Goal: Information Seeking & Learning: Learn about a topic

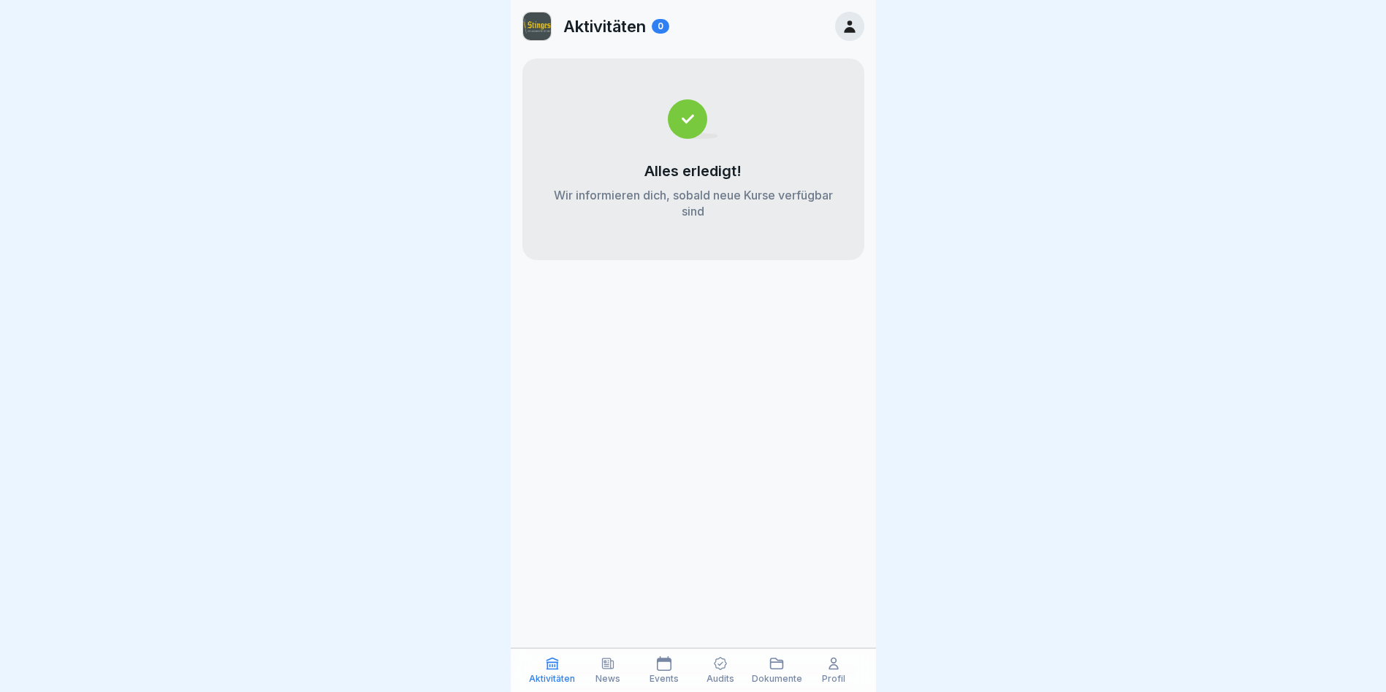
click at [599, 662] on div "News" at bounding box center [608, 670] width 49 height 28
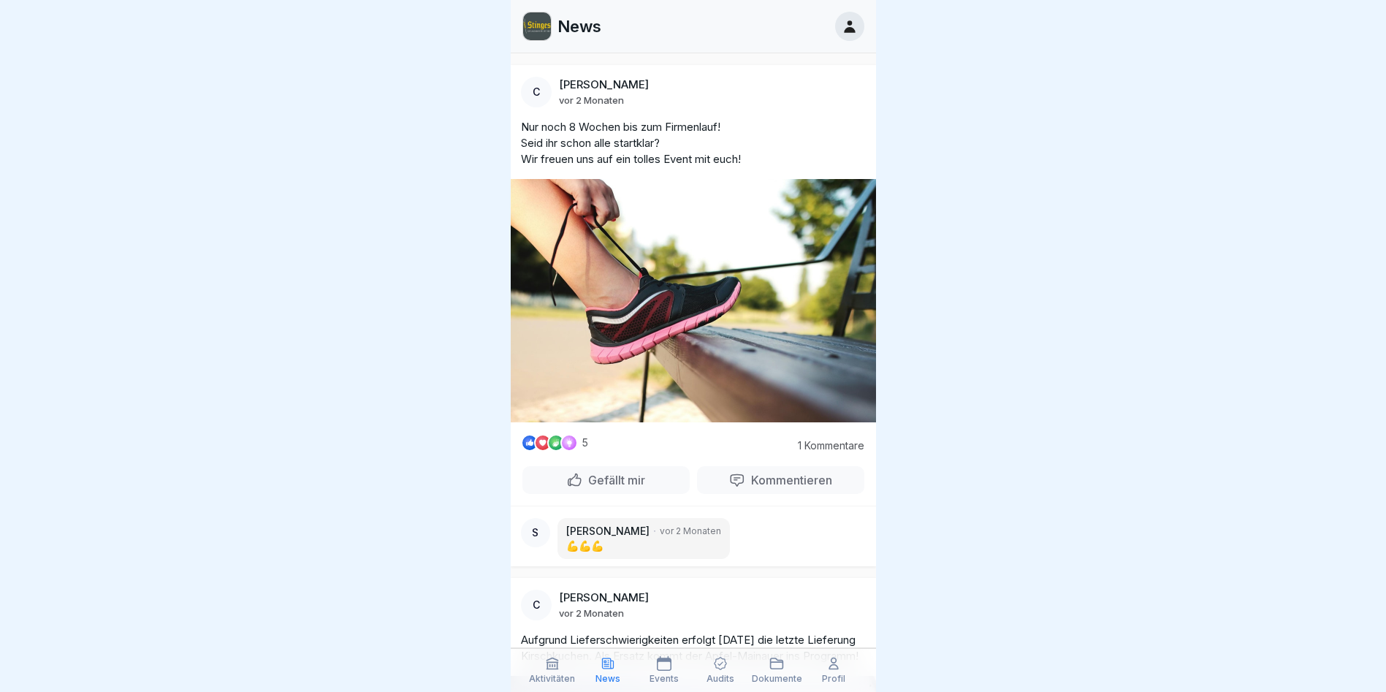
click at [657, 655] on div "Aktivitäten News Events Audits Dokumente Profil" at bounding box center [693, 670] width 365 height 44
click at [840, 30] on div at bounding box center [849, 26] width 29 height 29
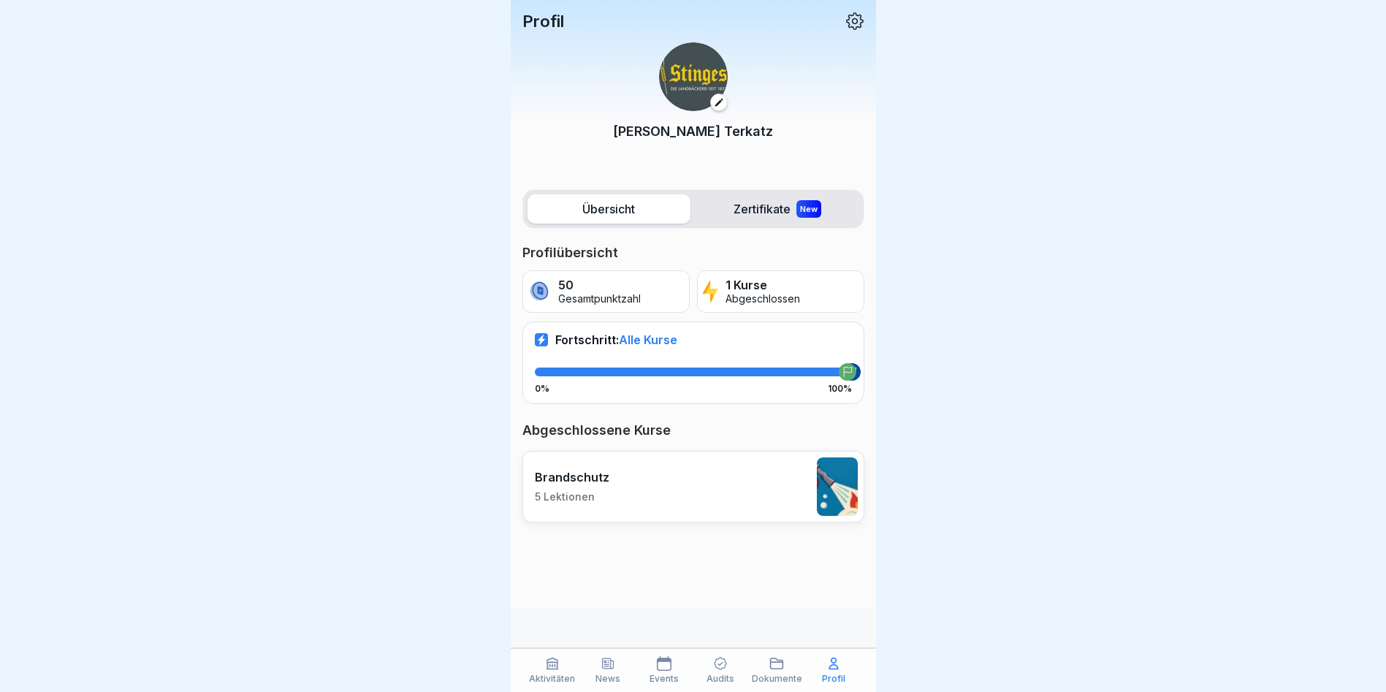
click at [847, 18] on icon at bounding box center [855, 21] width 19 height 19
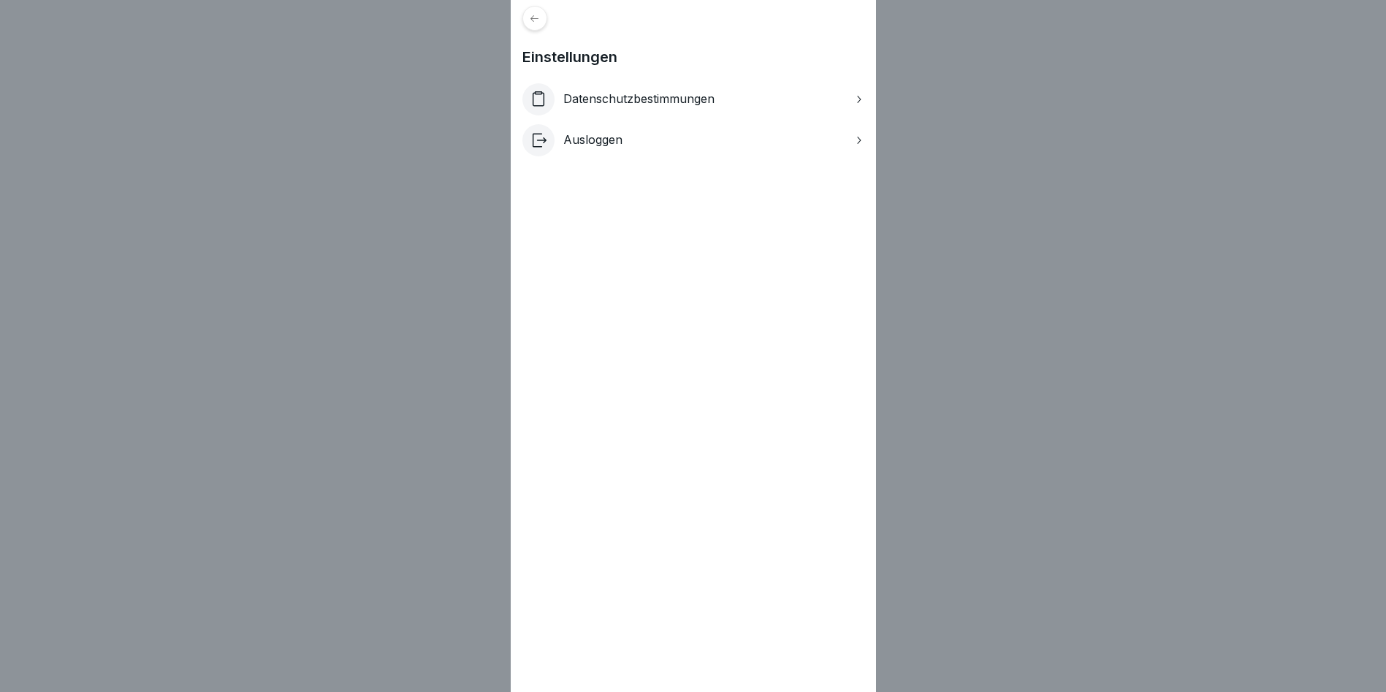
click at [540, 23] on icon at bounding box center [534, 18] width 11 height 11
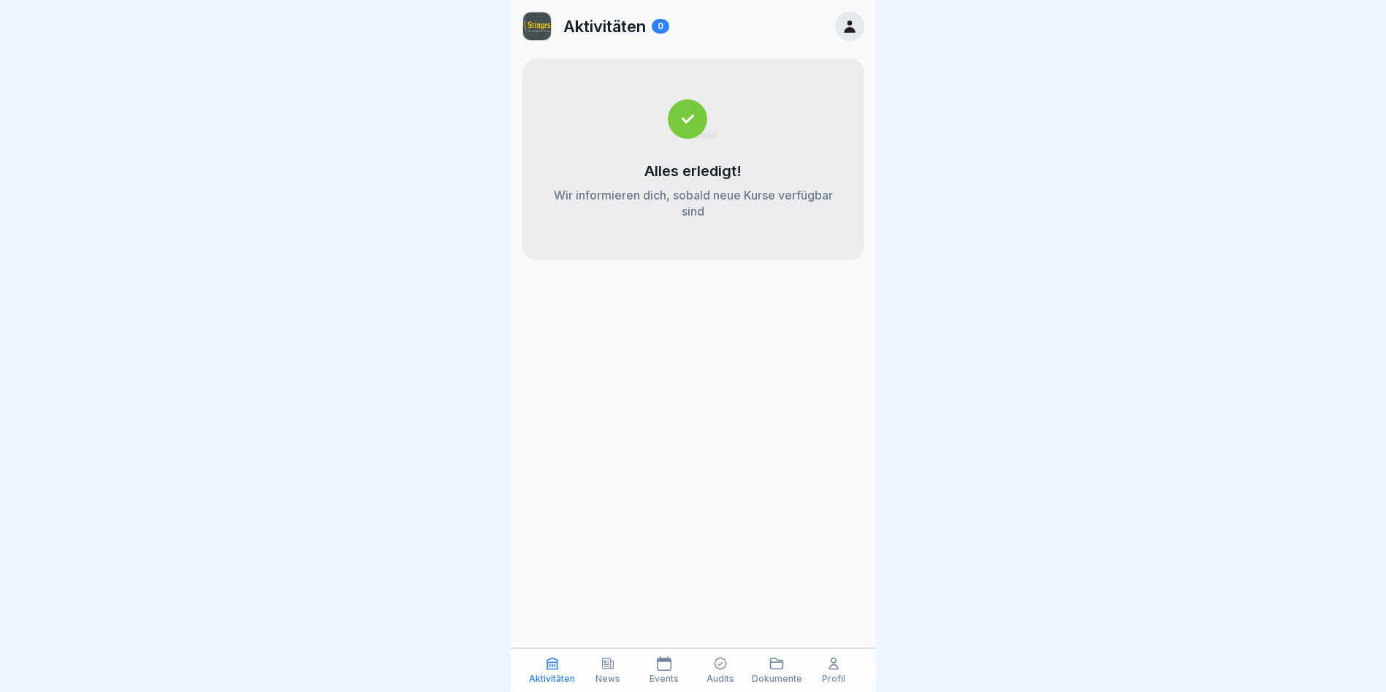
click at [604, 657] on icon at bounding box center [608, 663] width 15 height 15
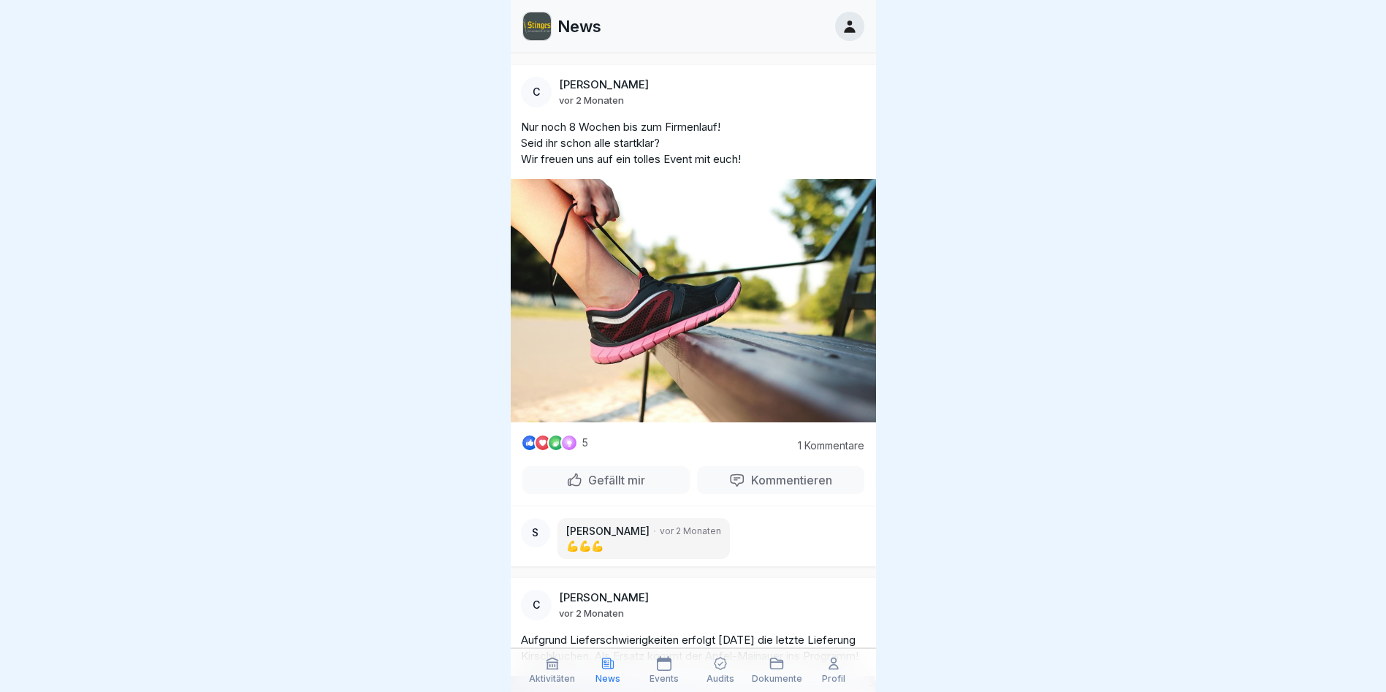
click at [661, 668] on icon at bounding box center [664, 663] width 15 height 15
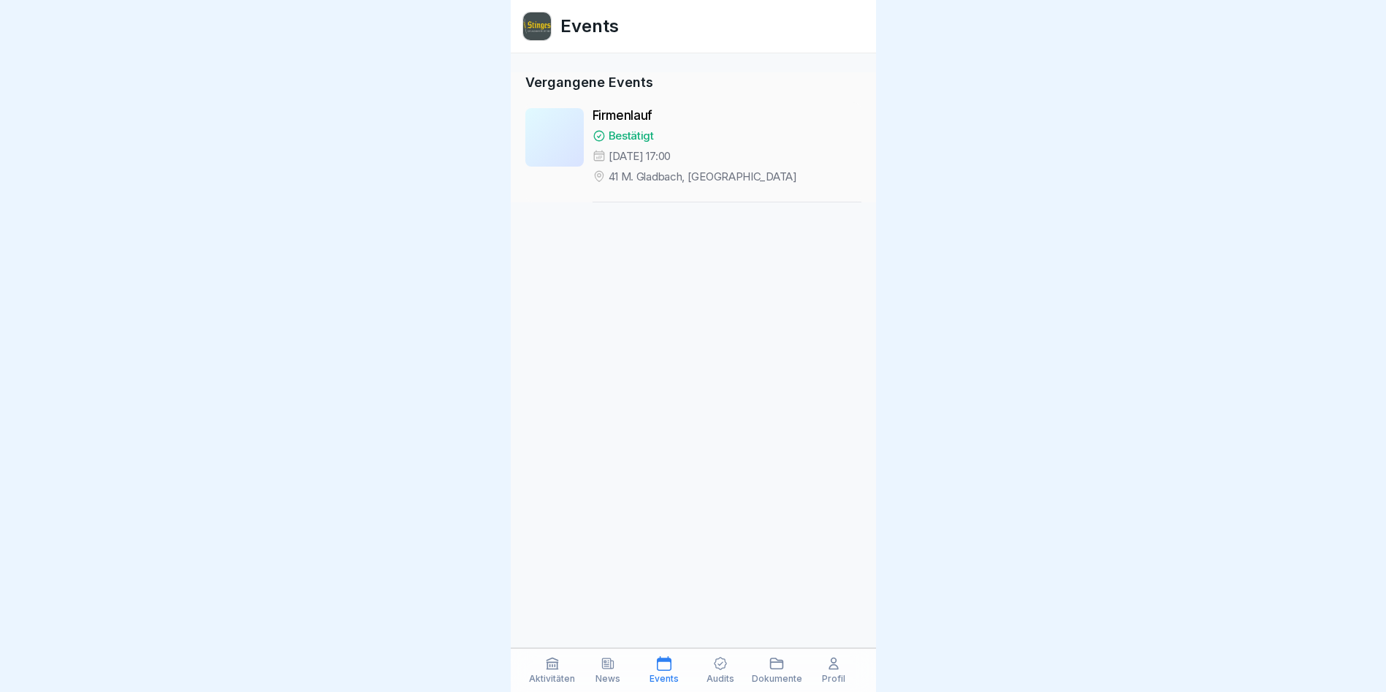
click at [728, 672] on div "Audits" at bounding box center [720, 670] width 49 height 28
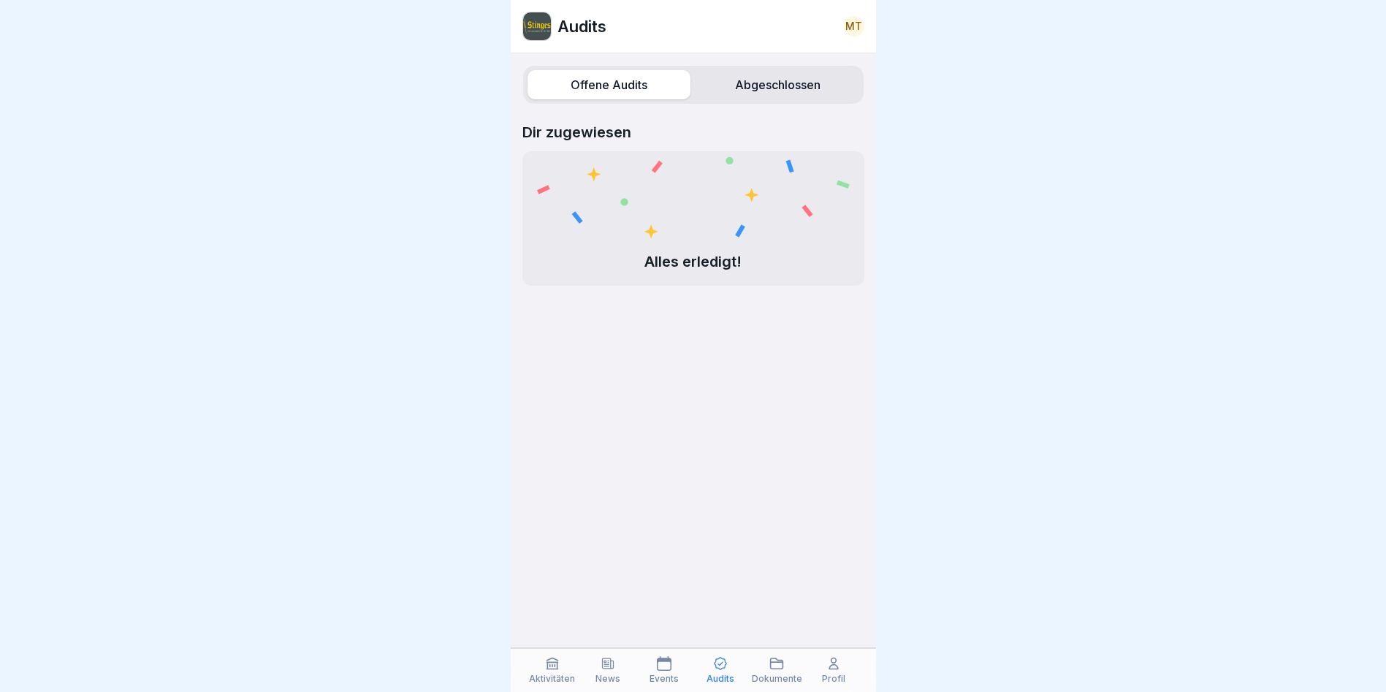
click at [761, 675] on p "Dokumente" at bounding box center [777, 679] width 50 height 10
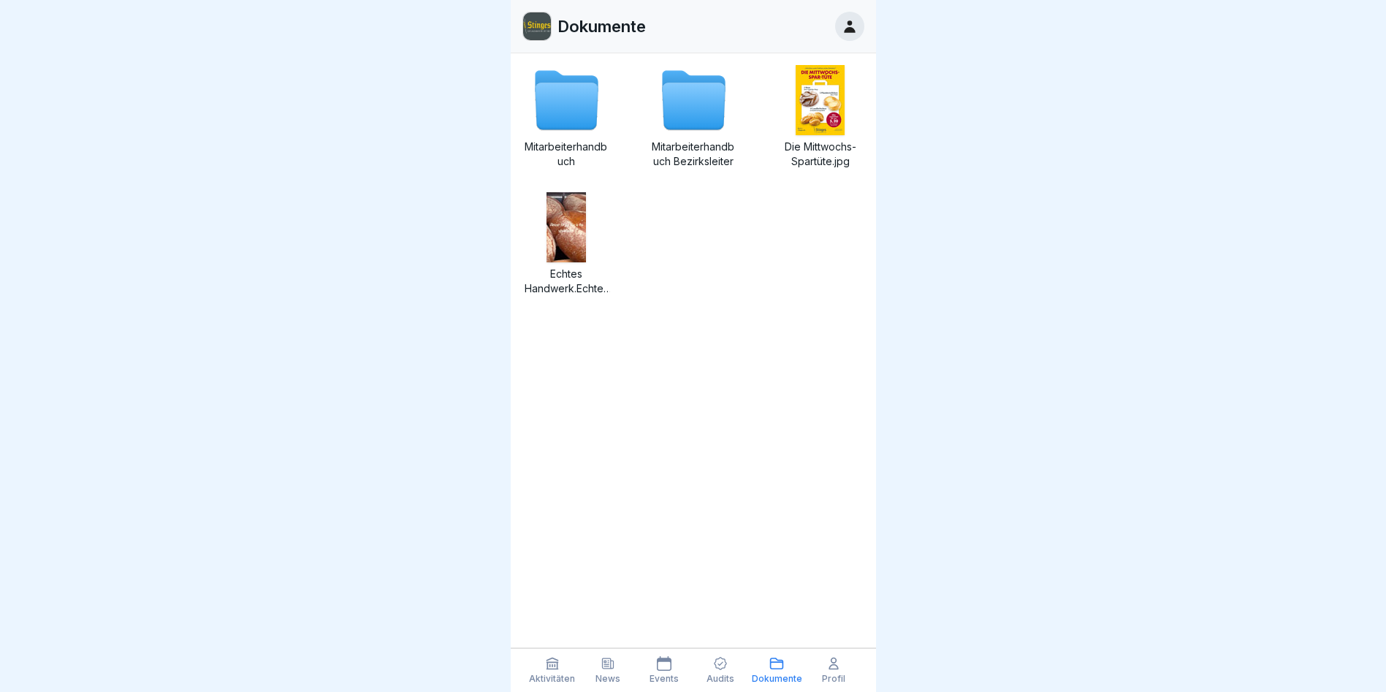
click at [811, 679] on div "Profil" at bounding box center [834, 670] width 49 height 28
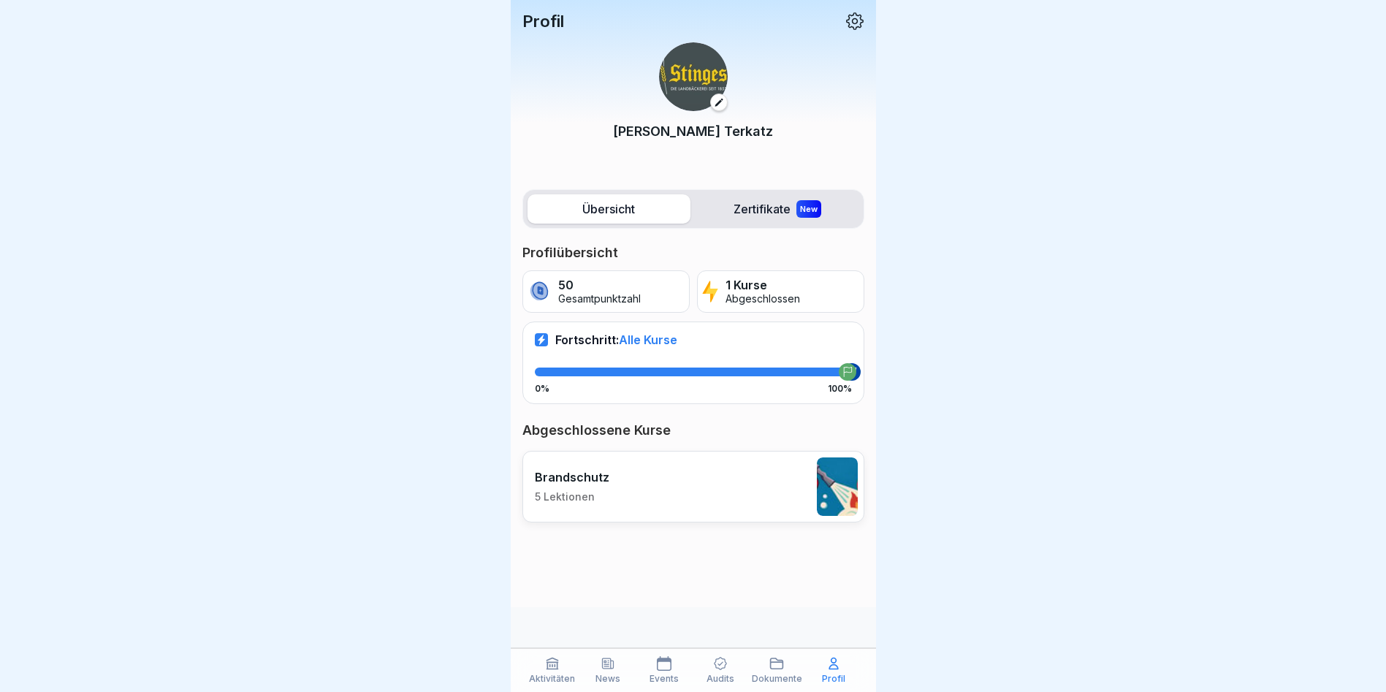
click at [829, 679] on p "Profil" at bounding box center [833, 679] width 23 height 10
click at [685, 127] on p "Michael Terkatz" at bounding box center [693, 131] width 160 height 20
click at [697, 92] on img at bounding box center [693, 76] width 69 height 69
click at [715, 99] on button at bounding box center [719, 103] width 18 height 18
click at [852, 8] on div "Profil Michael Terkatz" at bounding box center [693, 91] width 365 height 182
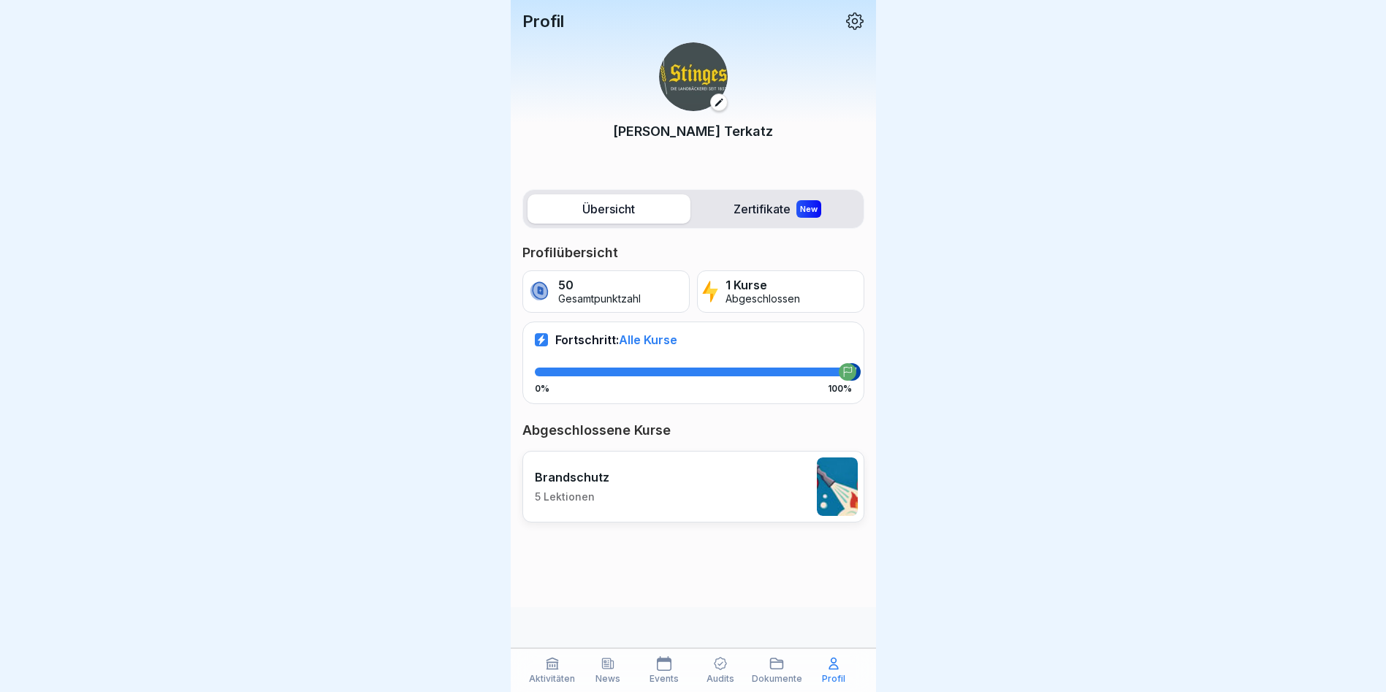
click at [851, 18] on icon at bounding box center [855, 21] width 19 height 19
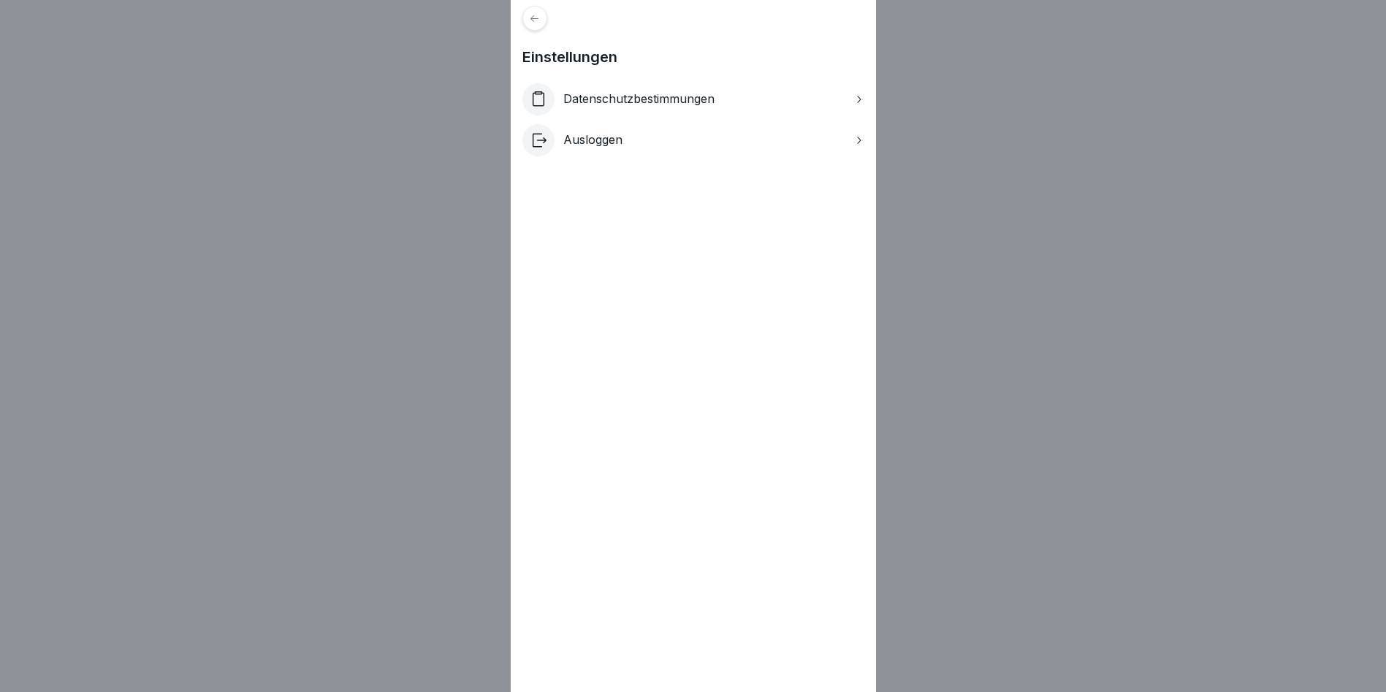
click at [736, 132] on div "Ausloggen" at bounding box center [694, 140] width 342 height 32
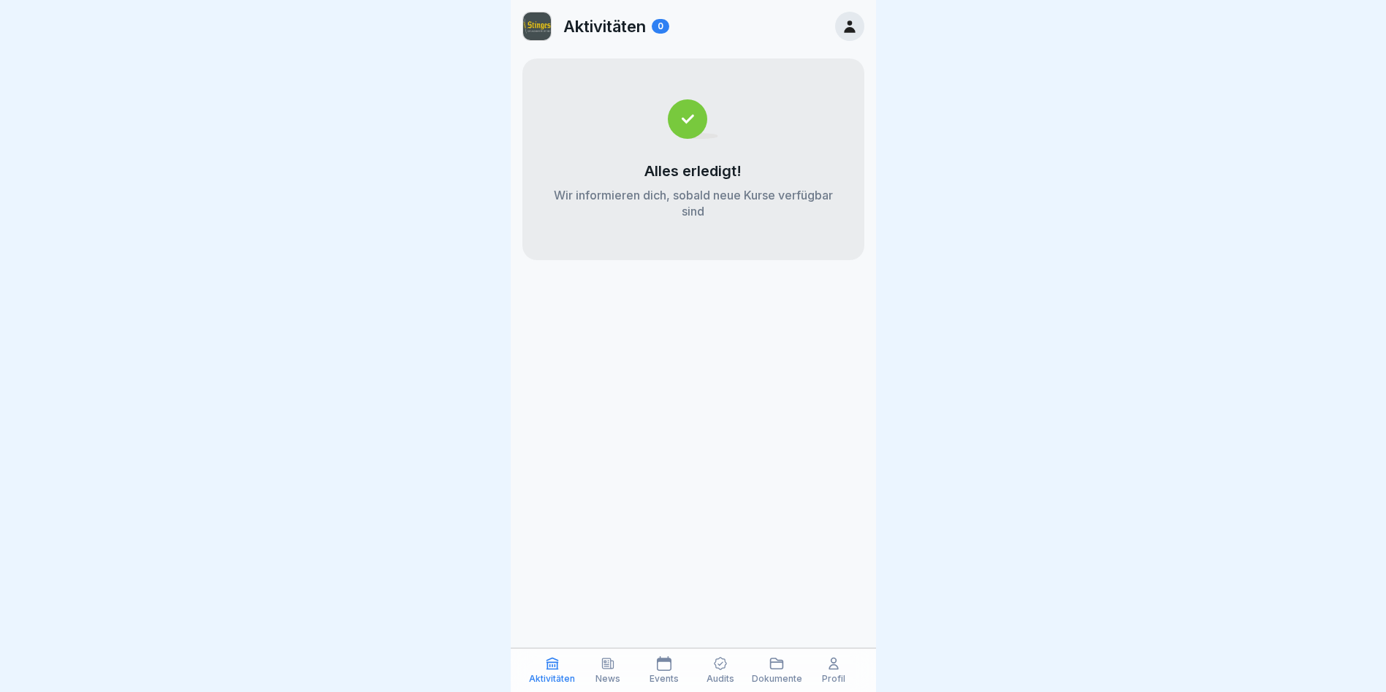
click at [685, 666] on div "Events" at bounding box center [664, 670] width 49 height 28
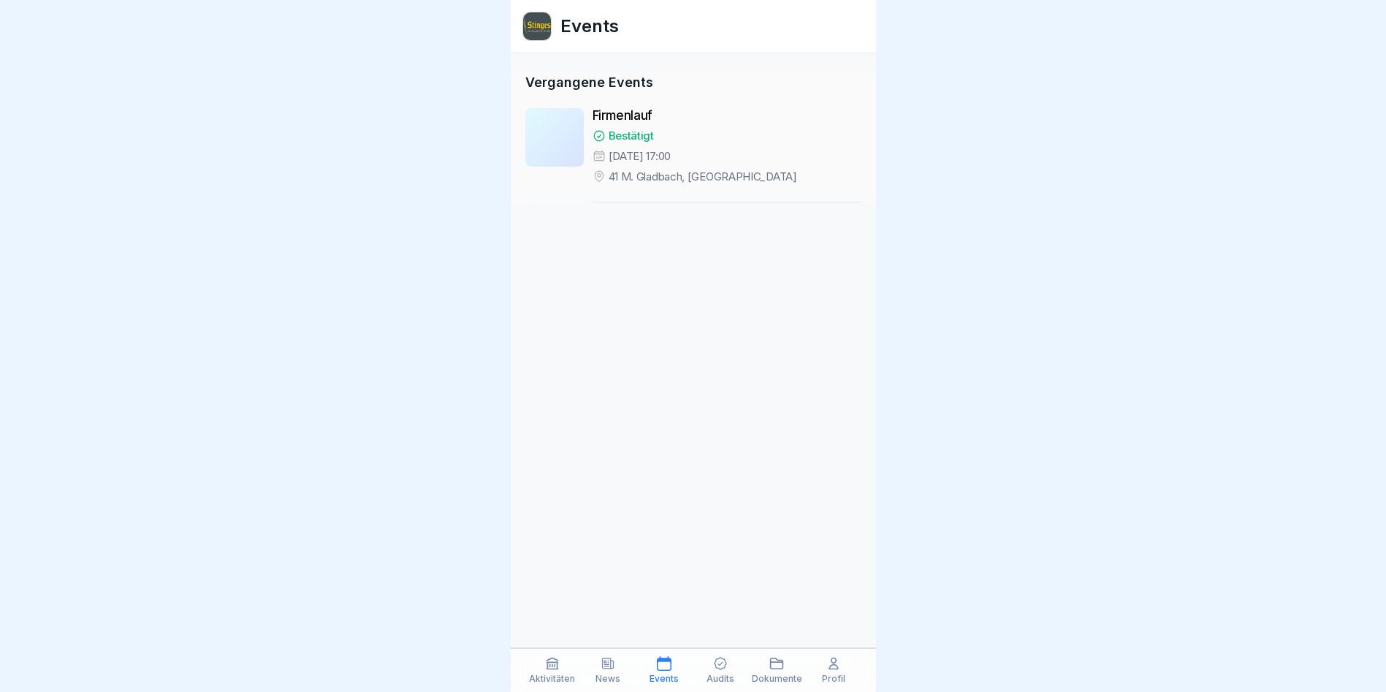
click at [714, 668] on icon at bounding box center [720, 663] width 15 height 15
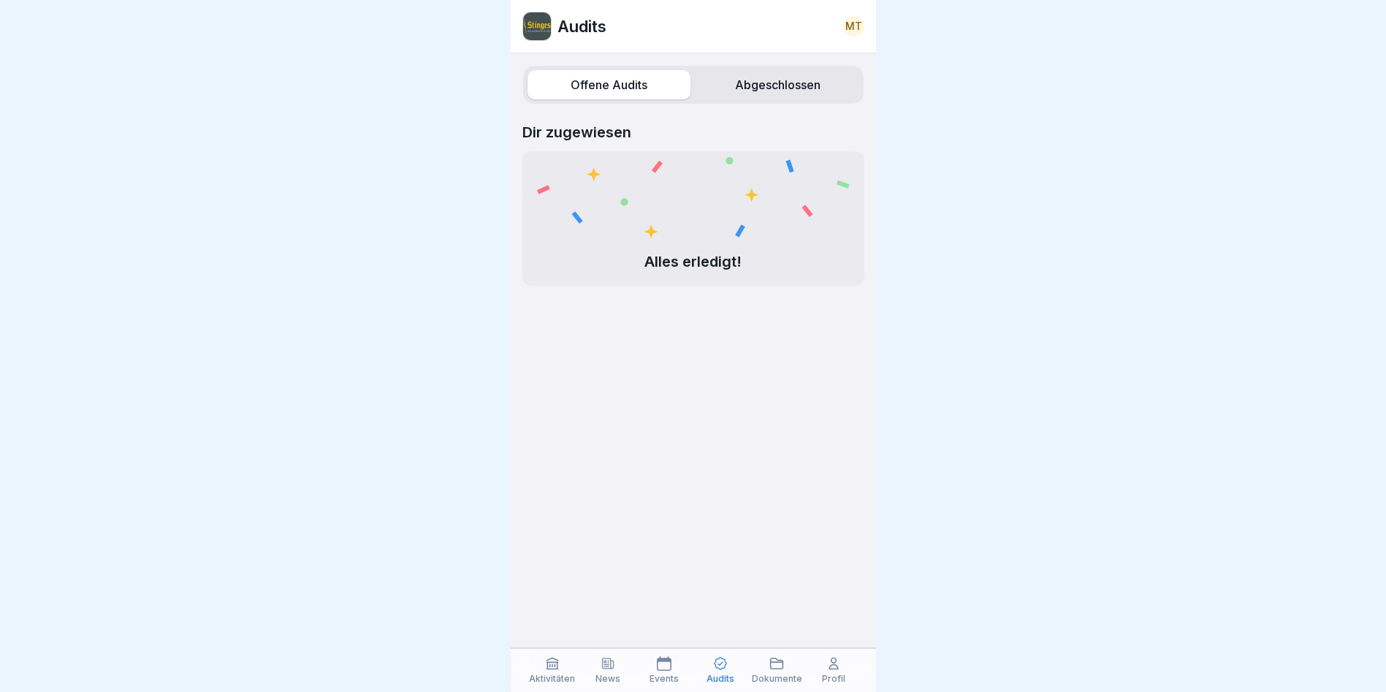
click at [771, 669] on icon at bounding box center [777, 663] width 15 height 15
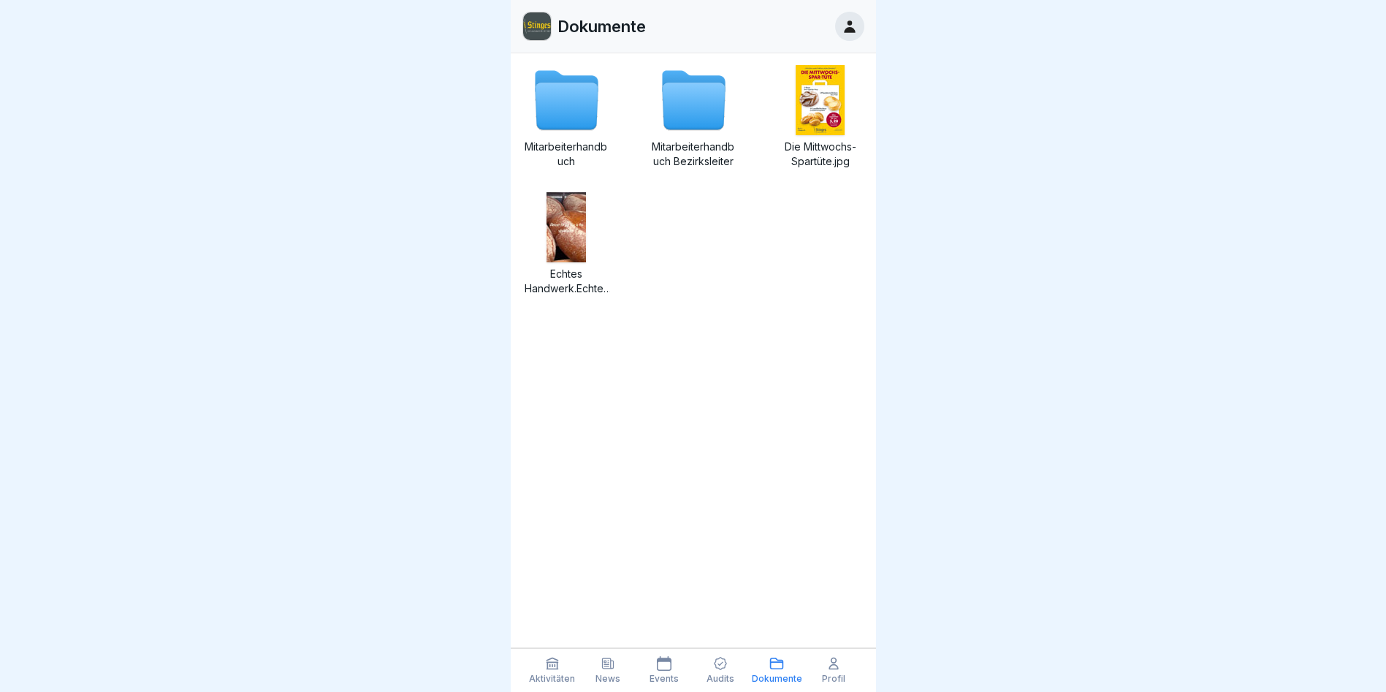
click at [837, 670] on icon at bounding box center [834, 663] width 15 height 15
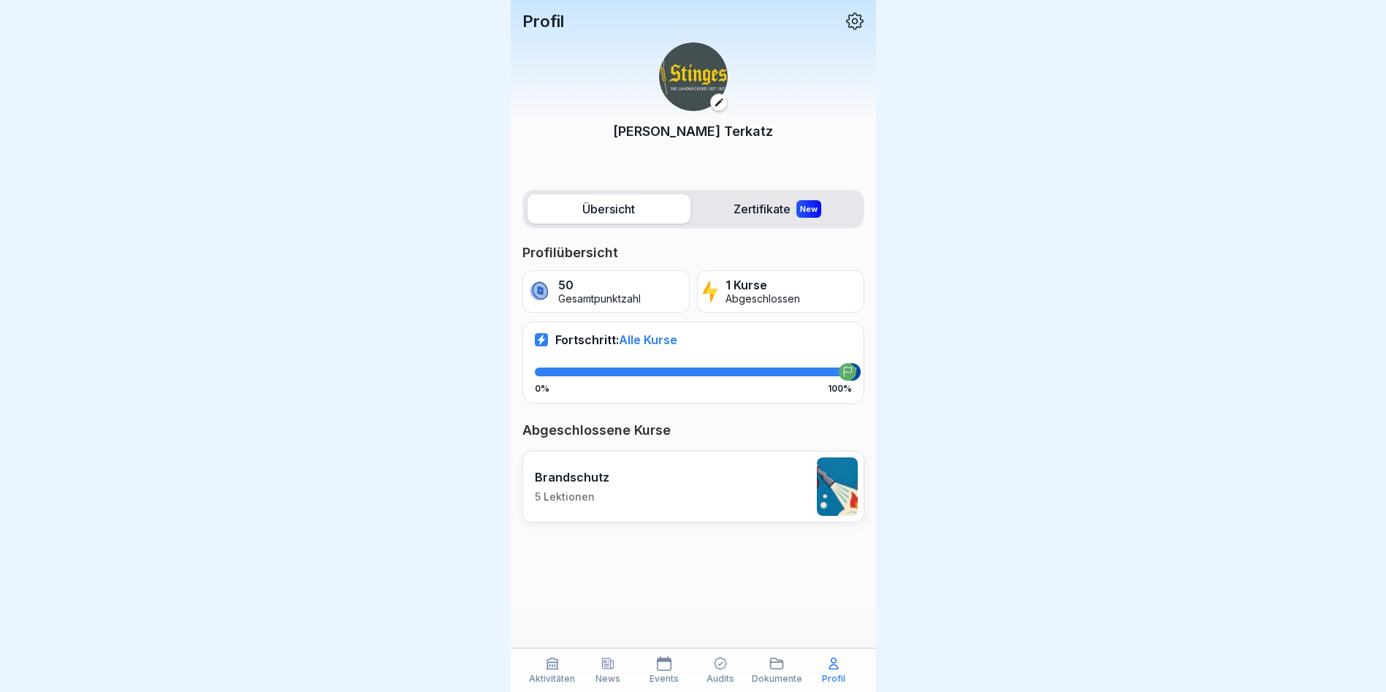
click at [628, 671] on div "News" at bounding box center [608, 670] width 49 height 28
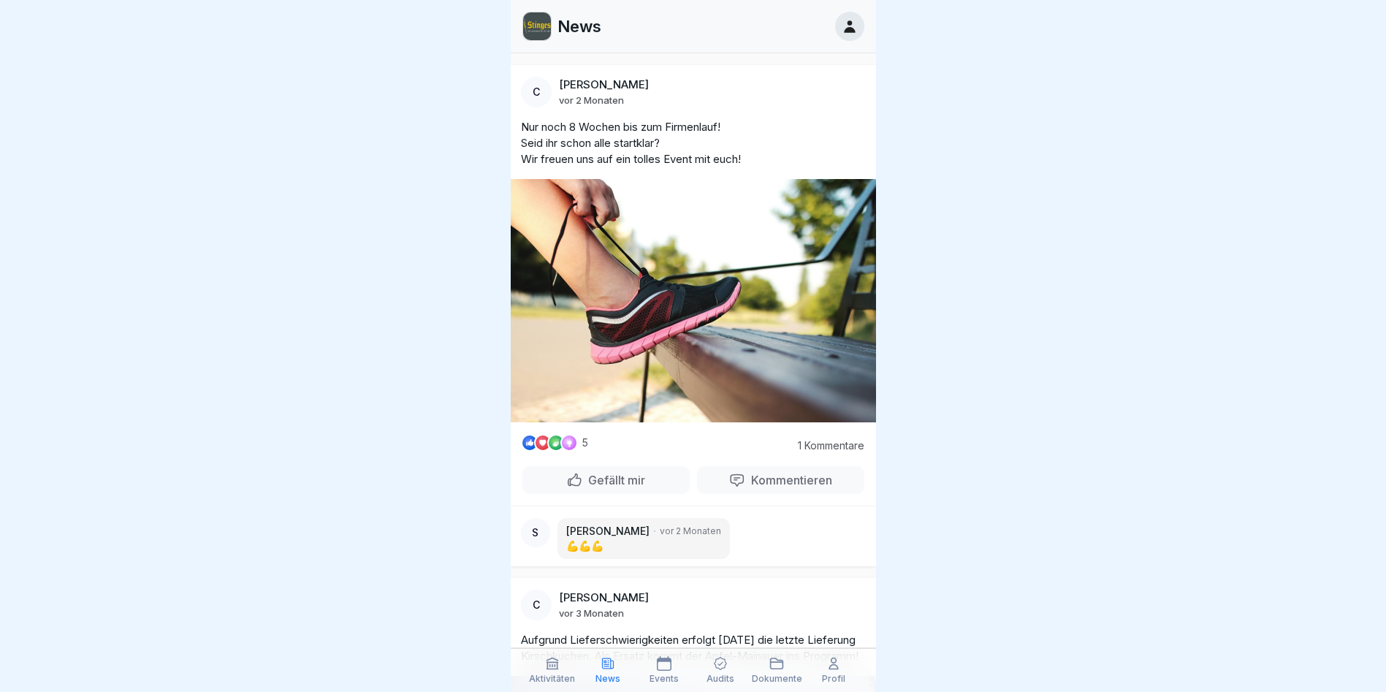
click at [556, 672] on div "Aktivitäten" at bounding box center [552, 670] width 49 height 28
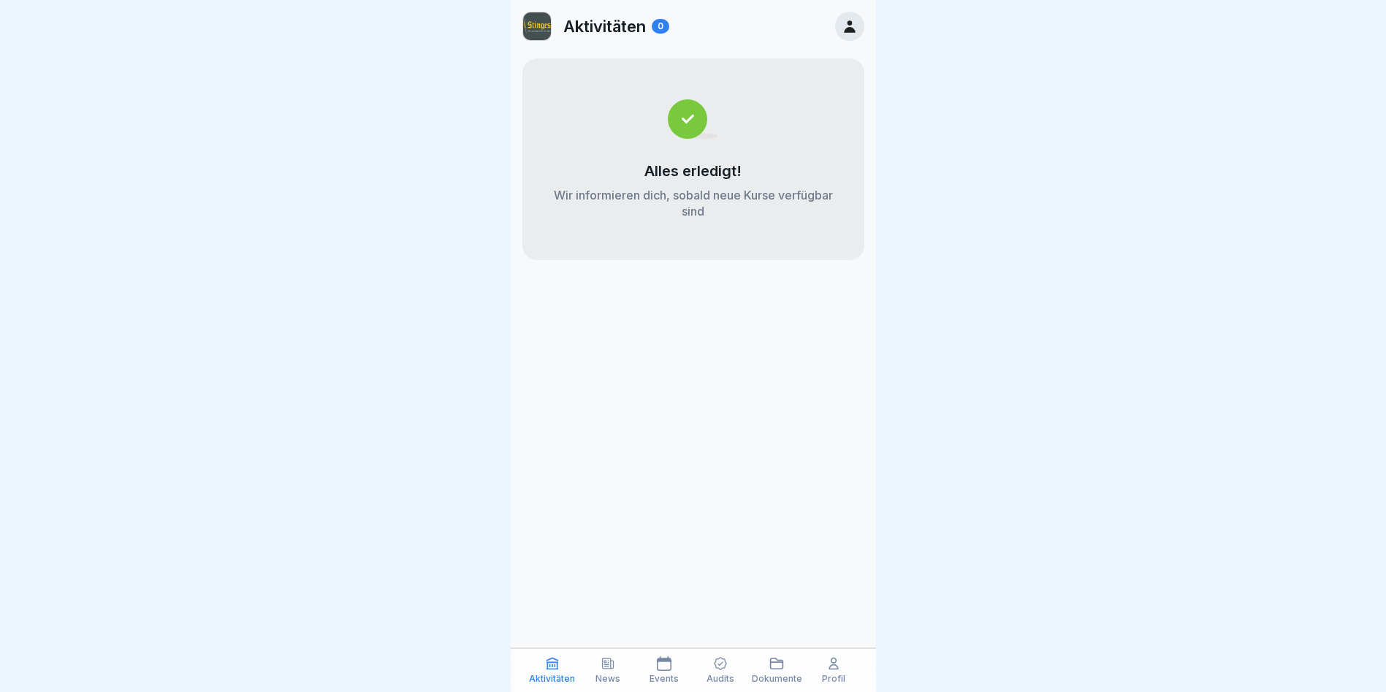
click at [848, 29] on icon at bounding box center [849, 26] width 11 height 12
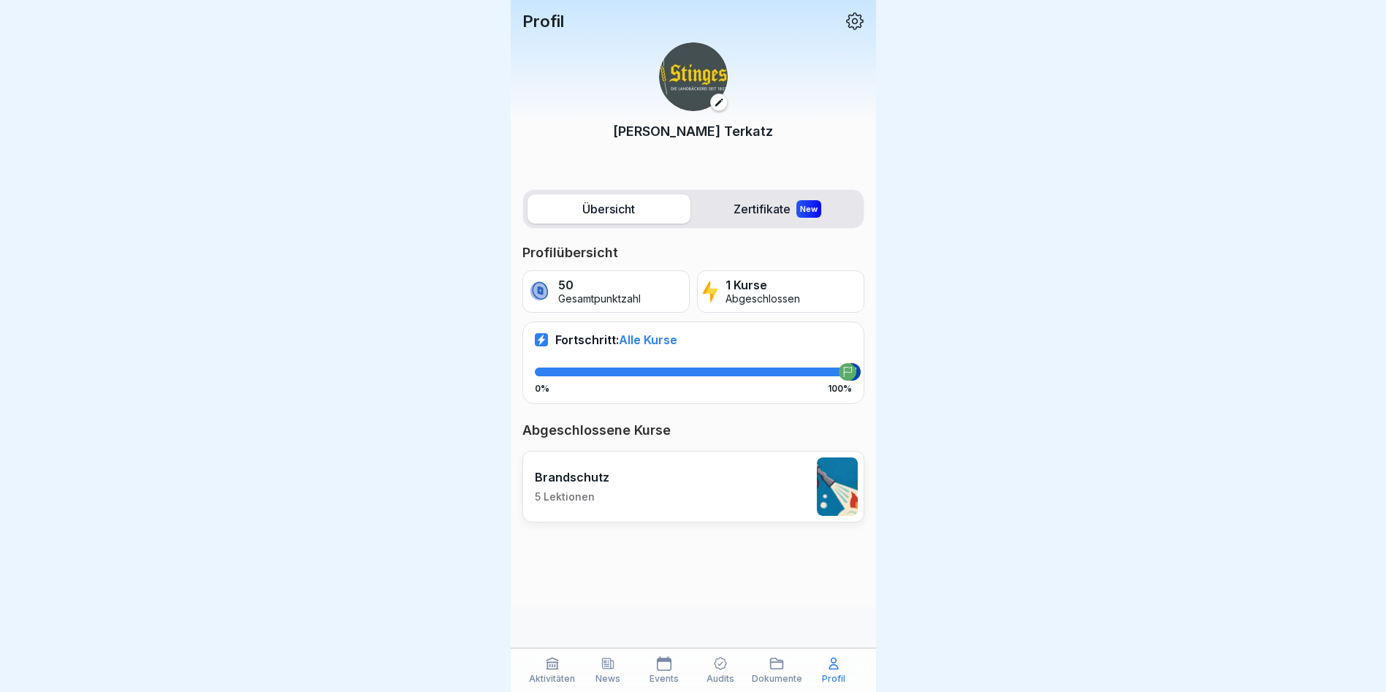
click at [848, 29] on icon at bounding box center [855, 21] width 19 height 19
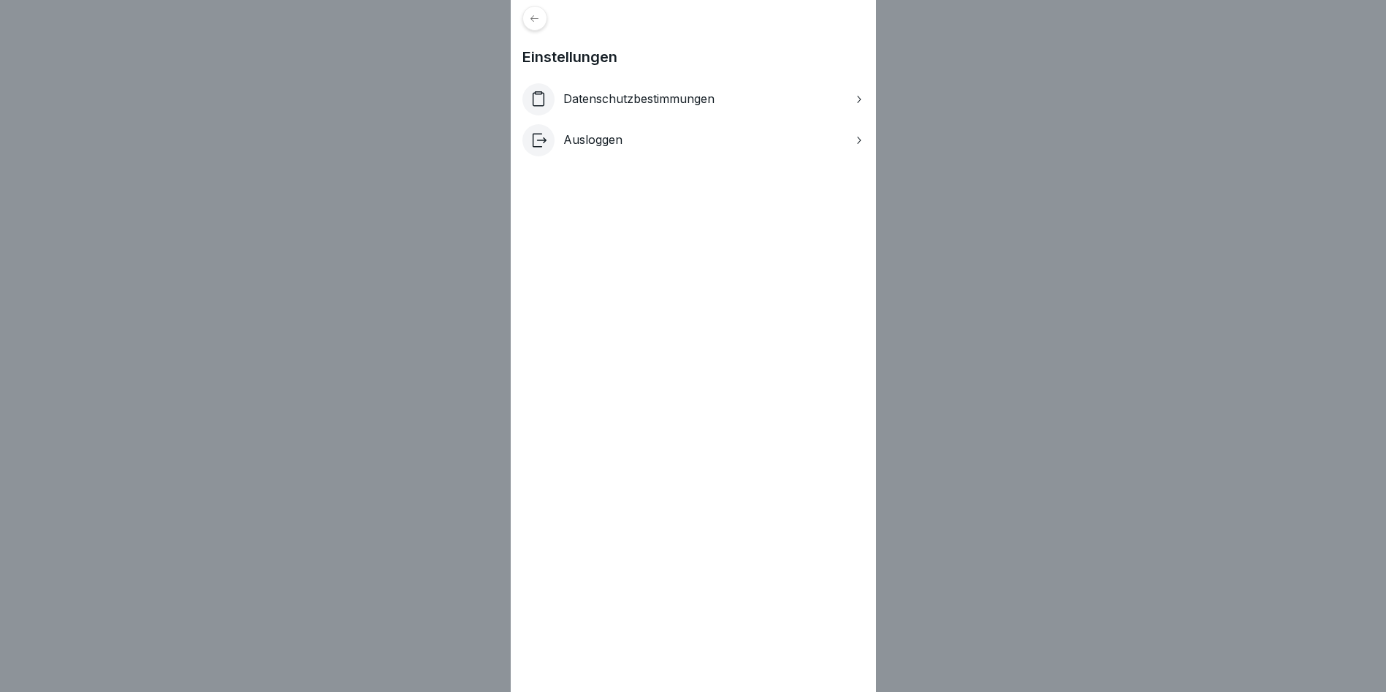
click at [540, 20] on icon at bounding box center [534, 18] width 11 height 11
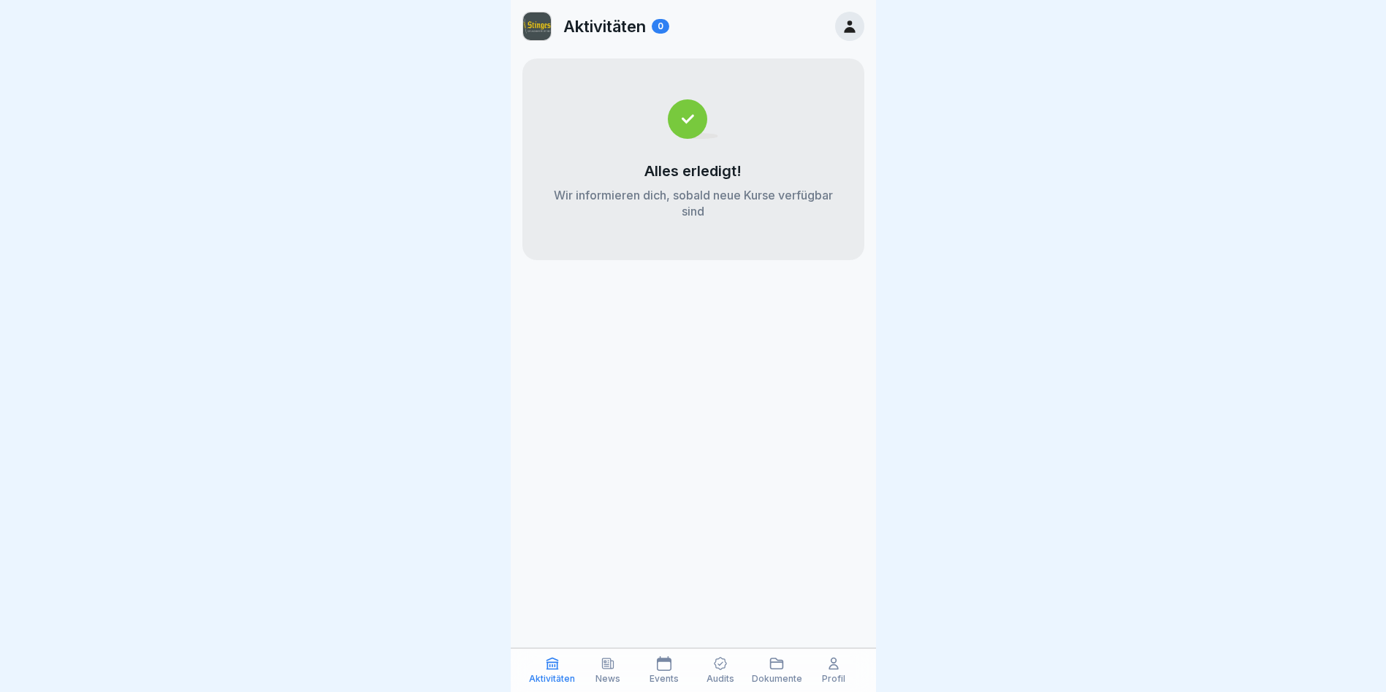
click at [598, 664] on div "News" at bounding box center [608, 670] width 49 height 28
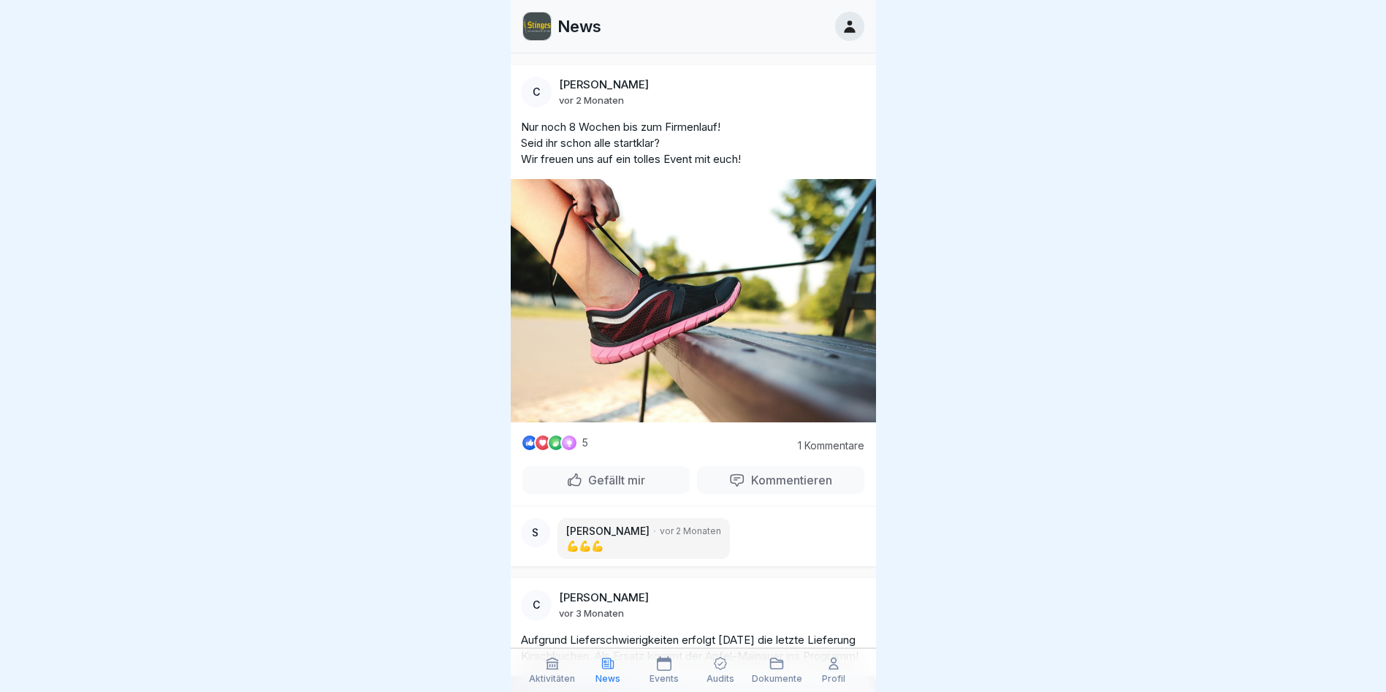
click at [656, 680] on p "Events" at bounding box center [664, 679] width 29 height 10
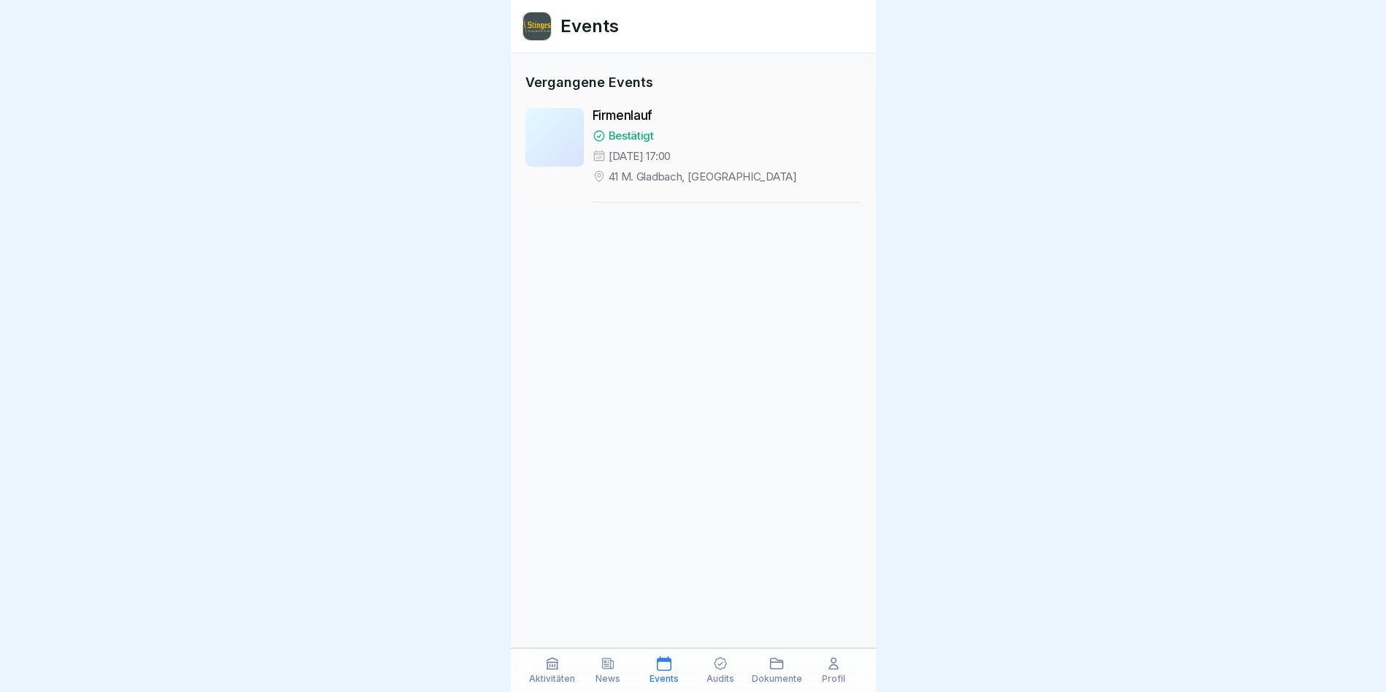
click at [737, 666] on div "Audits" at bounding box center [720, 670] width 49 height 28
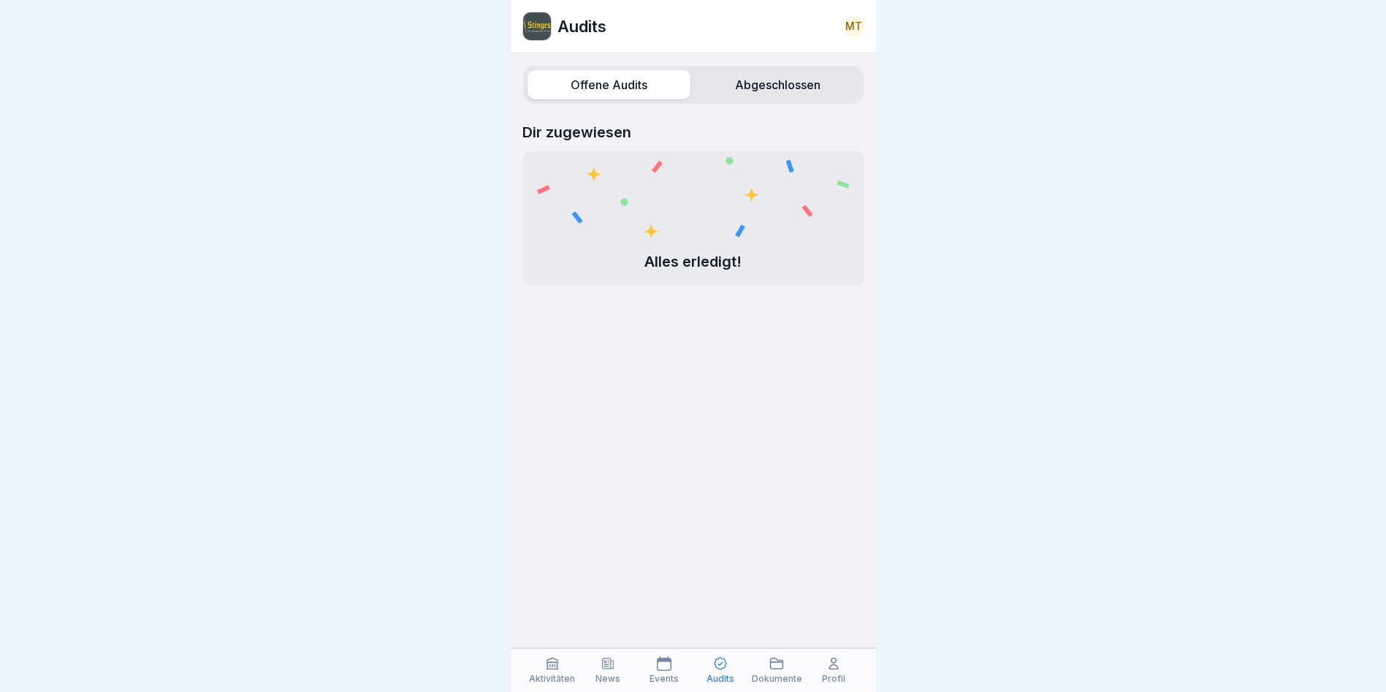
click at [780, 666] on icon at bounding box center [777, 663] width 15 height 15
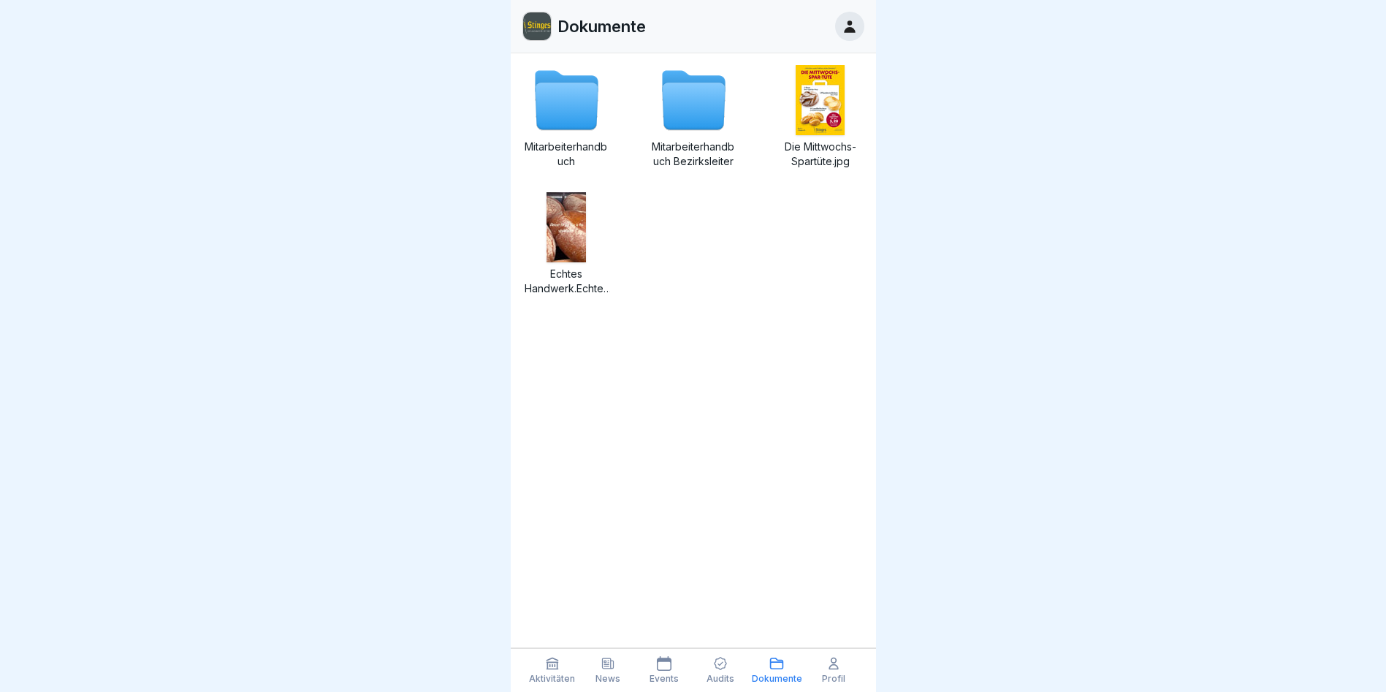
click at [831, 670] on icon at bounding box center [834, 663] width 15 height 15
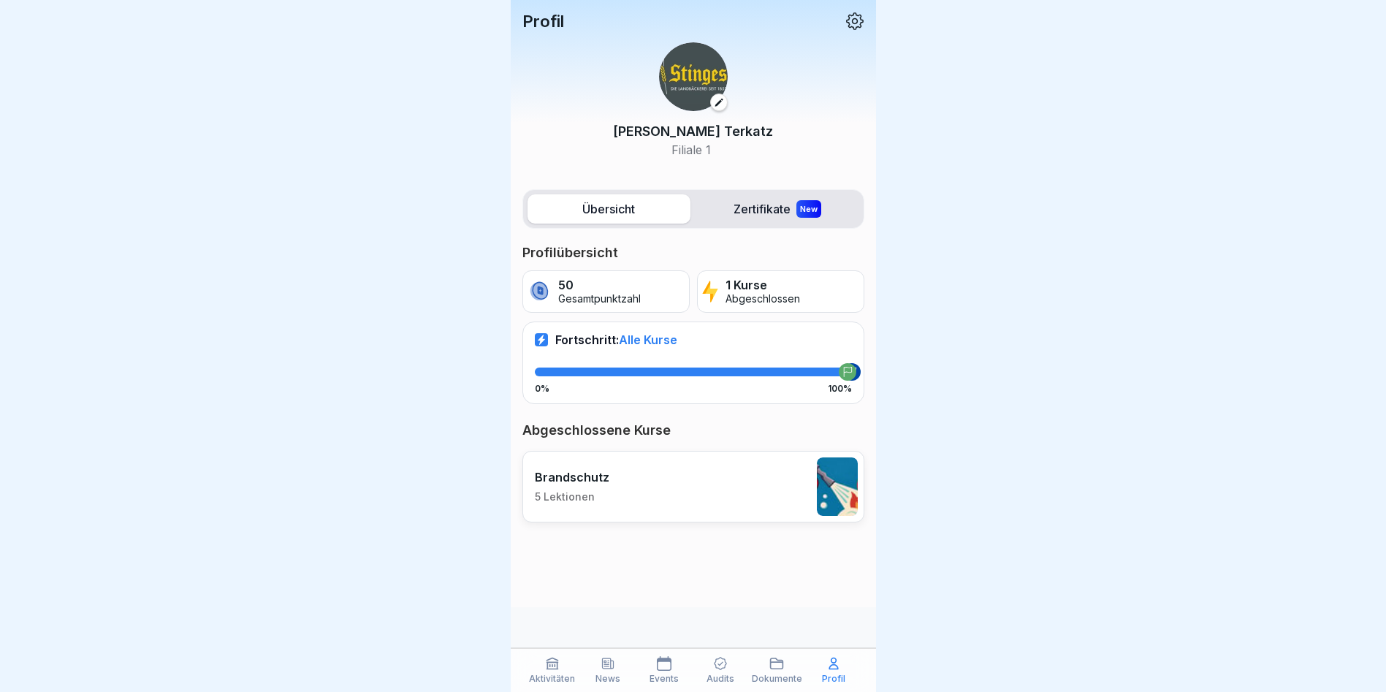
click at [854, 18] on icon at bounding box center [855, 21] width 19 height 19
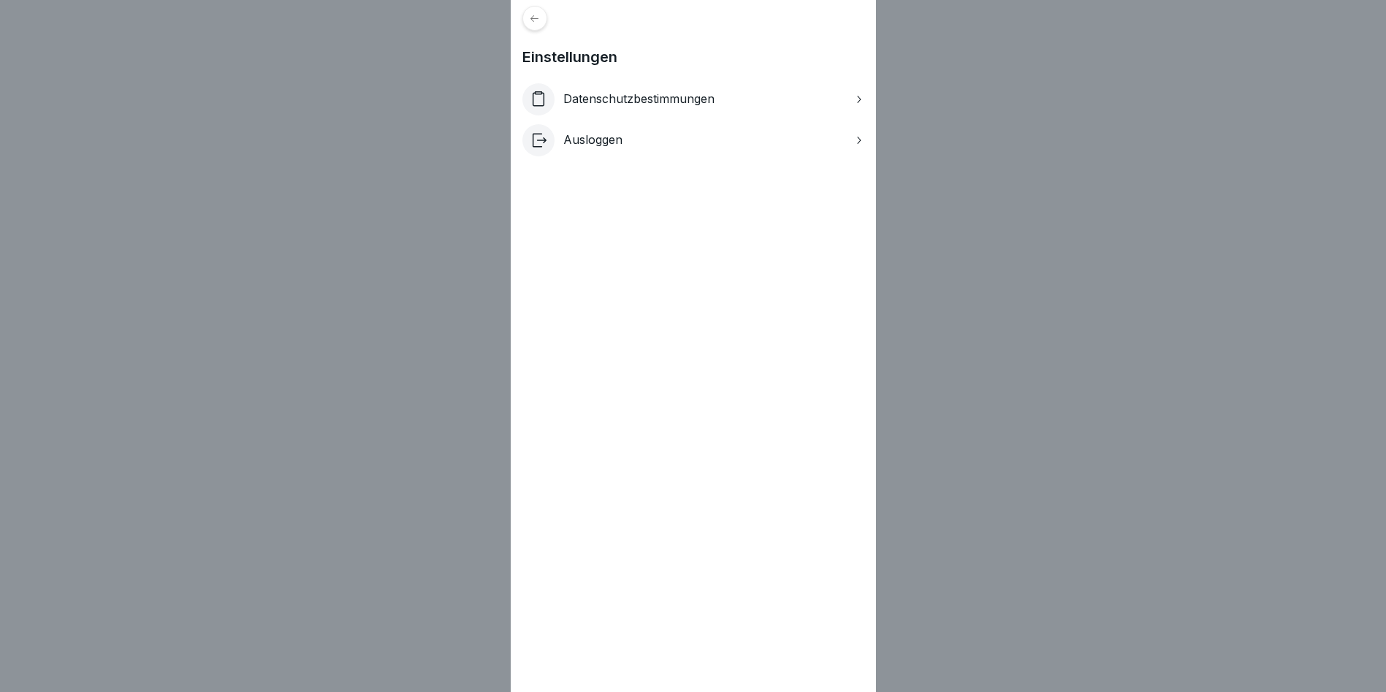
click at [535, 18] on icon at bounding box center [534, 18] width 11 height 11
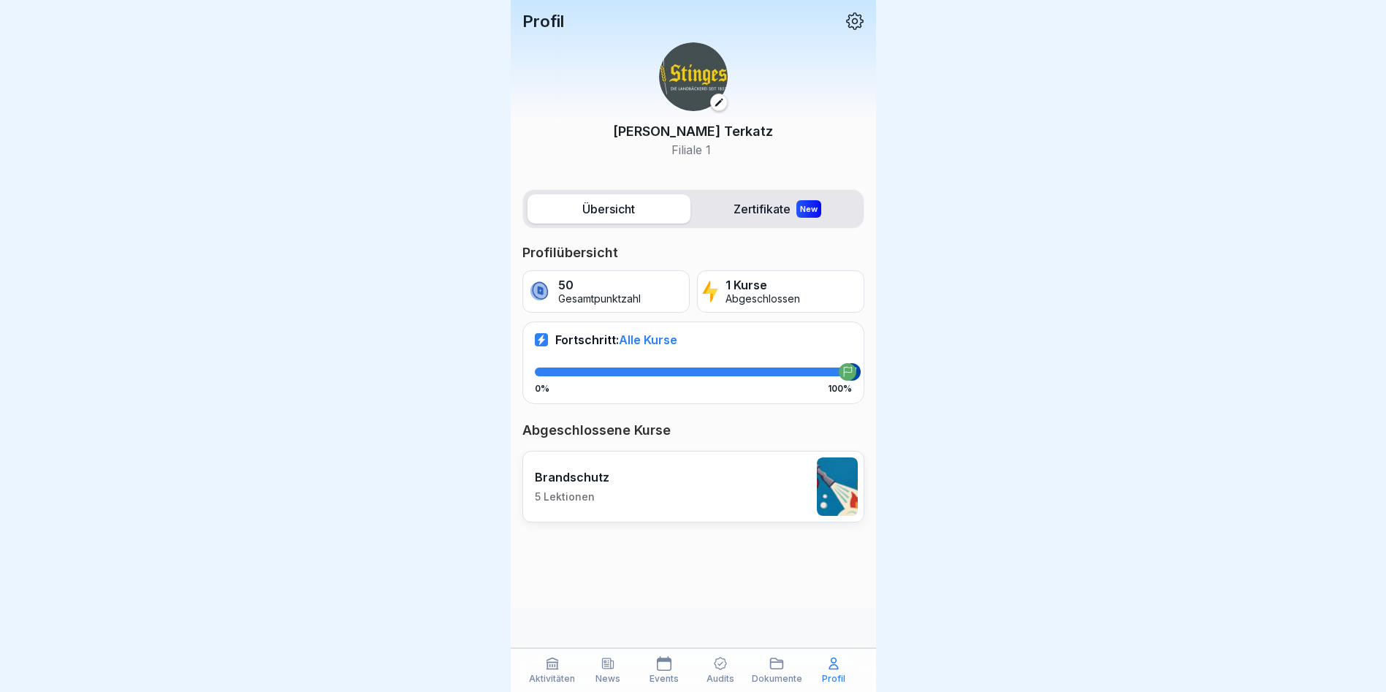
click at [846, 20] on icon at bounding box center [855, 21] width 19 height 19
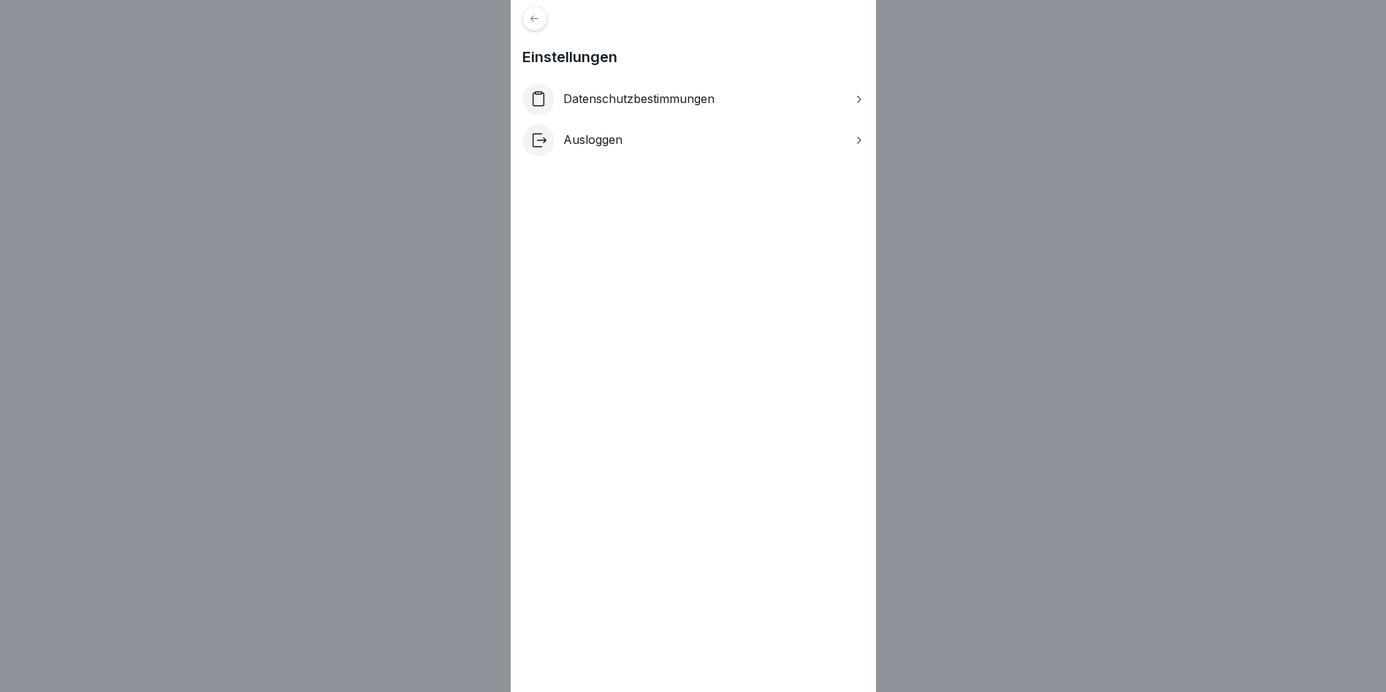
click at [536, 24] on div at bounding box center [535, 18] width 25 height 25
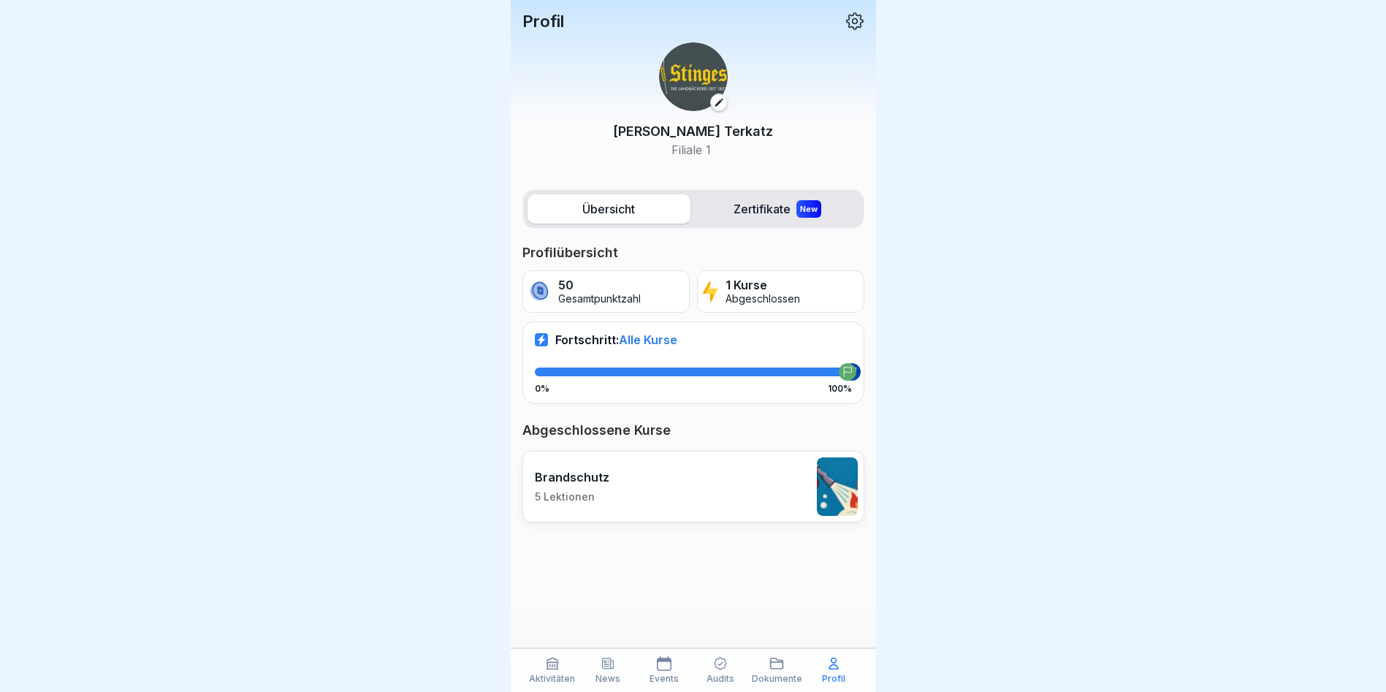
click at [852, 21] on icon at bounding box center [855, 21] width 18 height 18
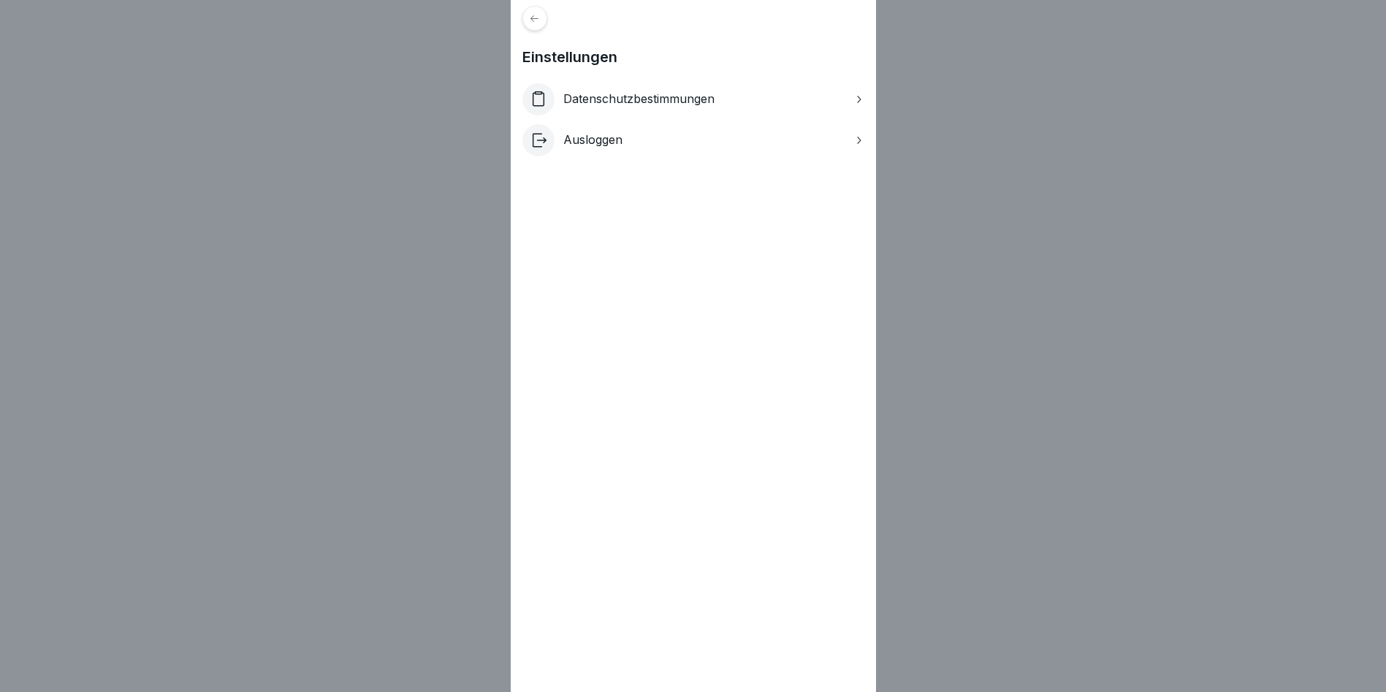
click at [790, 98] on div "Datenschutzbestimmungen" at bounding box center [694, 99] width 342 height 32
click at [540, 20] on icon at bounding box center [534, 18] width 11 height 11
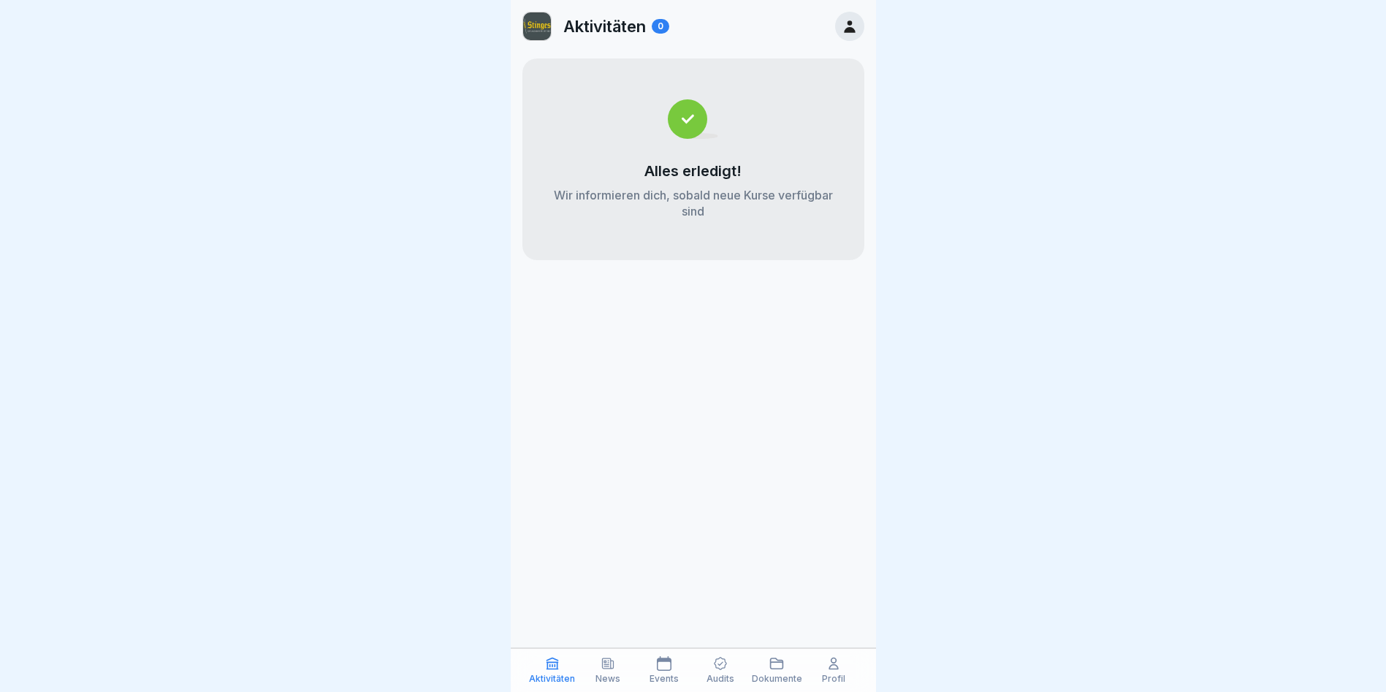
click at [607, 672] on div "News" at bounding box center [608, 670] width 49 height 28
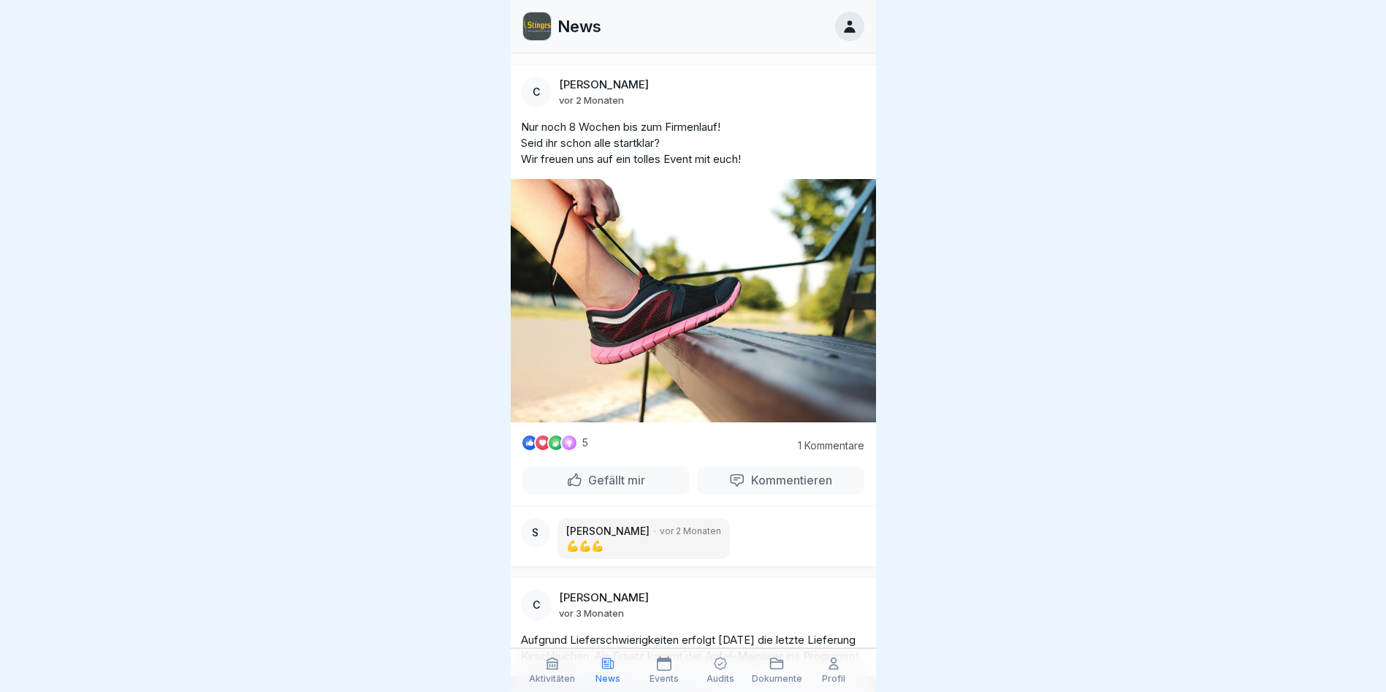
click at [664, 670] on icon at bounding box center [664, 663] width 15 height 15
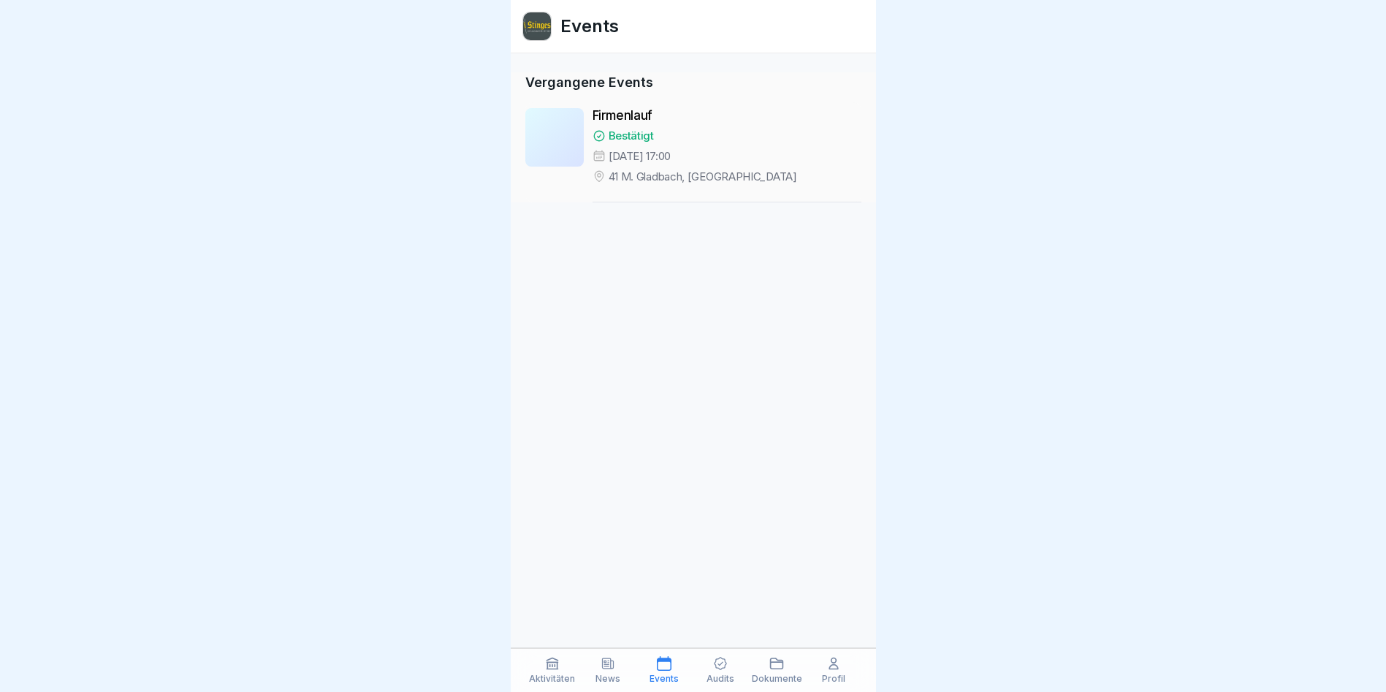
click at [721, 670] on icon at bounding box center [720, 663] width 15 height 15
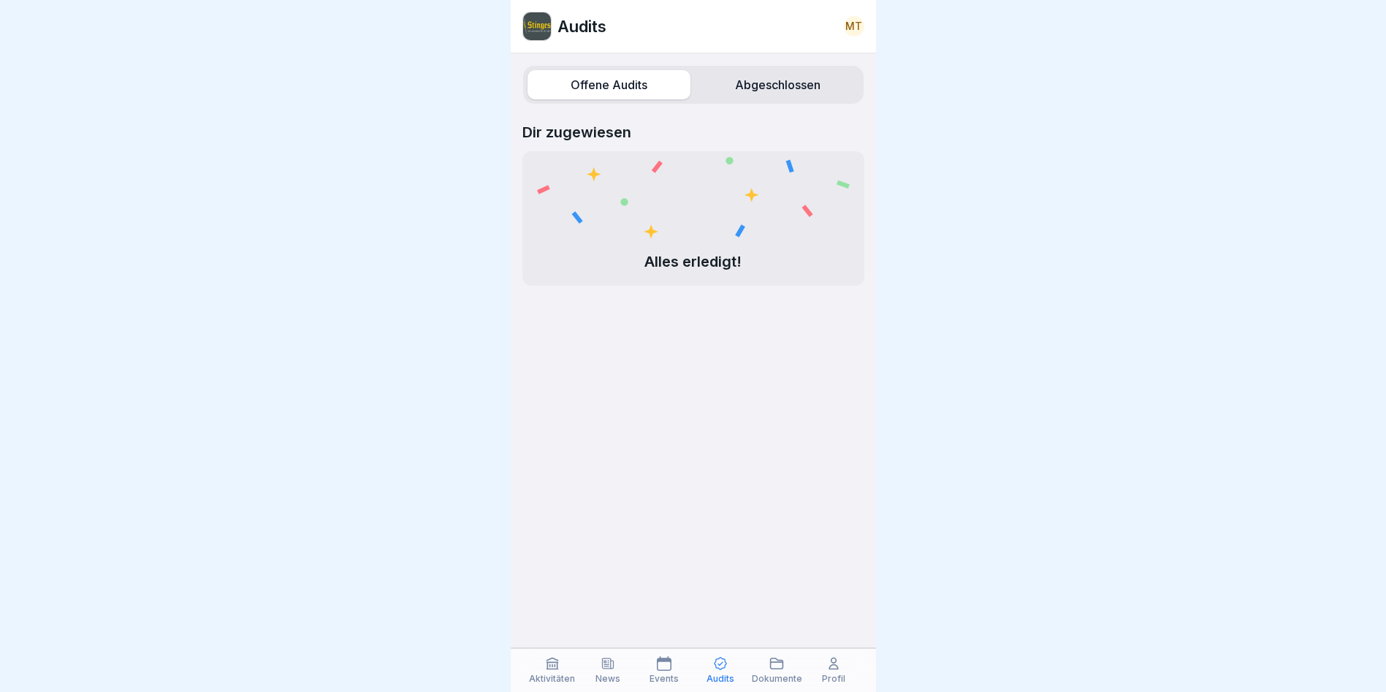
click at [749, 672] on div "Aktivitäten News Events Audits Dokumente Profil" at bounding box center [693, 670] width 365 height 44
click at [763, 674] on p "Dokumente" at bounding box center [777, 679] width 50 height 10
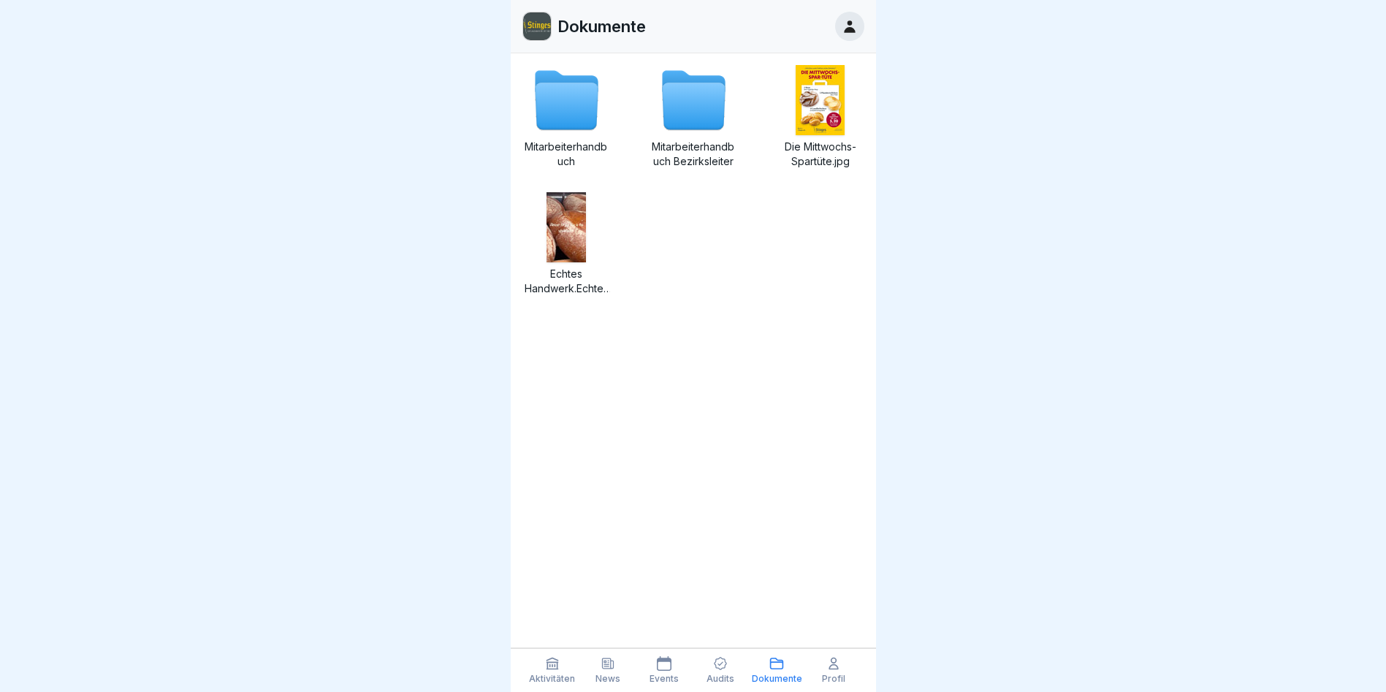
click at [735, 677] on div "Audits" at bounding box center [720, 670] width 49 height 28
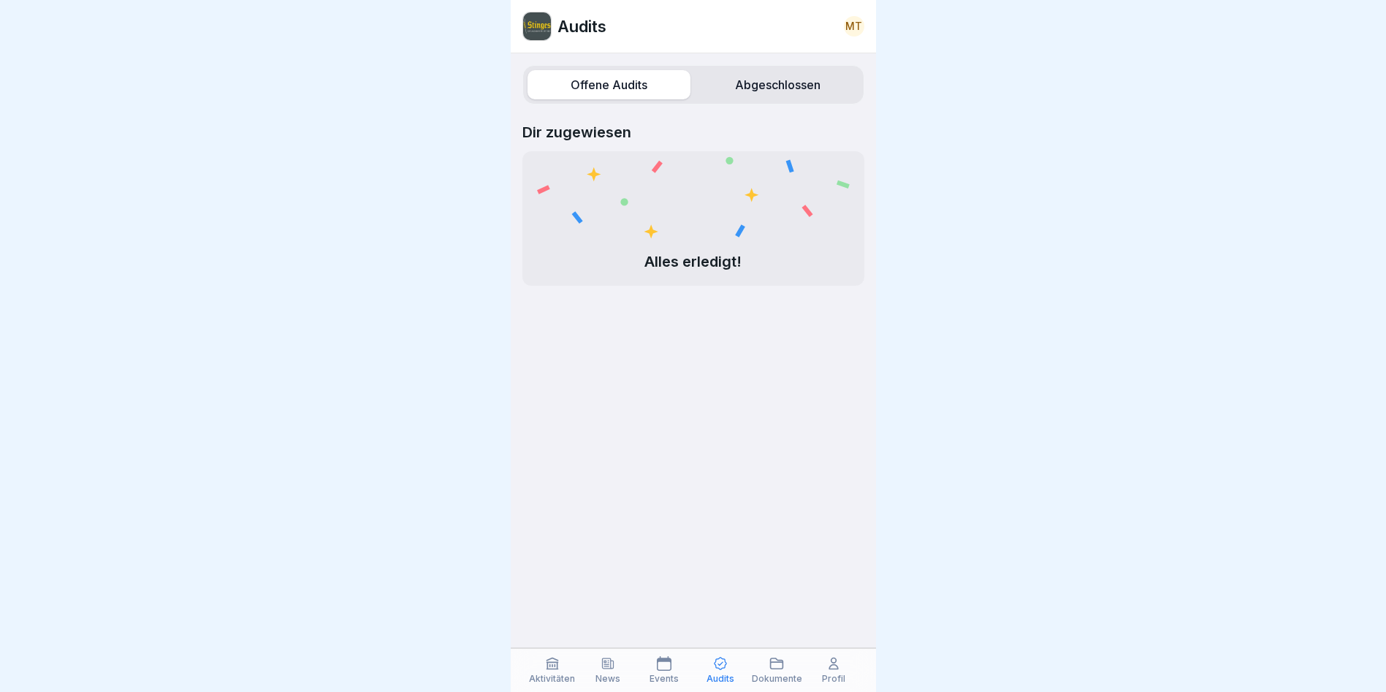
click at [851, 23] on div "MT" at bounding box center [854, 26] width 20 height 20
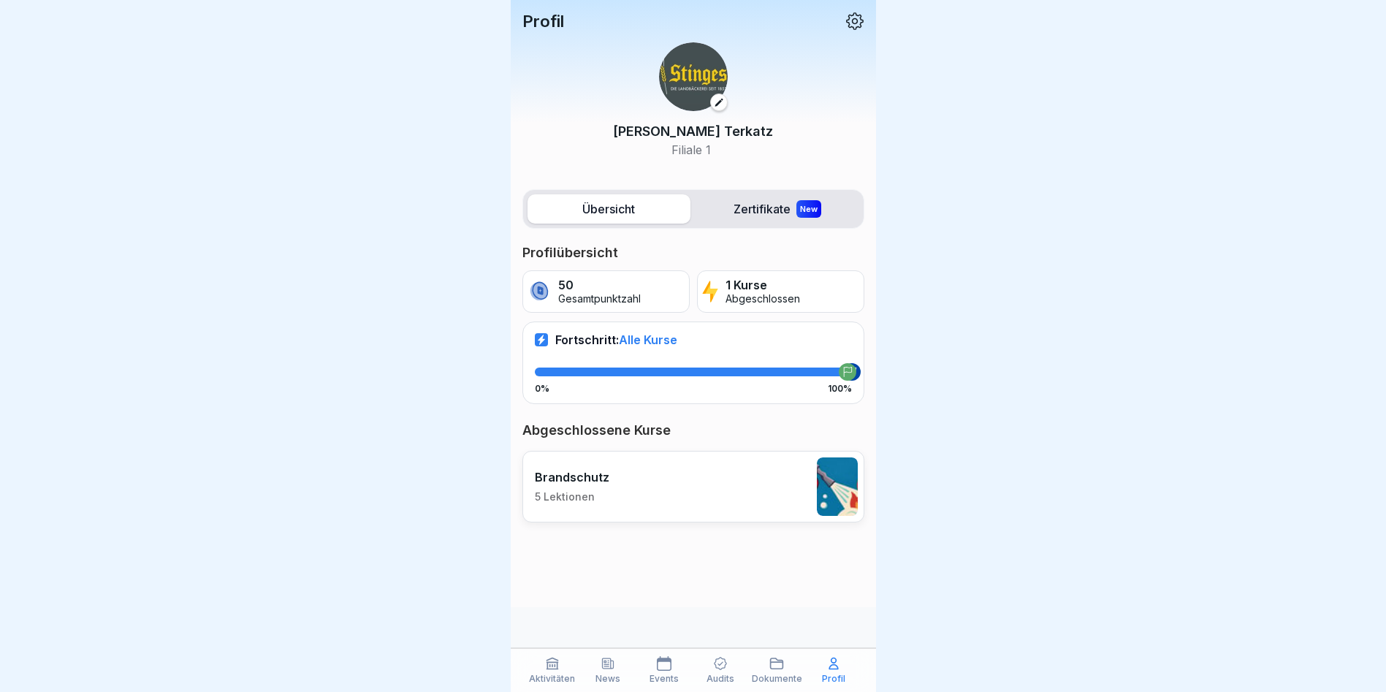
click at [851, 23] on icon at bounding box center [855, 21] width 19 height 19
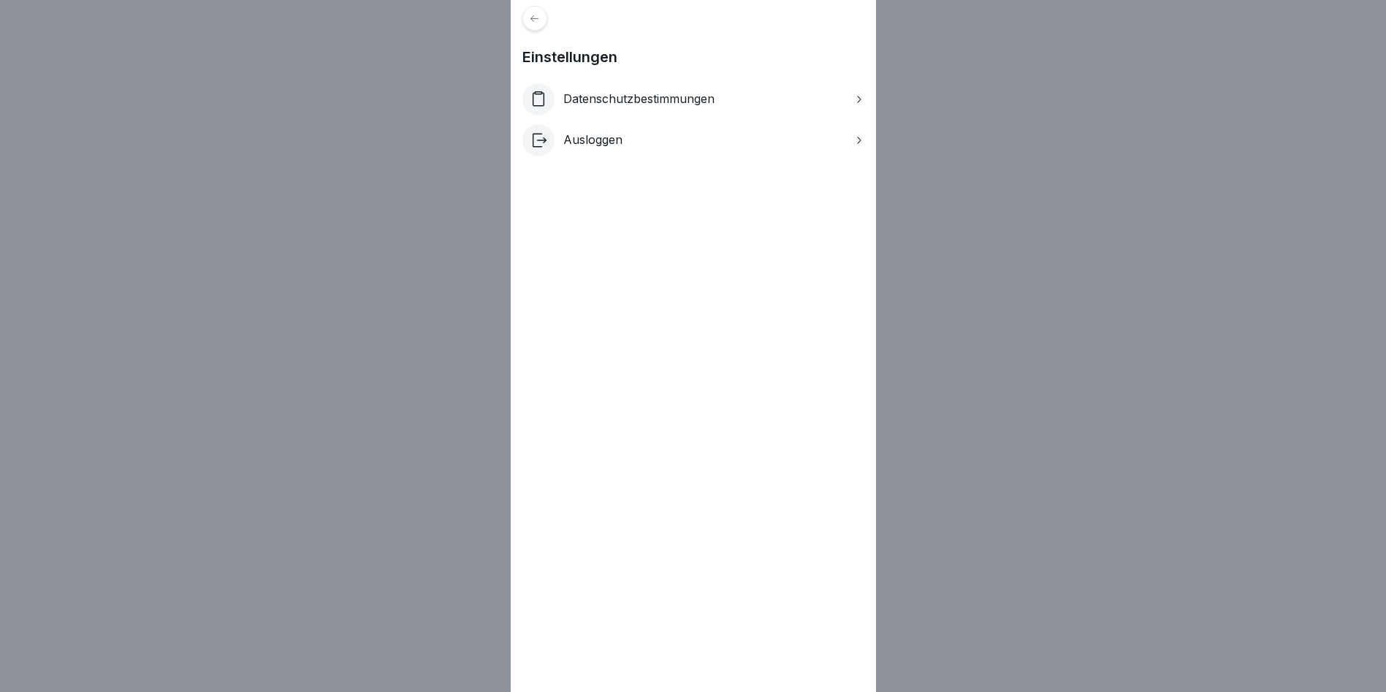
click at [542, 25] on div at bounding box center [535, 18] width 25 height 25
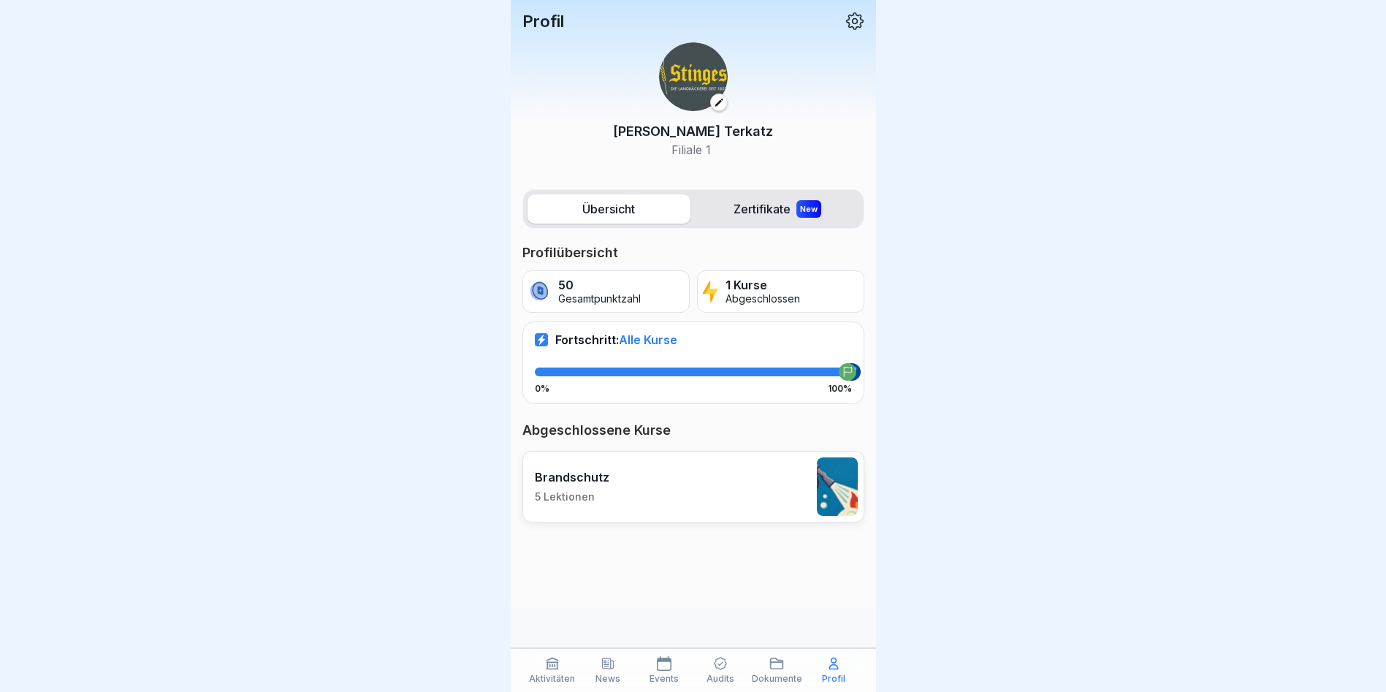
click at [723, 678] on p "Audits" at bounding box center [721, 679] width 28 height 10
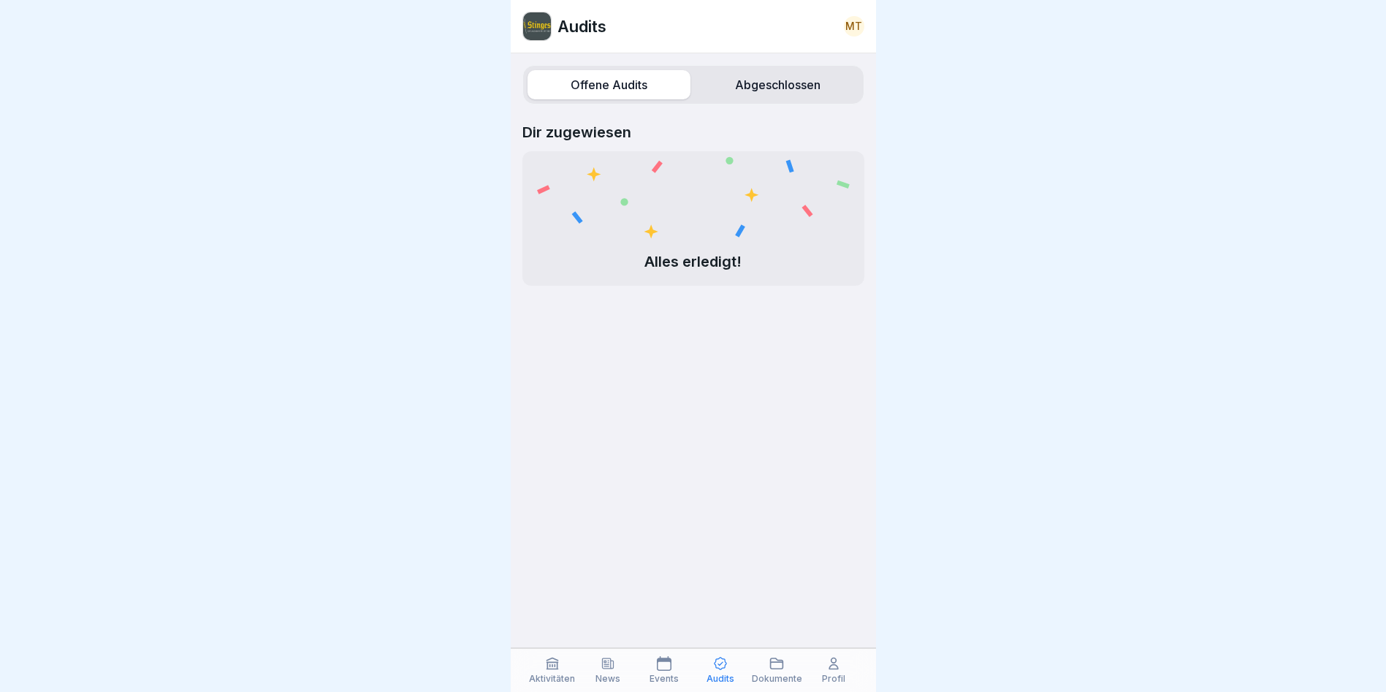
click at [772, 669] on icon at bounding box center [777, 663] width 12 height 10
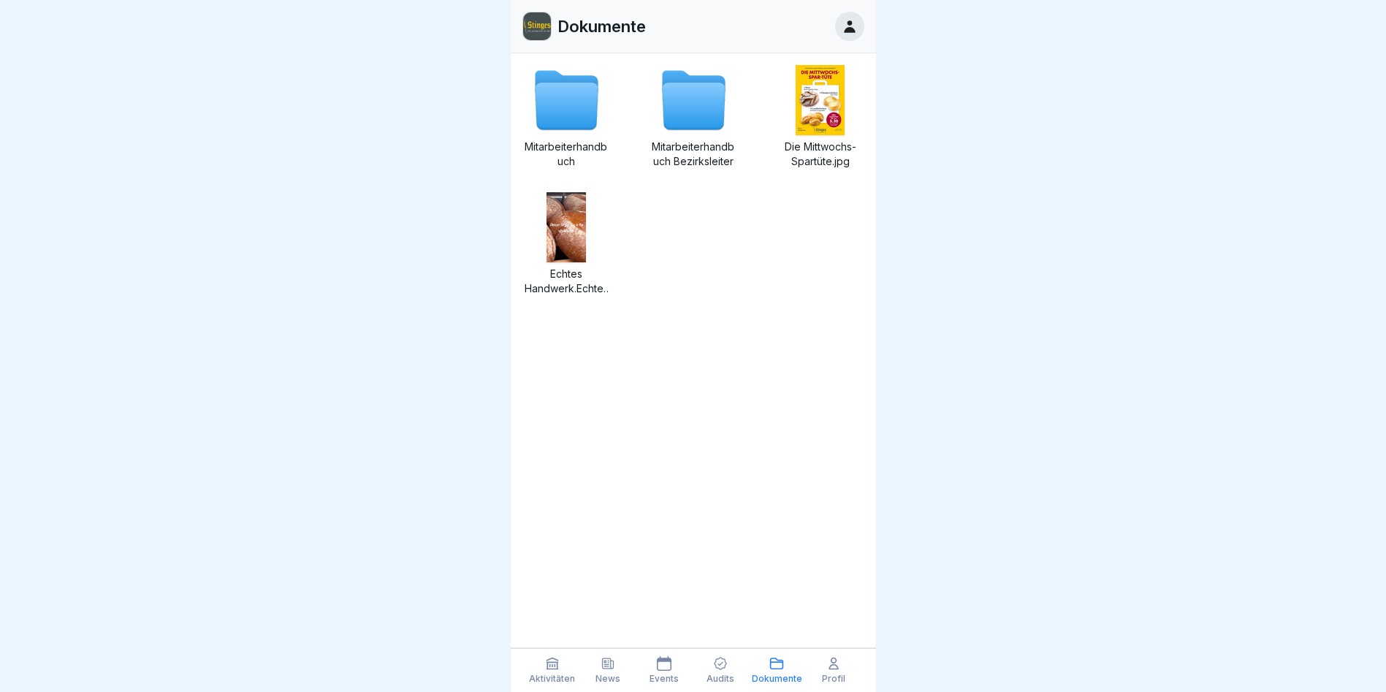
click at [813, 672] on div "Profil" at bounding box center [834, 670] width 49 height 28
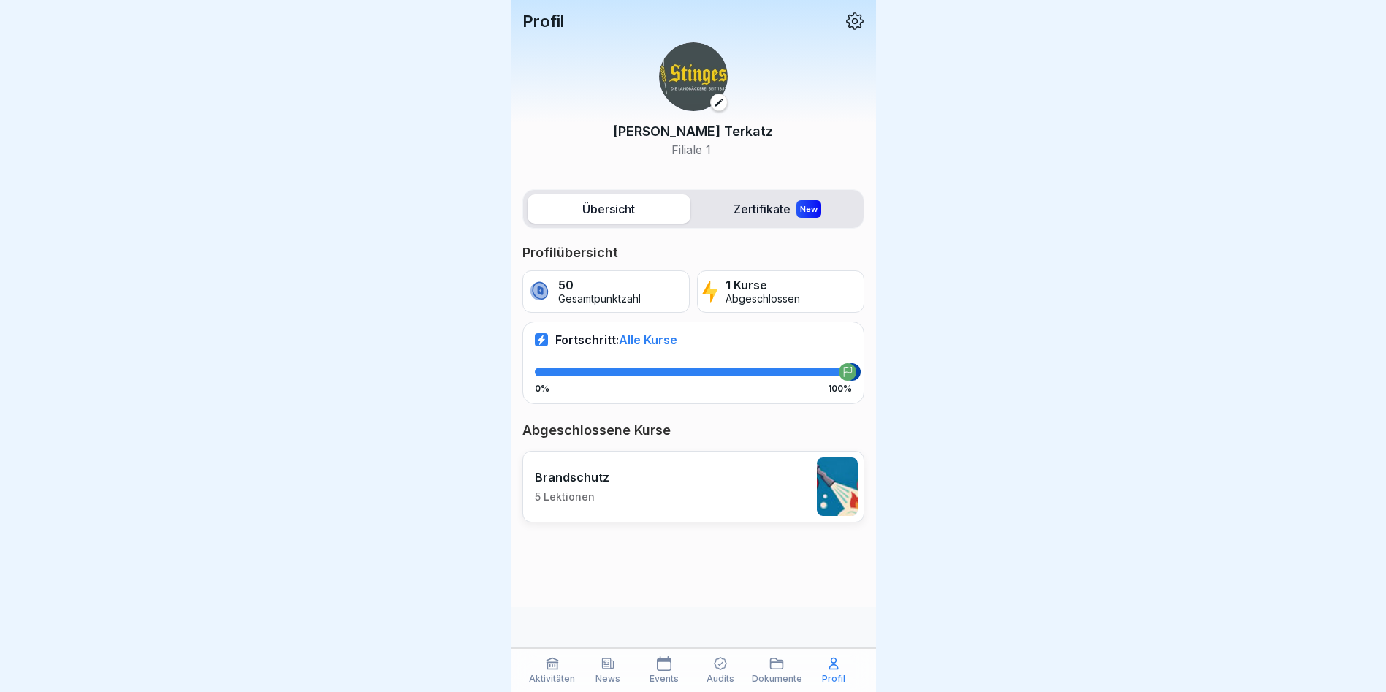
click at [656, 676] on p "Events" at bounding box center [664, 679] width 29 height 10
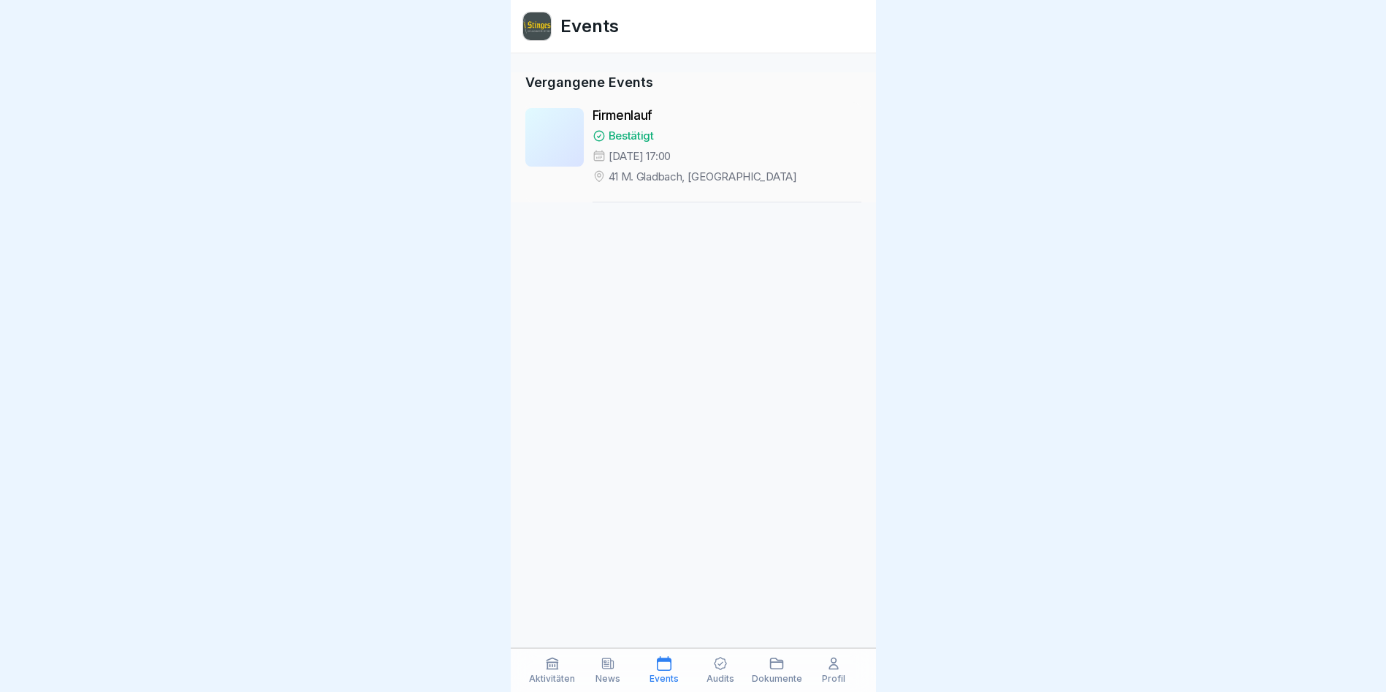
click at [599, 677] on p "News" at bounding box center [608, 679] width 25 height 10
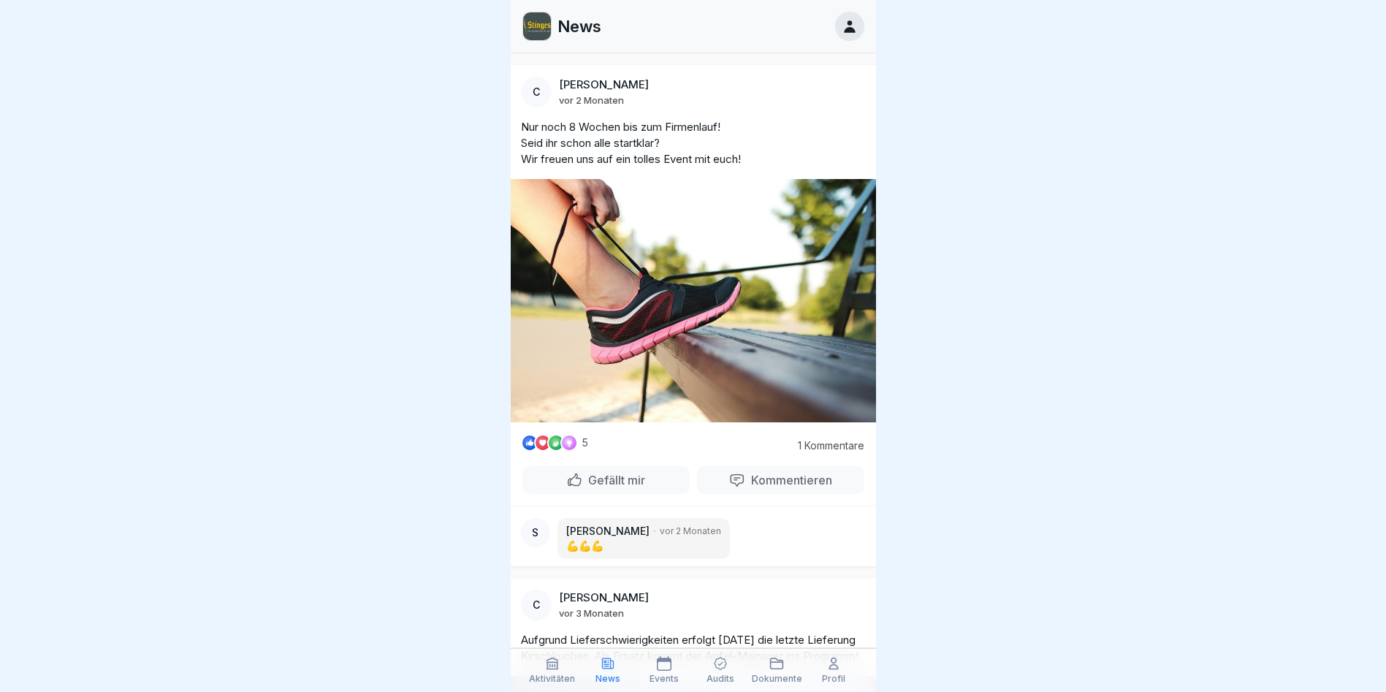
click at [576, 673] on div "Aktivitäten" at bounding box center [552, 670] width 49 height 28
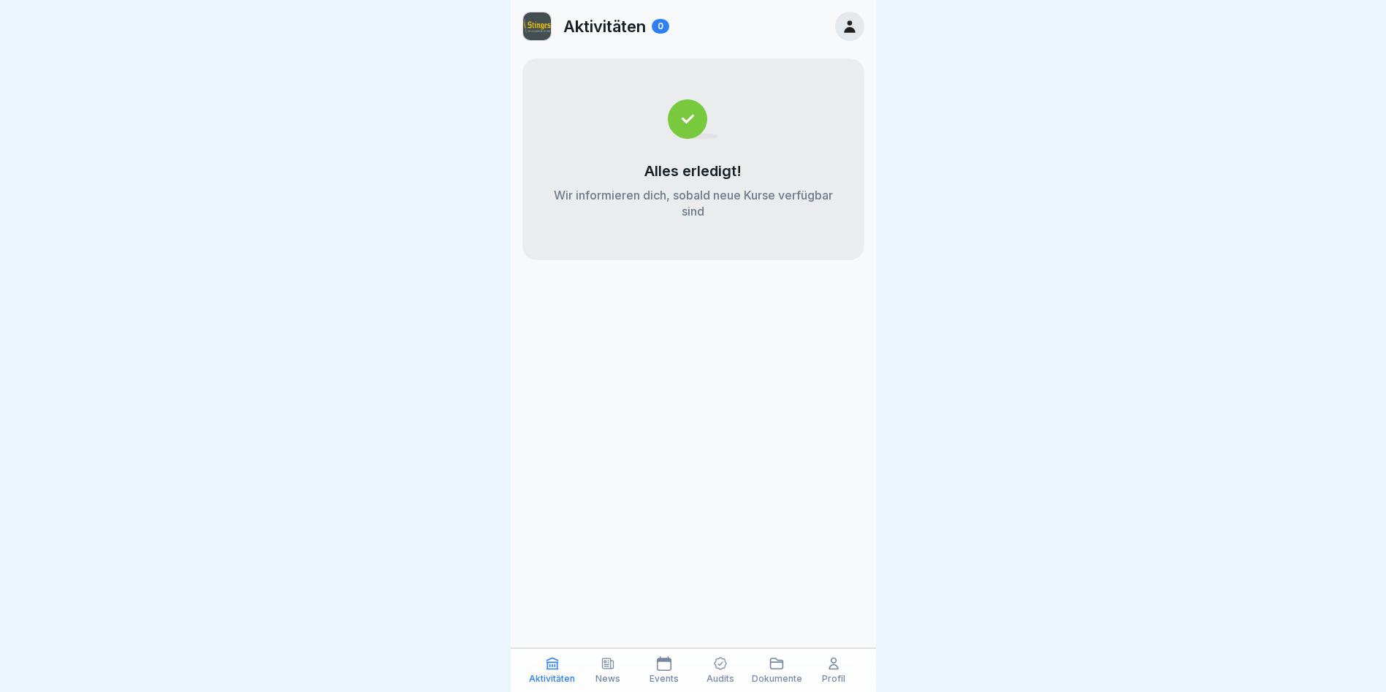
click at [659, 23] on div "0" at bounding box center [661, 26] width 18 height 15
click at [848, 21] on icon at bounding box center [850, 26] width 16 height 16
click at [844, 20] on icon at bounding box center [850, 26] width 16 height 16
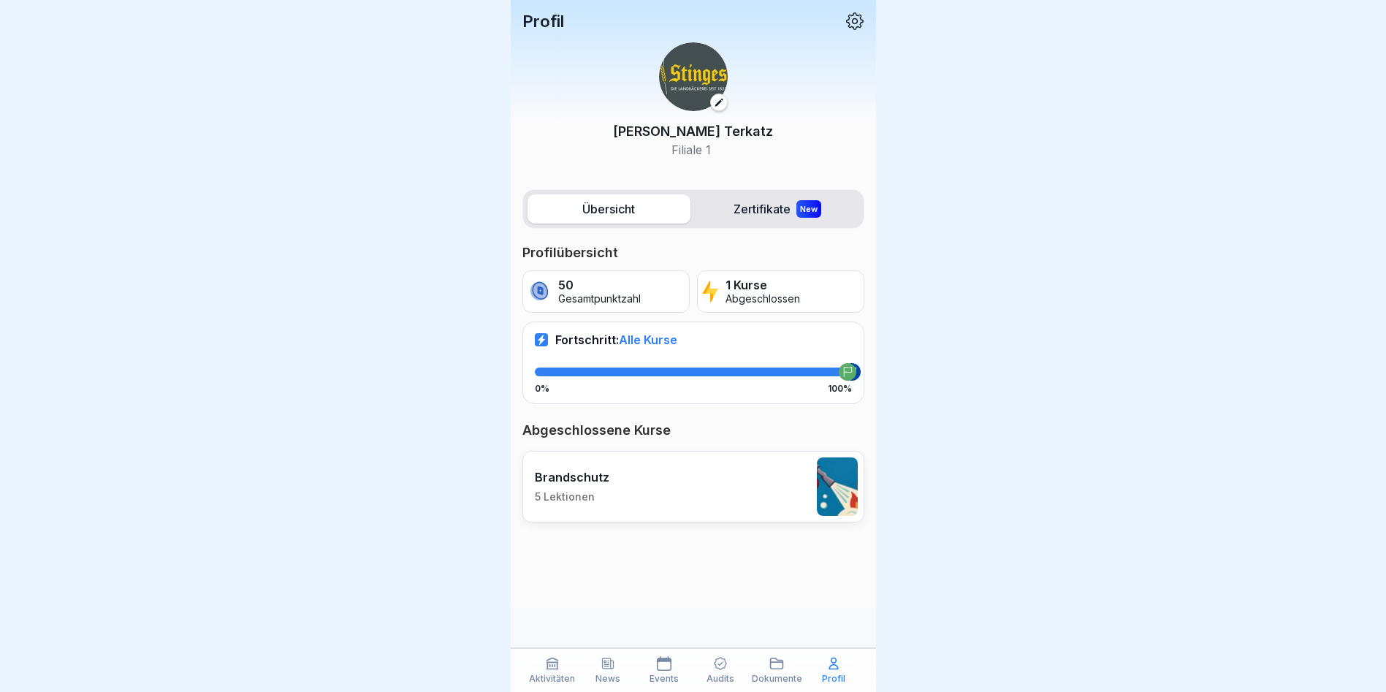
click at [849, 15] on icon at bounding box center [855, 21] width 18 height 18
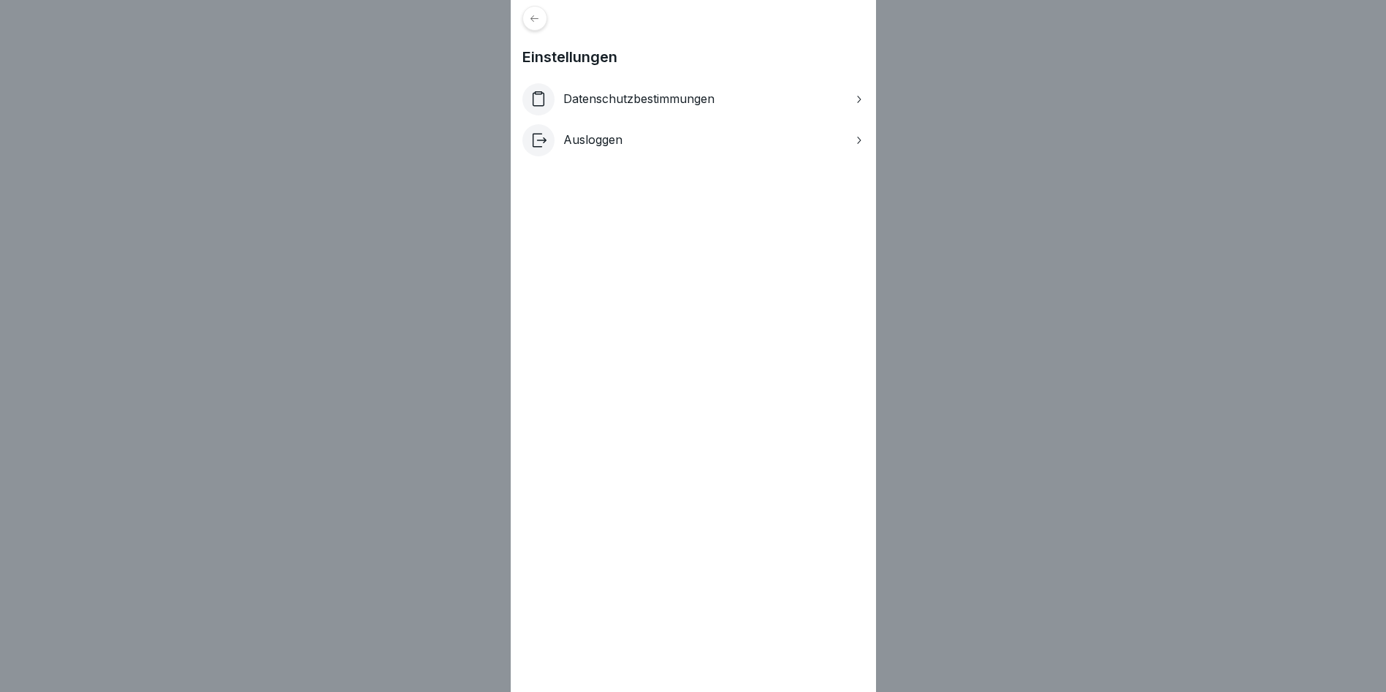
click at [540, 17] on icon at bounding box center [534, 18] width 11 height 11
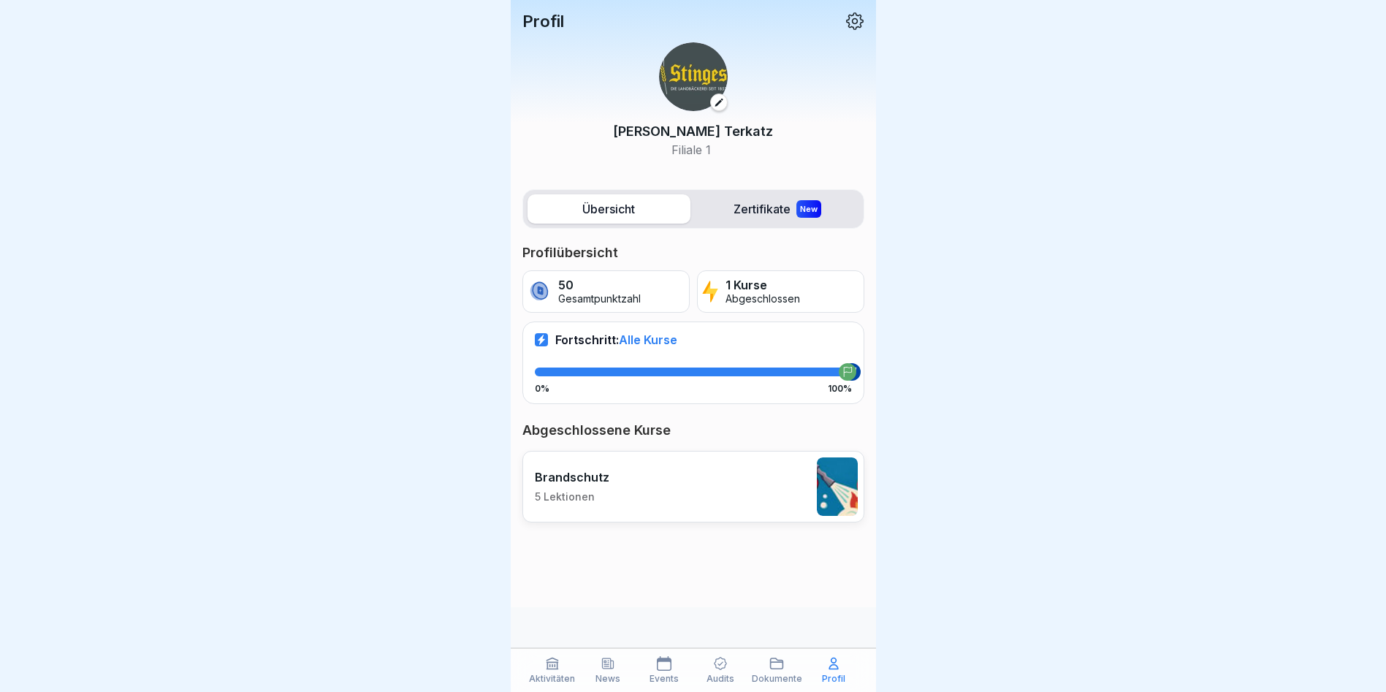
click at [567, 680] on p "Aktivitäten" at bounding box center [552, 679] width 46 height 10
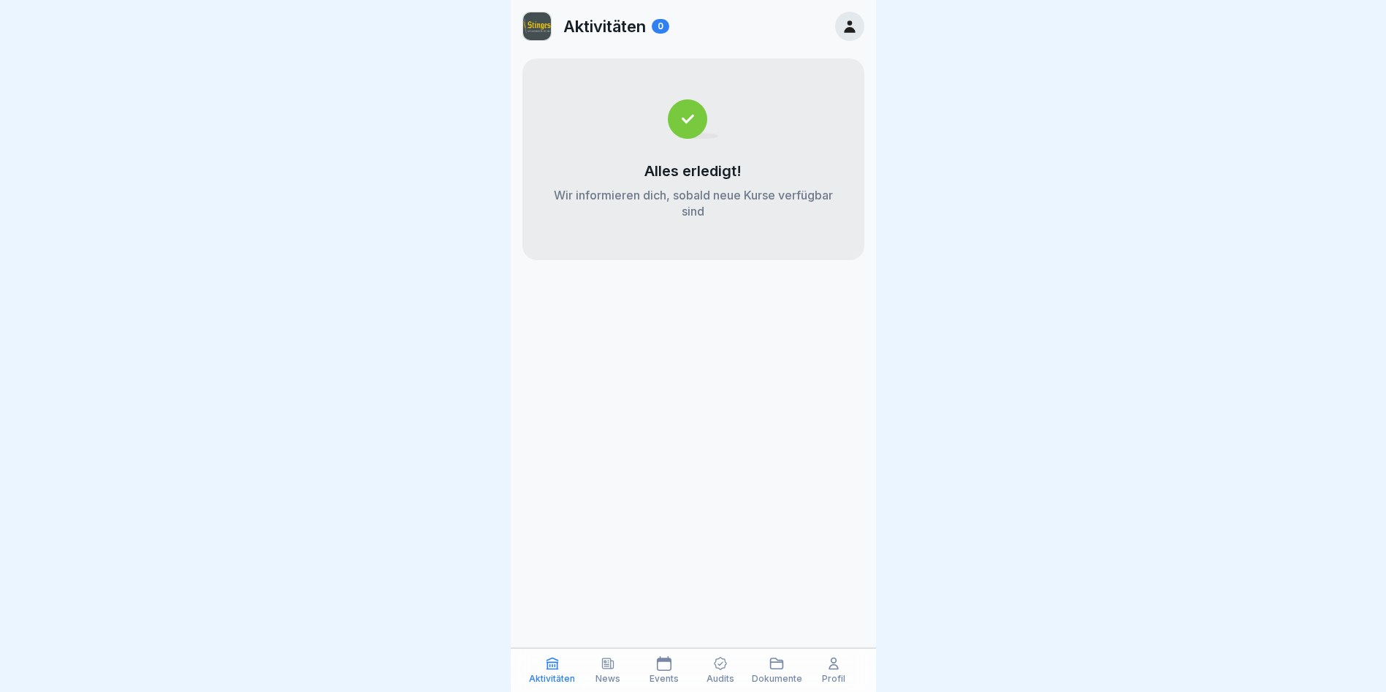
click at [596, 672] on div "News" at bounding box center [608, 670] width 49 height 28
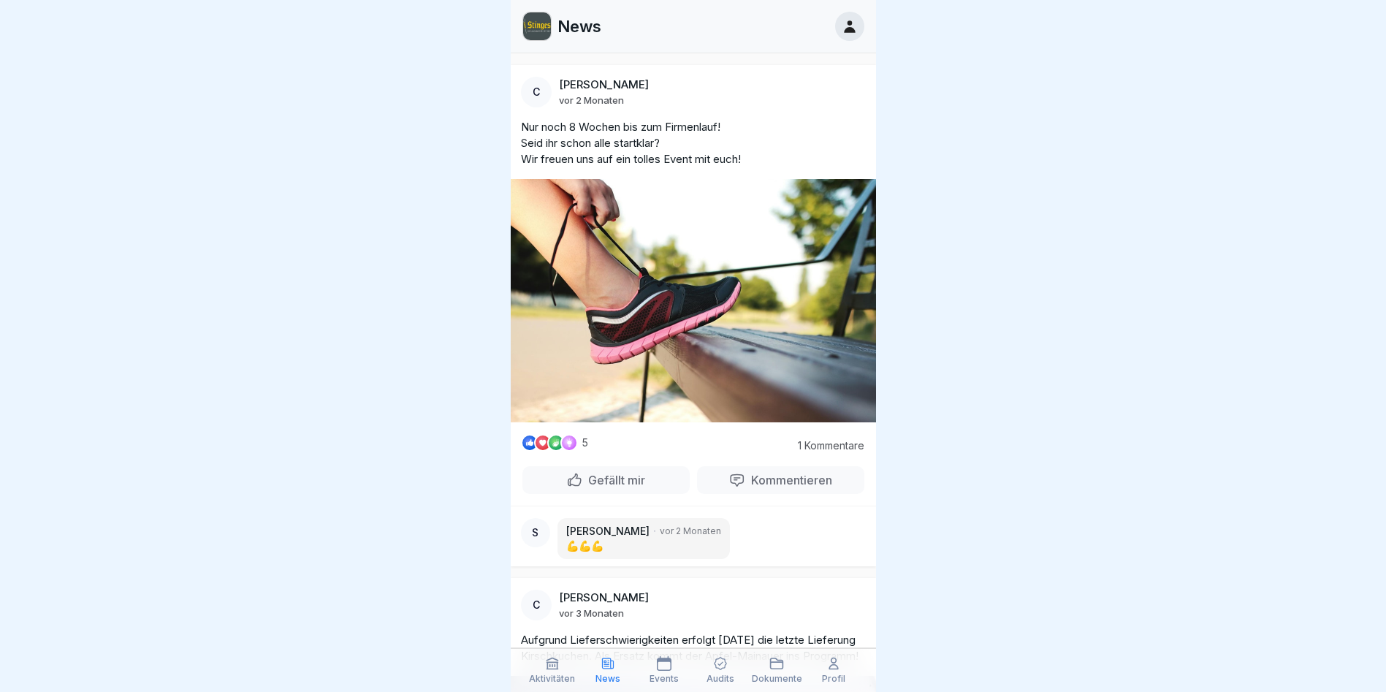
click at [652, 669] on div "Events" at bounding box center [664, 670] width 49 height 28
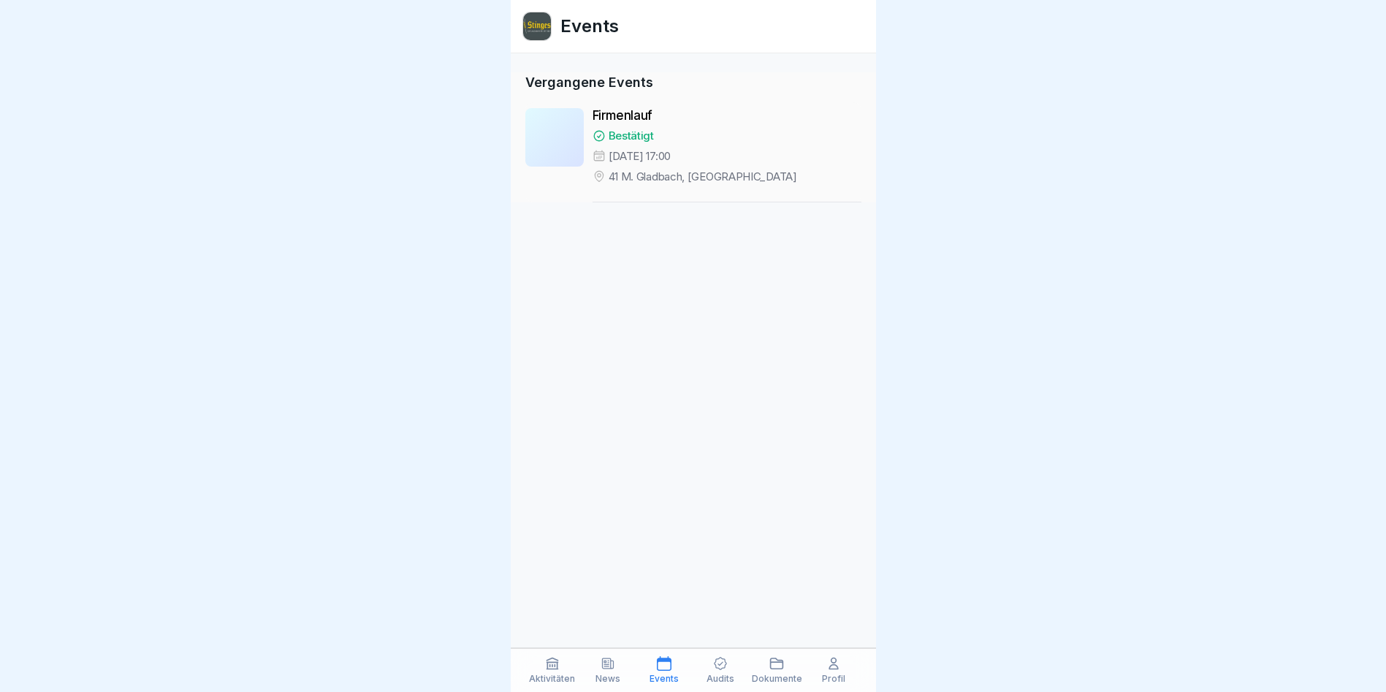
click at [731, 664] on div "Audits" at bounding box center [720, 670] width 49 height 28
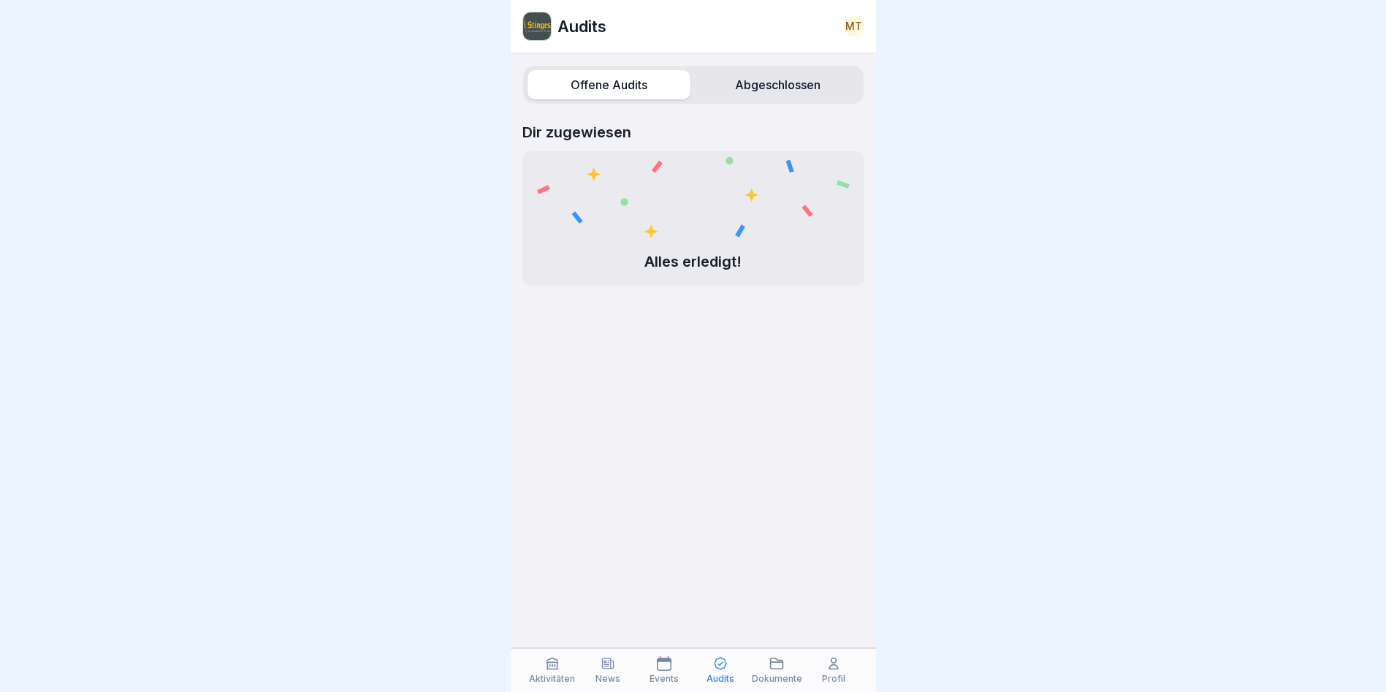
click at [767, 664] on div "Dokumente" at bounding box center [777, 670] width 50 height 28
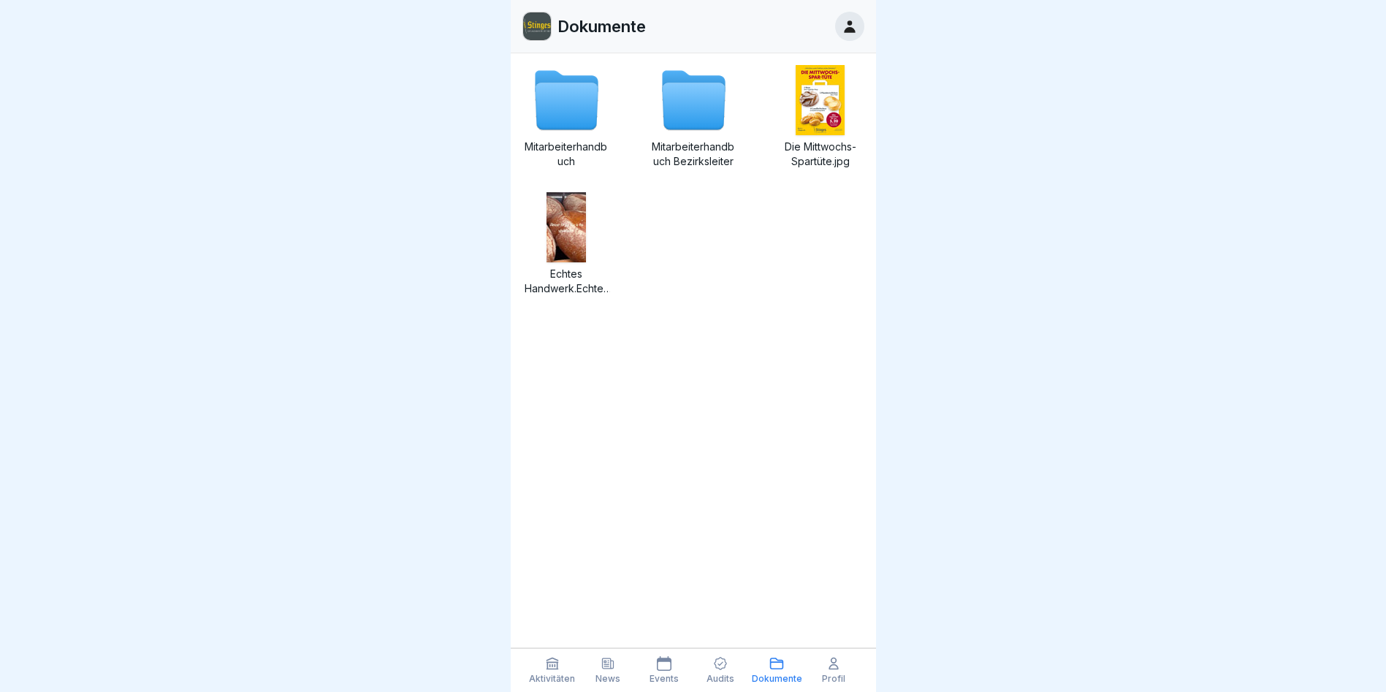
click at [835, 668] on icon at bounding box center [834, 663] width 15 height 15
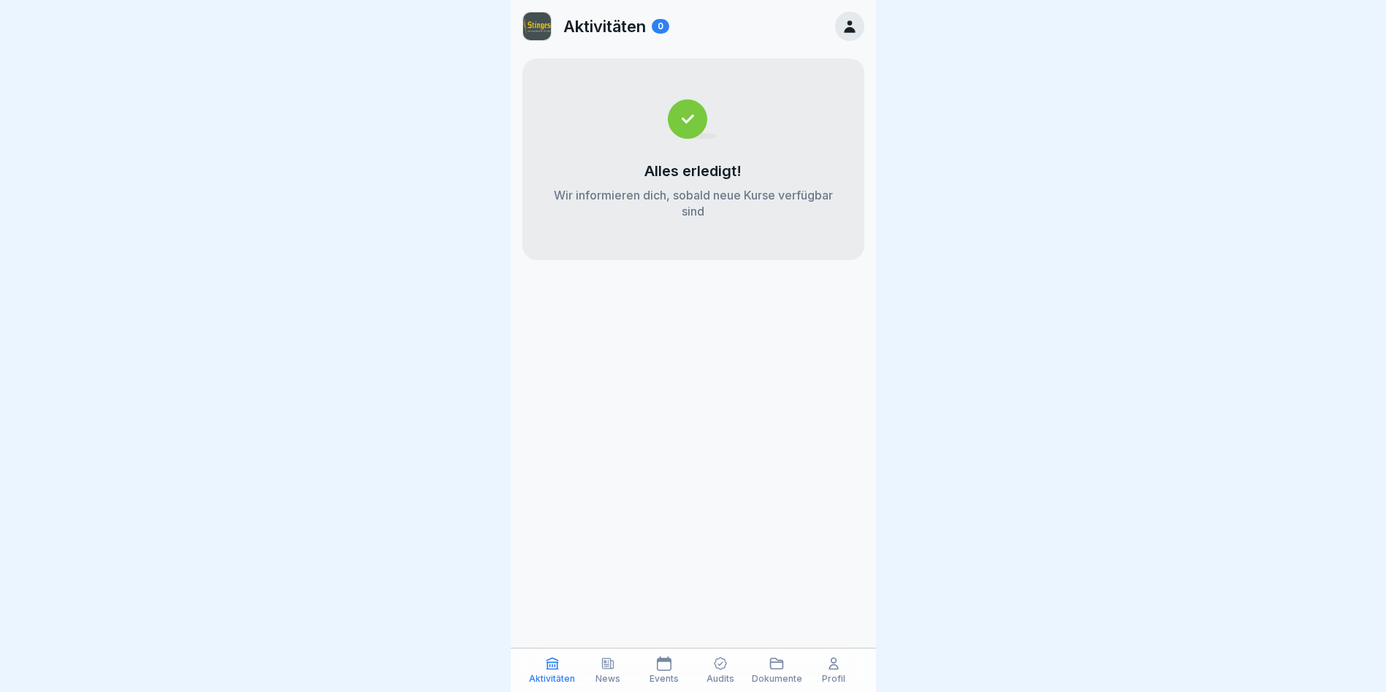
click at [607, 685] on div "Aktivitäten News Events Audits Dokumente Profil" at bounding box center [693, 670] width 365 height 44
click at [614, 680] on p "News" at bounding box center [608, 679] width 25 height 10
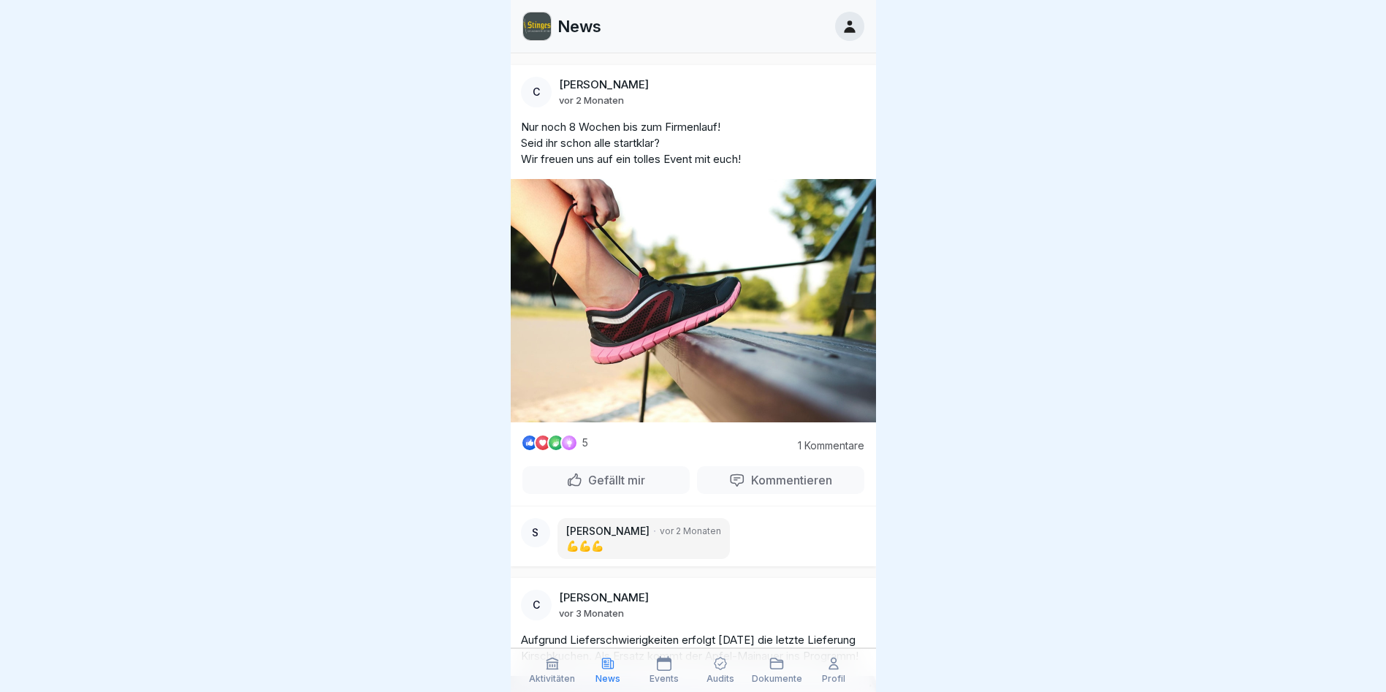
click at [663, 672] on div "Events" at bounding box center [664, 670] width 49 height 28
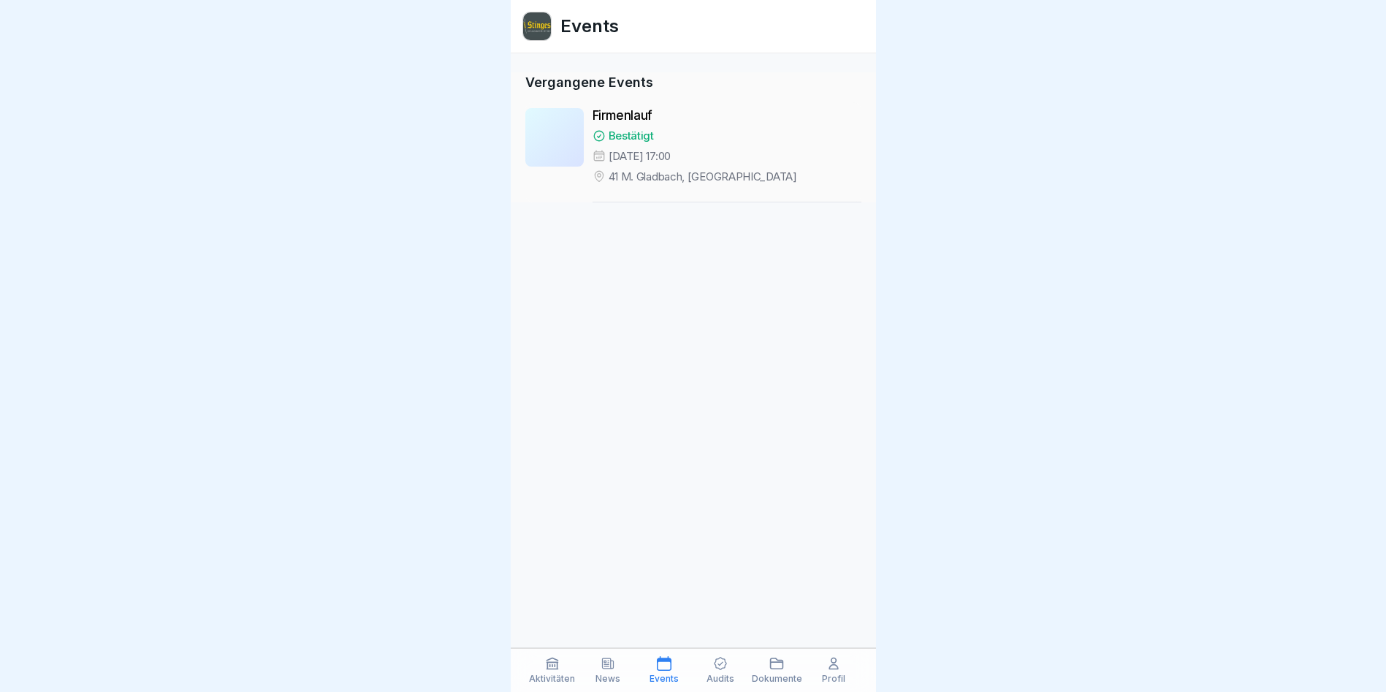
click at [723, 672] on div "Audits" at bounding box center [720, 670] width 49 height 28
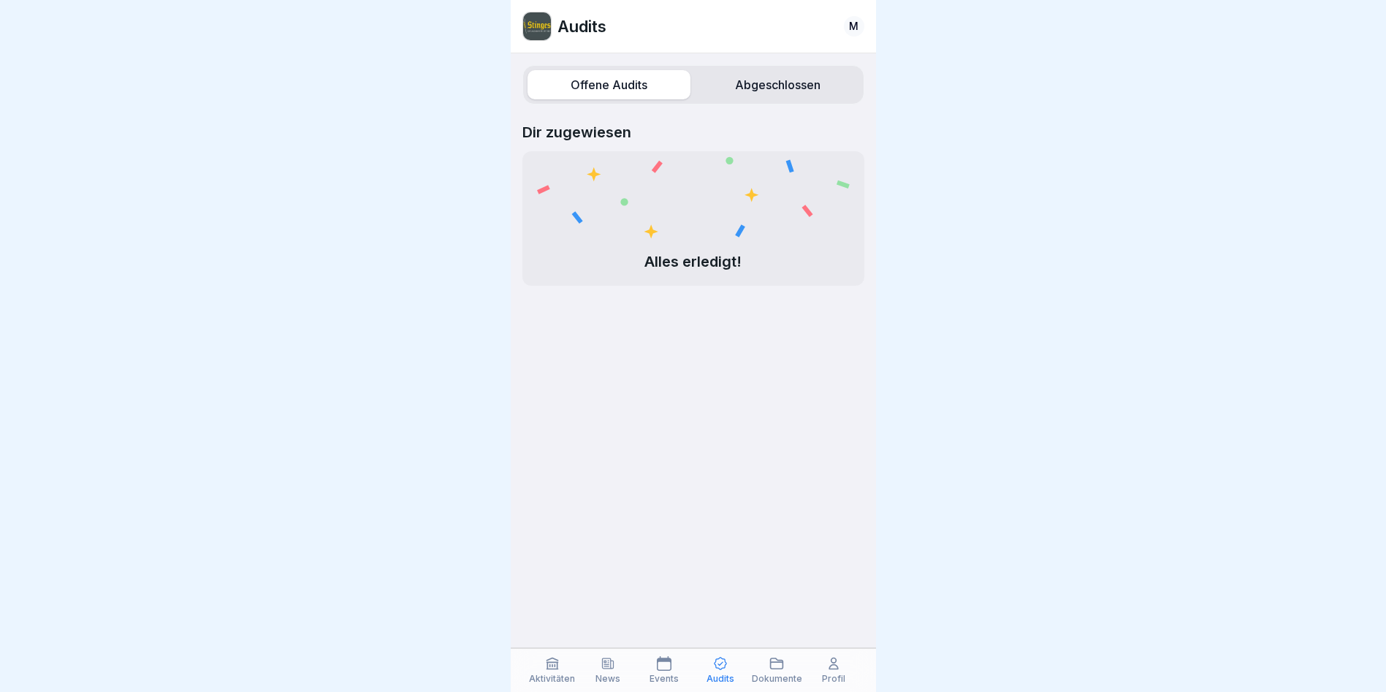
click at [786, 674] on p "Dokumente" at bounding box center [777, 679] width 50 height 10
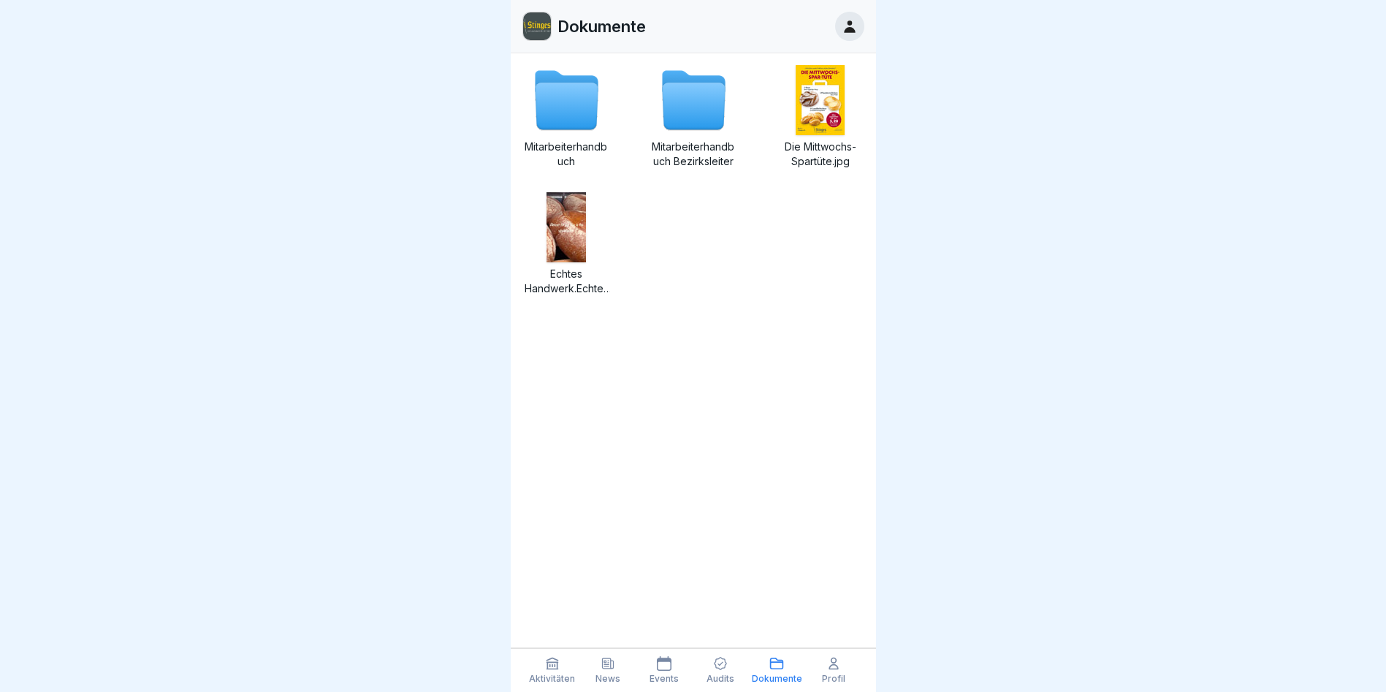
click at [837, 670] on icon at bounding box center [834, 663] width 15 height 15
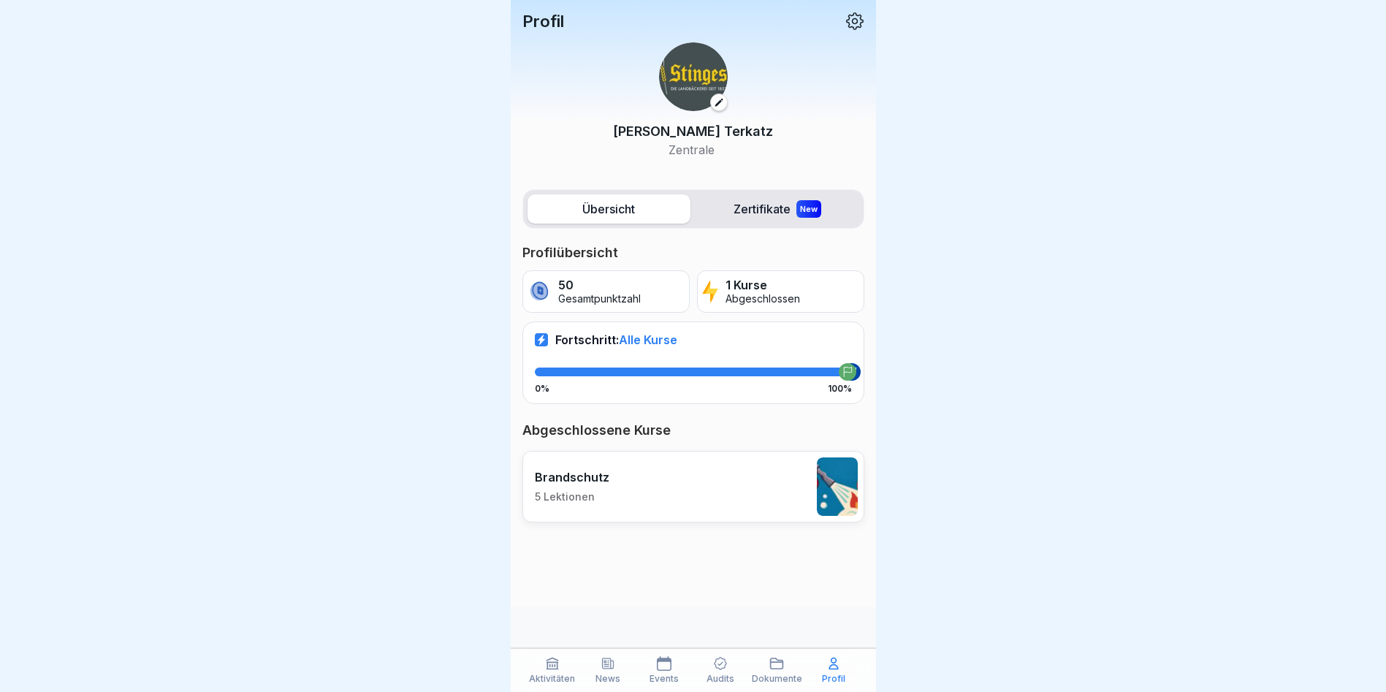
click at [769, 210] on label "Zertifikate New" at bounding box center [777, 208] width 163 height 29
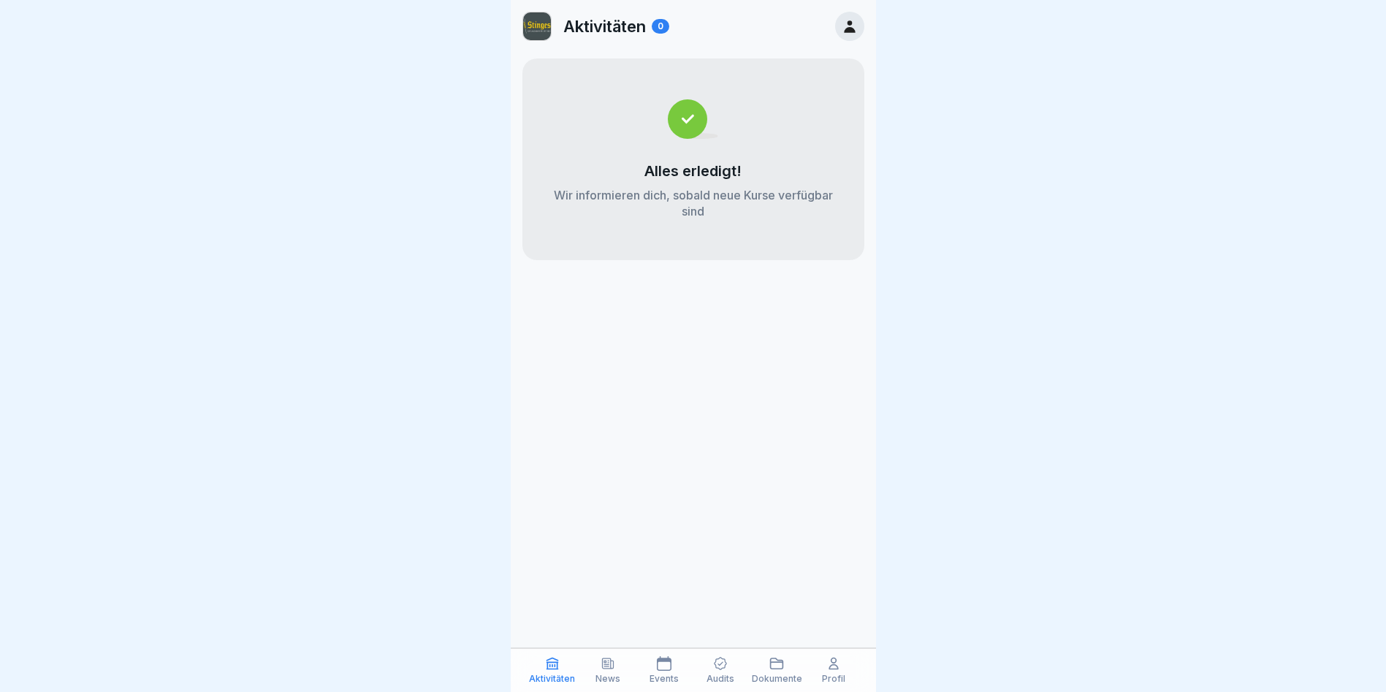
click at [612, 682] on p "News" at bounding box center [608, 679] width 25 height 10
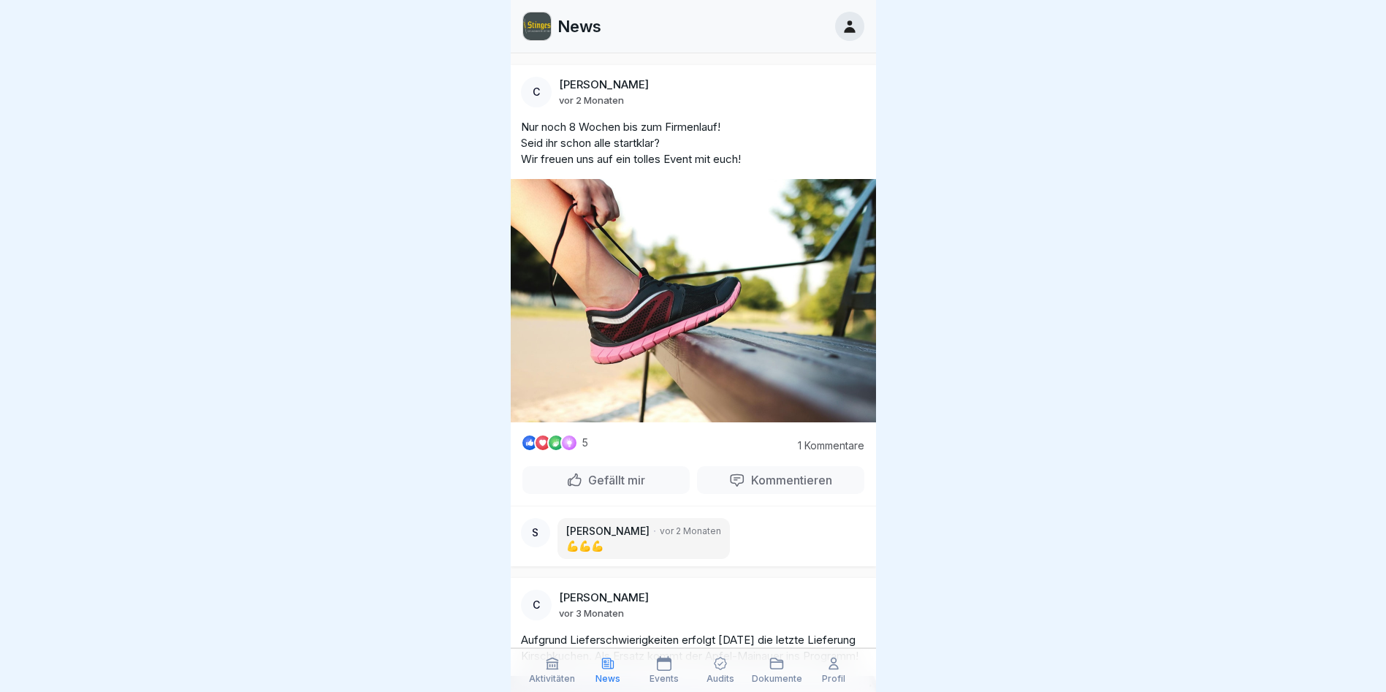
click at [670, 667] on icon at bounding box center [664, 663] width 15 height 15
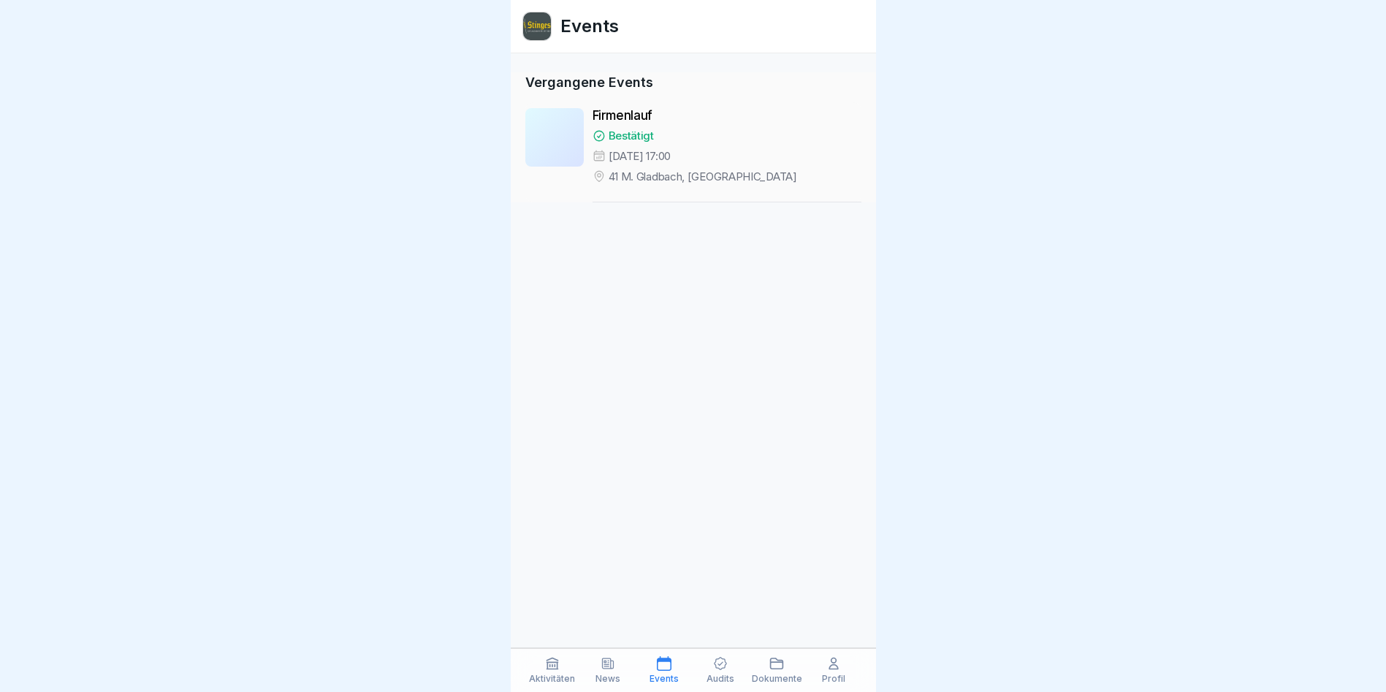
click at [729, 664] on div "Audits" at bounding box center [720, 670] width 49 height 28
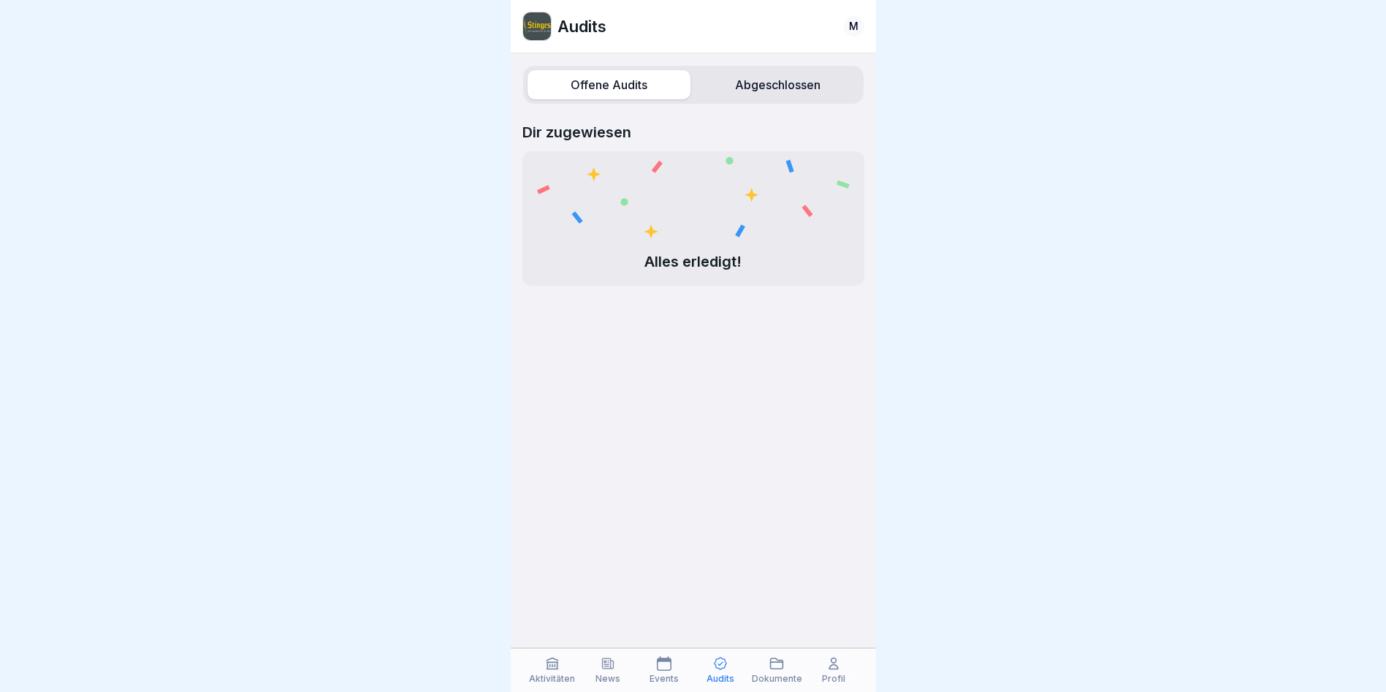
click at [715, 83] on label "Abgeschlossen" at bounding box center [777, 84] width 163 height 29
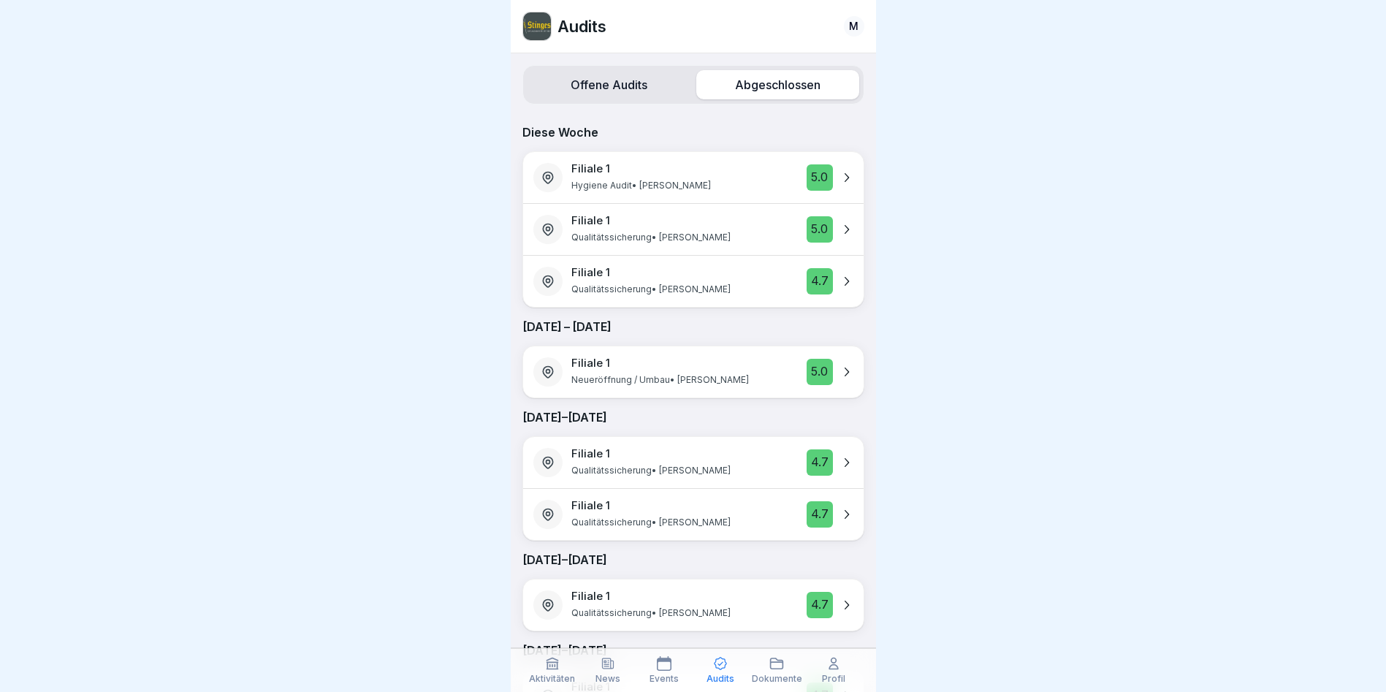
click at [640, 174] on div "Filiale 1 Hygiene Audit • Christopher Stinges" at bounding box center [641, 177] width 140 height 31
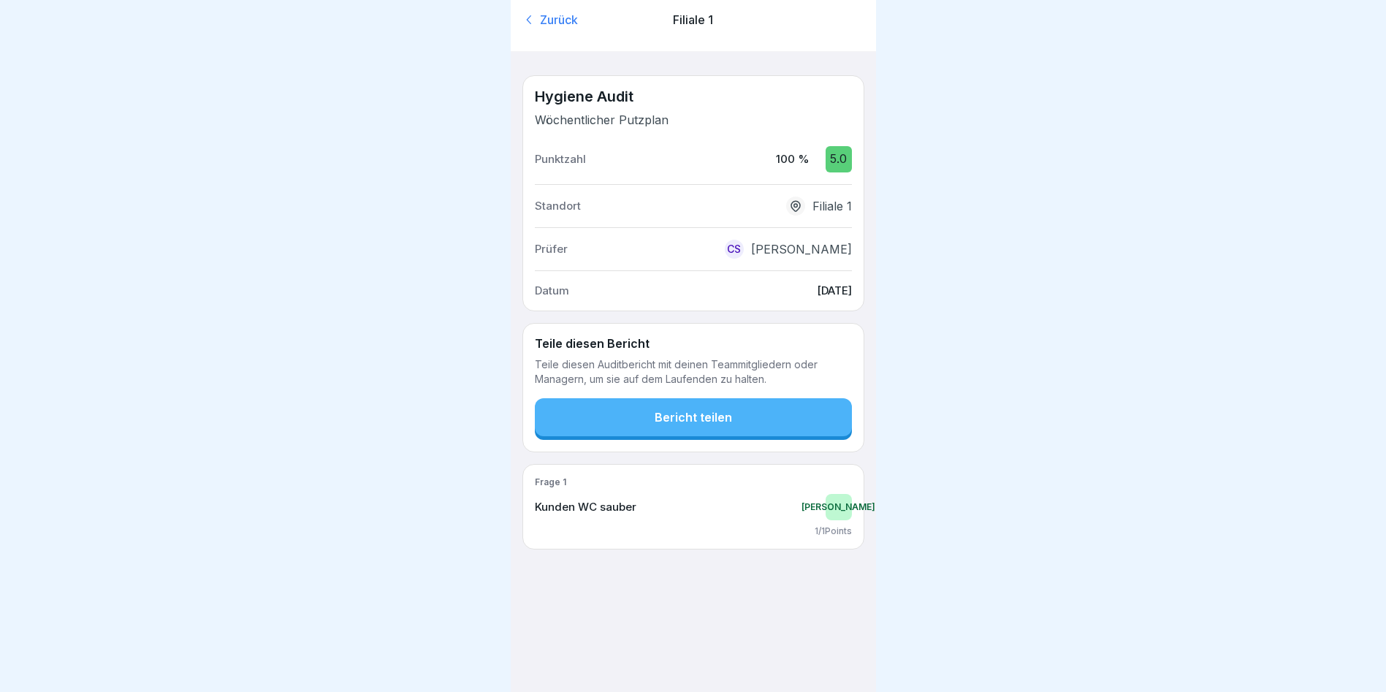
click at [542, 14] on div "Zurück" at bounding box center [577, 20] width 109 height 16
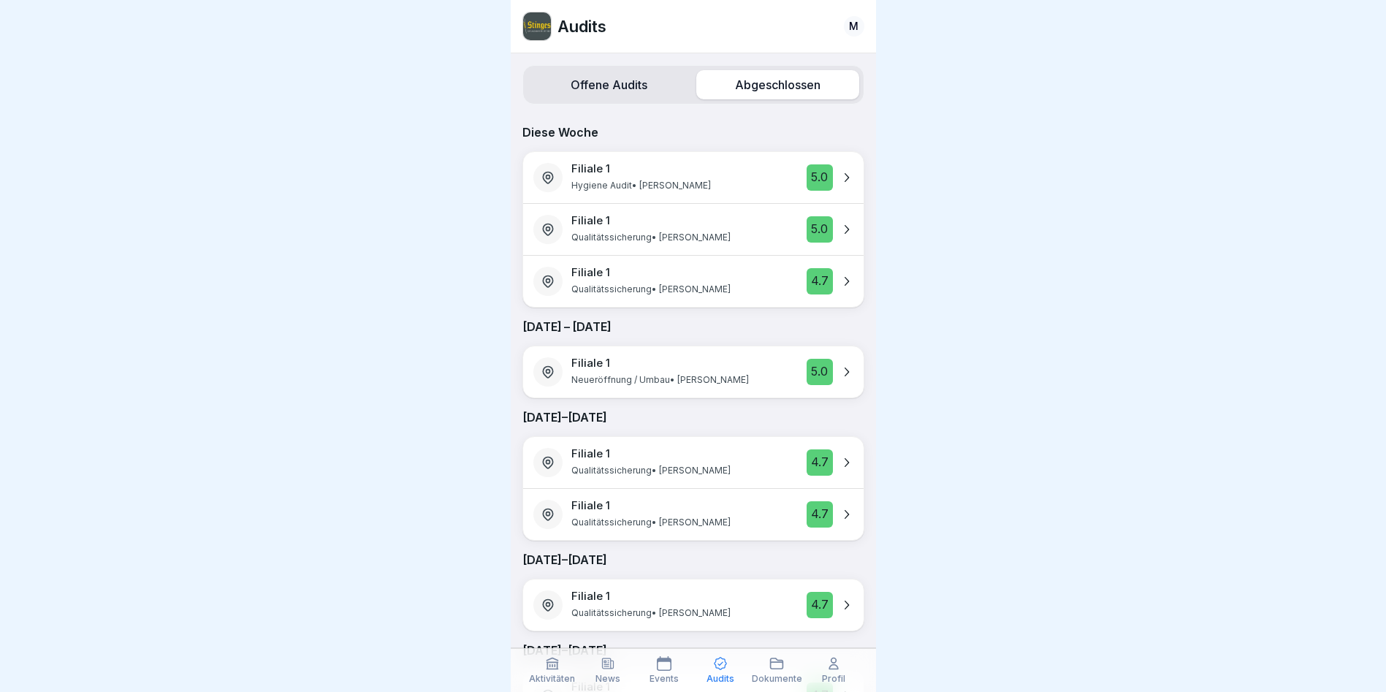
click at [789, 674] on p "Dokumente" at bounding box center [777, 679] width 50 height 10
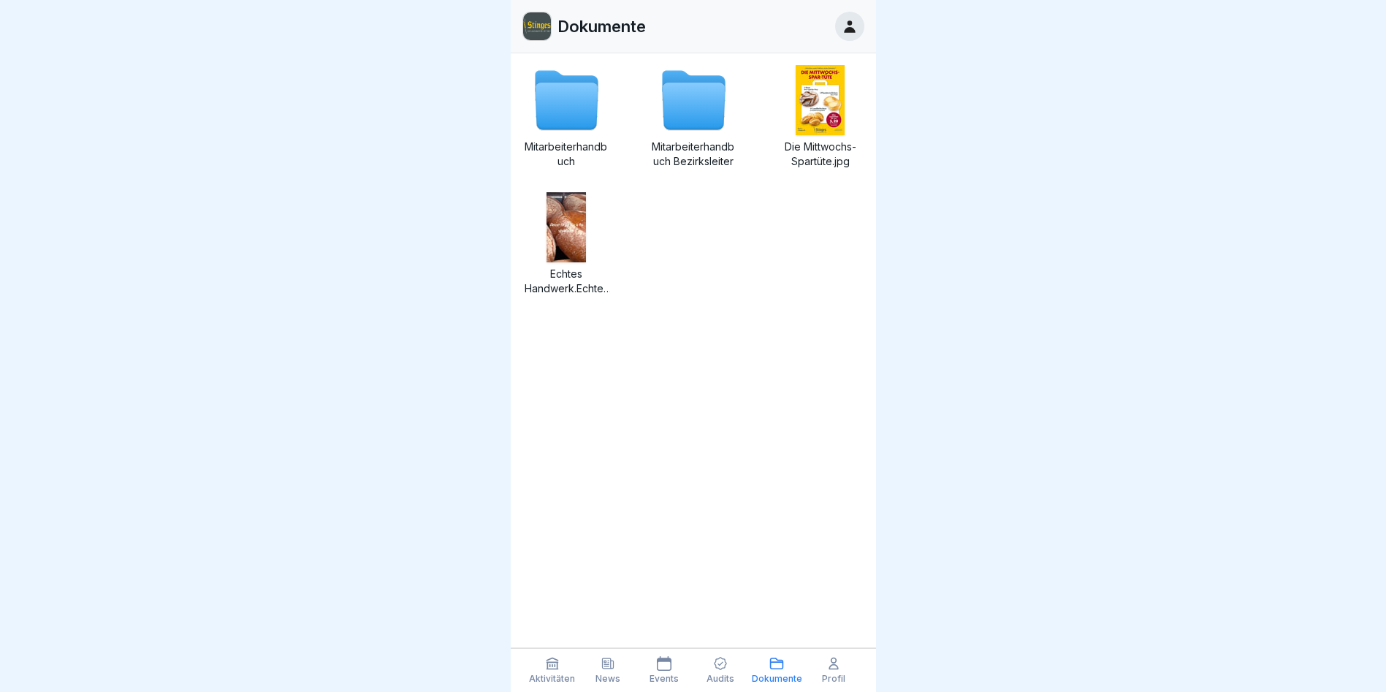
click at [851, 37] on div at bounding box center [849, 26] width 29 height 29
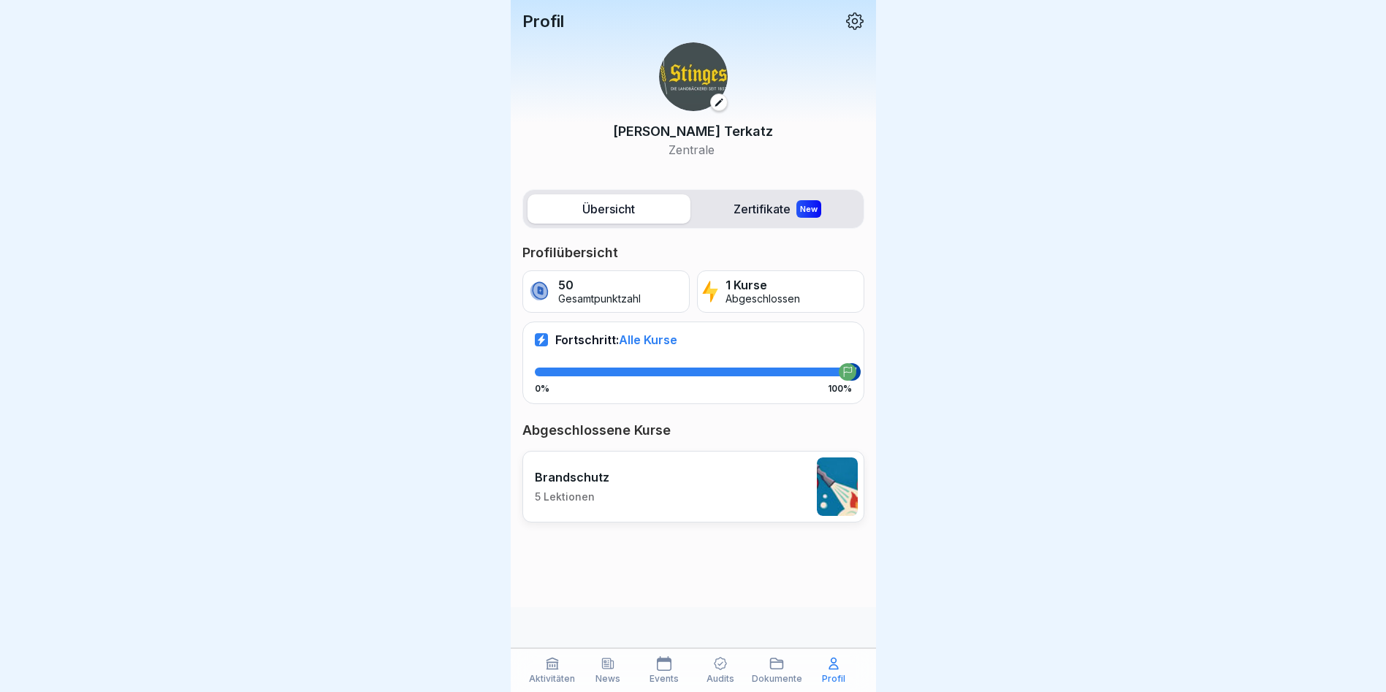
click at [851, 14] on icon at bounding box center [855, 21] width 19 height 19
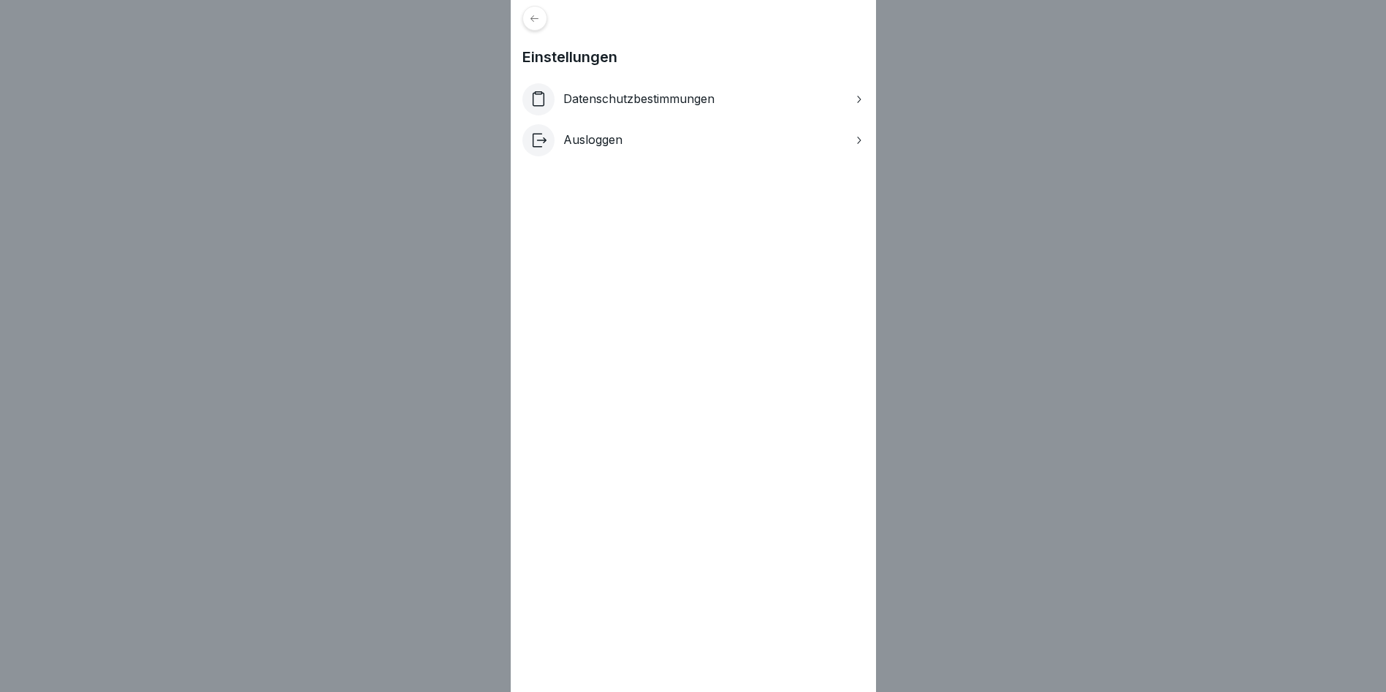
click at [538, 7] on div at bounding box center [535, 18] width 25 height 25
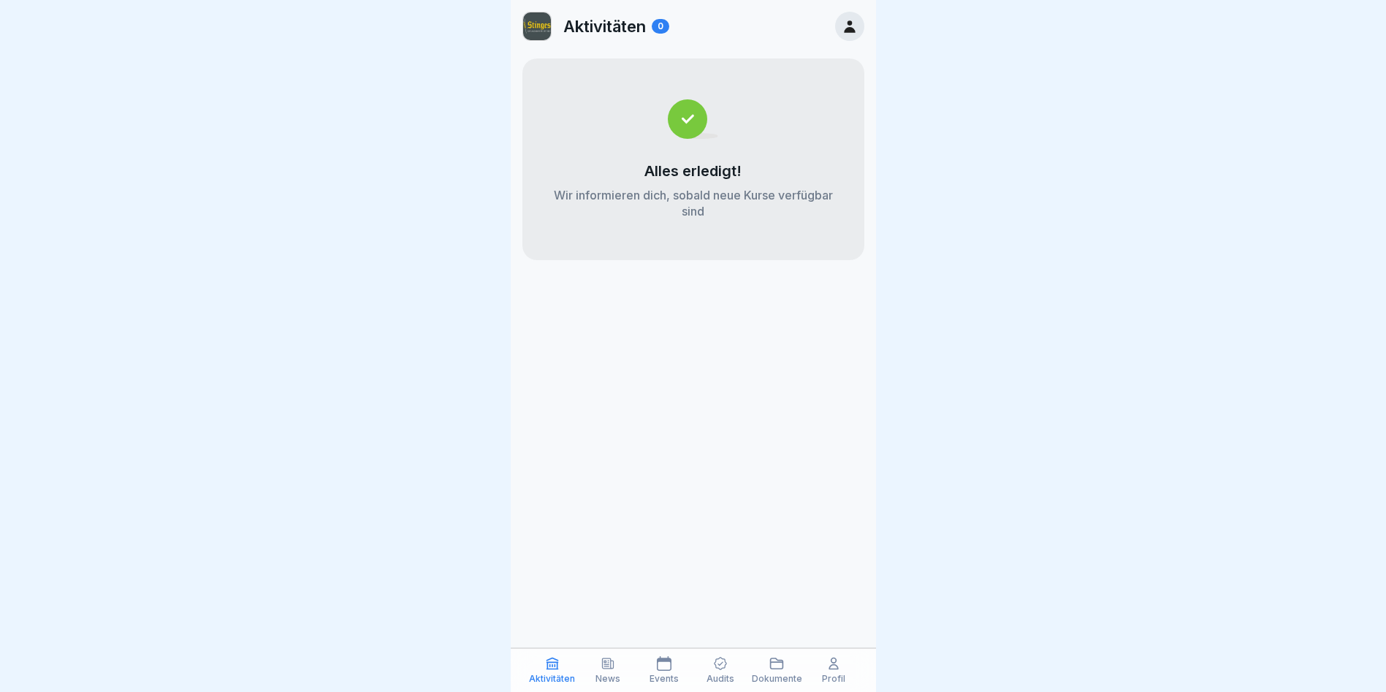
drag, startPoint x: 664, startPoint y: 26, endPoint x: 555, endPoint y: 20, distance: 109.0
click at [555, 20] on div "Aktivitäten 0" at bounding box center [596, 26] width 147 height 29
click at [847, 23] on icon at bounding box center [850, 26] width 16 height 16
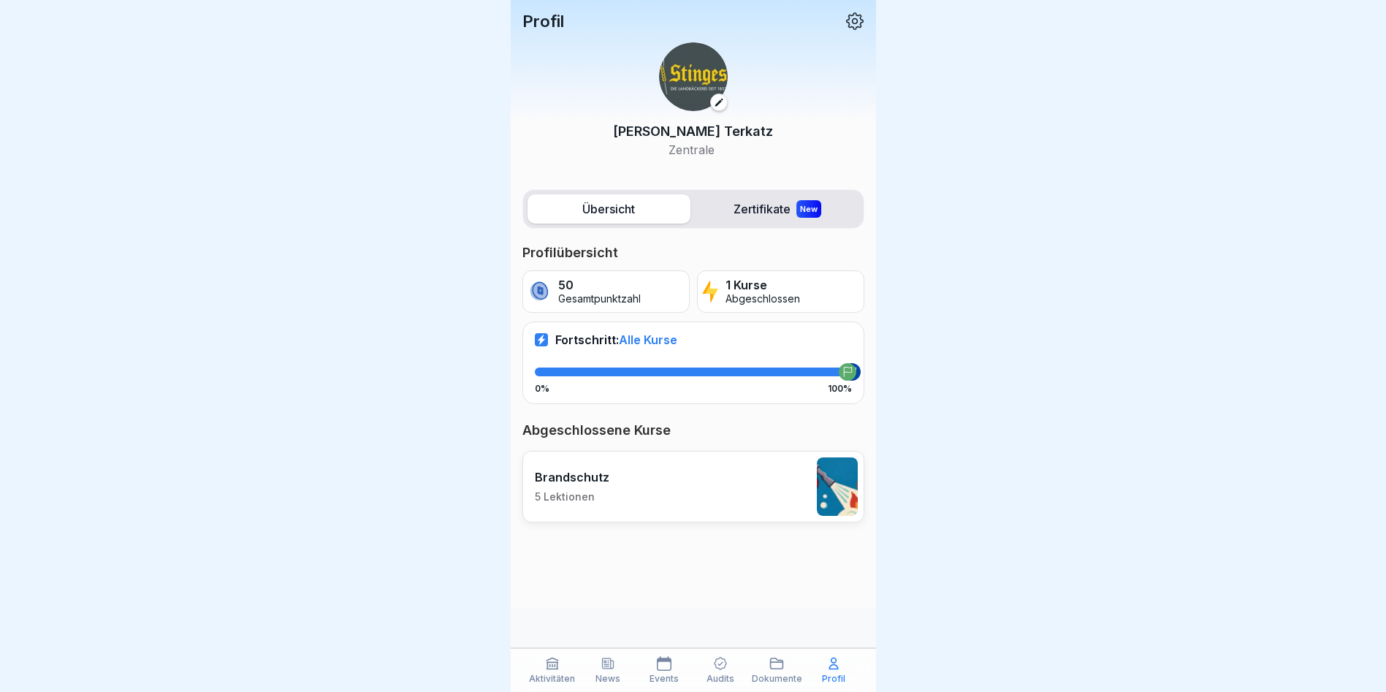
click at [851, 21] on icon at bounding box center [855, 21] width 19 height 19
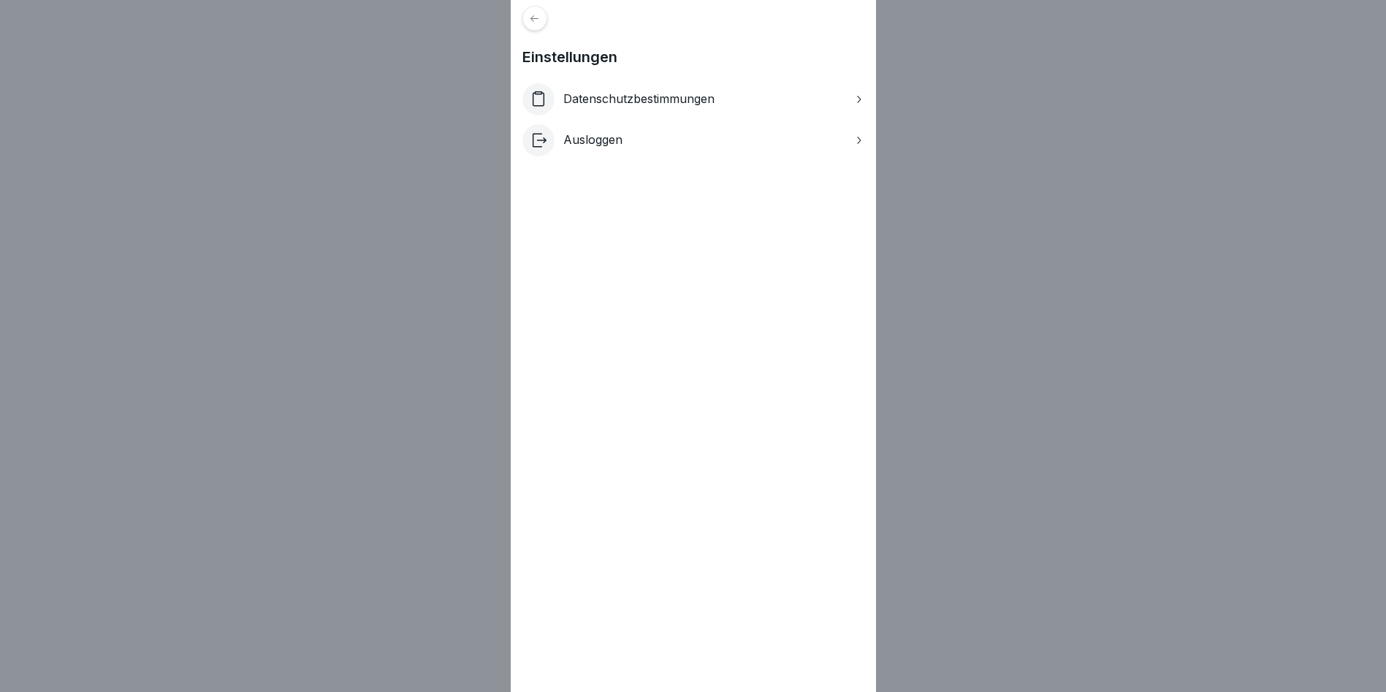
click at [547, 20] on div at bounding box center [535, 18] width 25 height 25
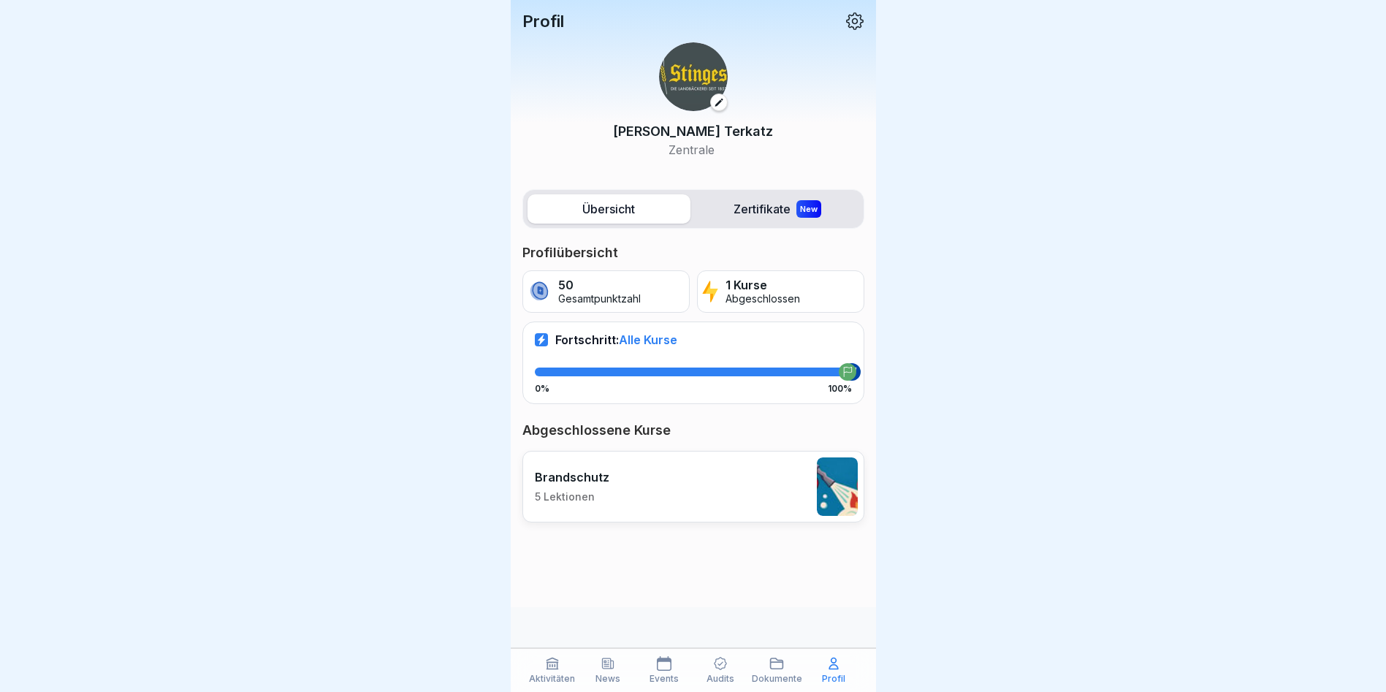
click at [784, 675] on p "Dokumente" at bounding box center [777, 679] width 50 height 10
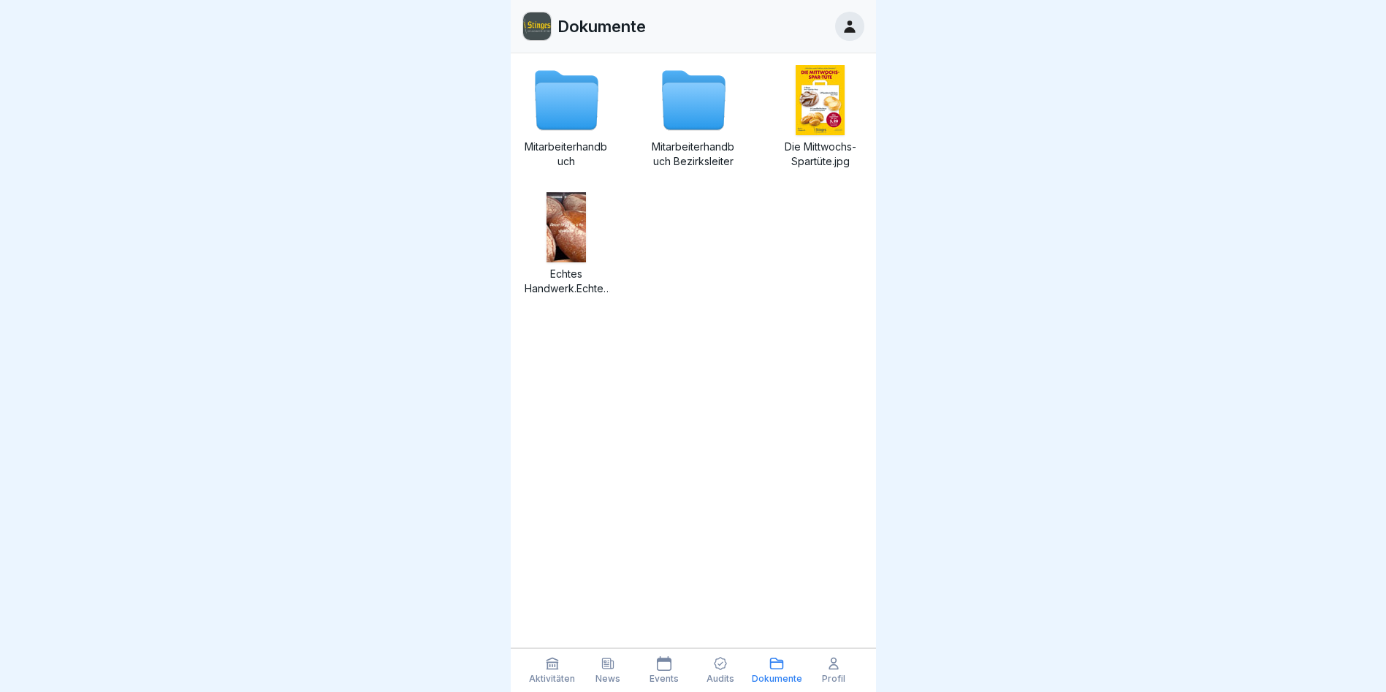
click at [745, 675] on div "Audits" at bounding box center [720, 670] width 49 height 28
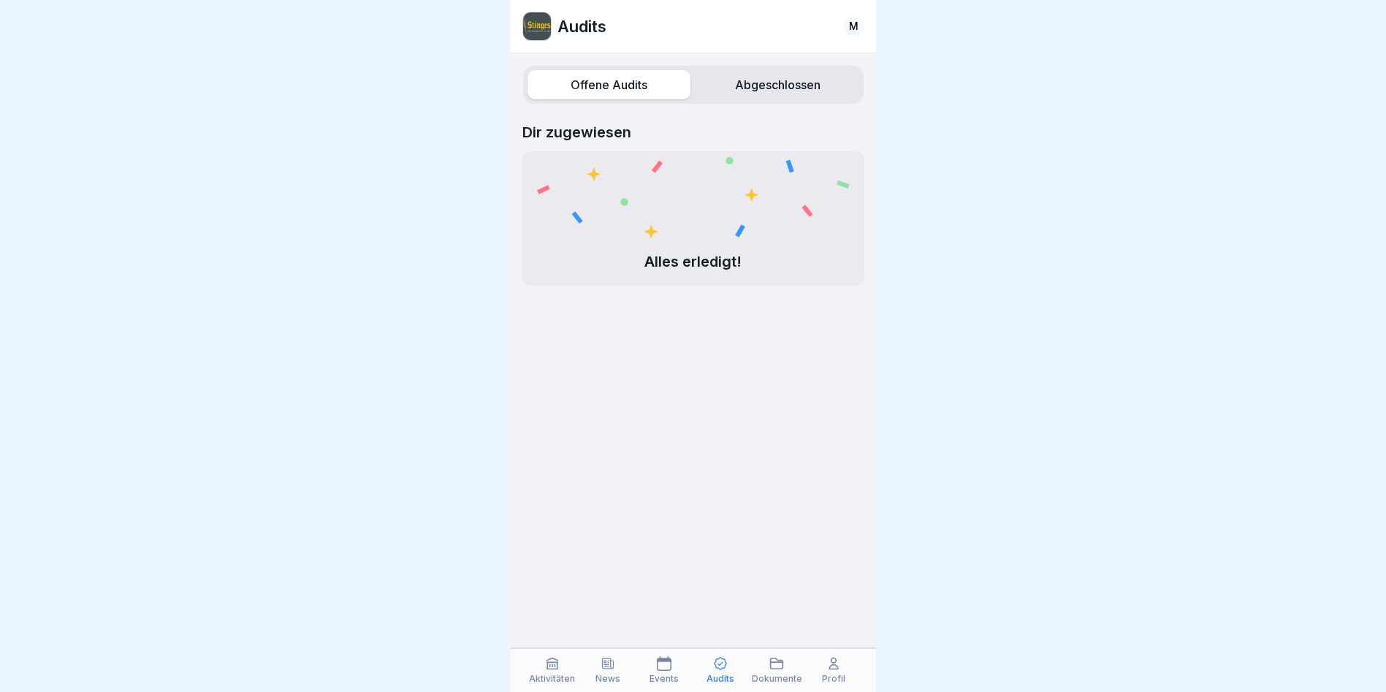
click at [734, 675] on p "Audits" at bounding box center [721, 679] width 28 height 10
click at [668, 674] on p "Events" at bounding box center [664, 679] width 29 height 10
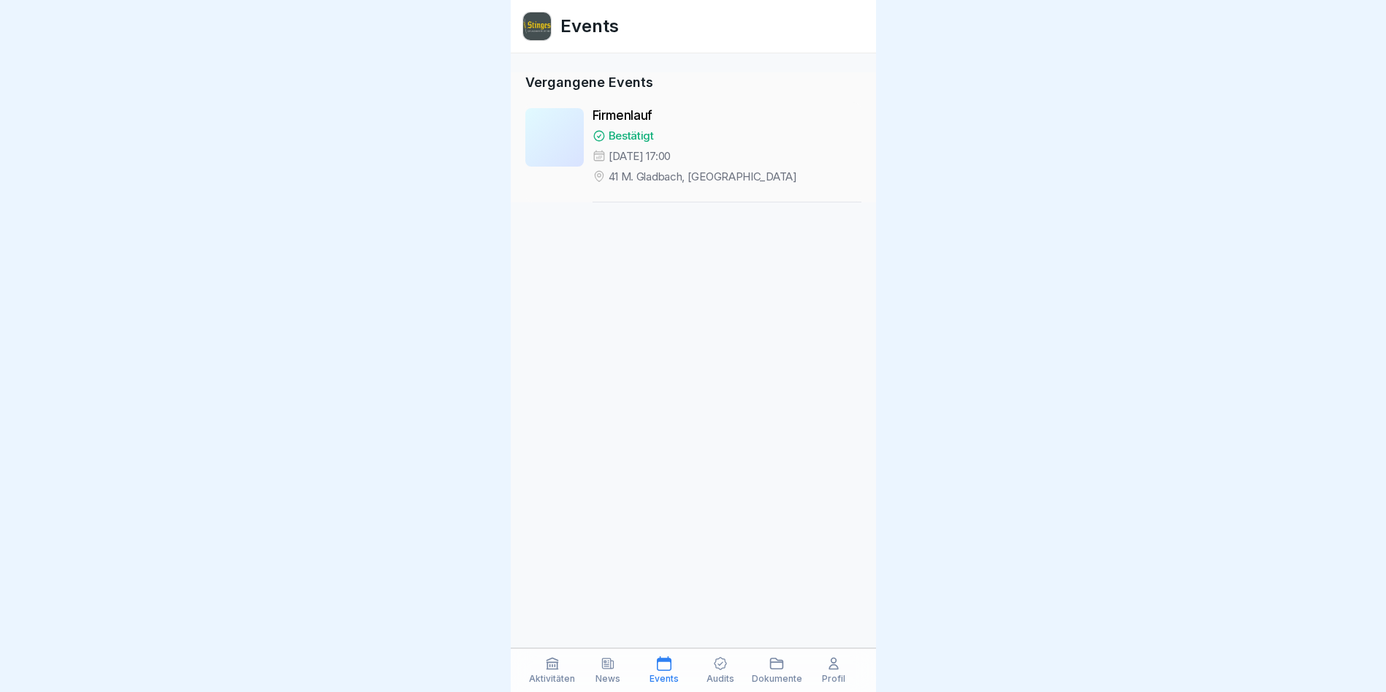
click at [676, 146] on div "Firmenlauf Bestätigt [DATE] 17:00 41 M. [GEOGRAPHIC_DATA], [GEOGRAPHIC_DATA]" at bounding box center [727, 155] width 269 height 94
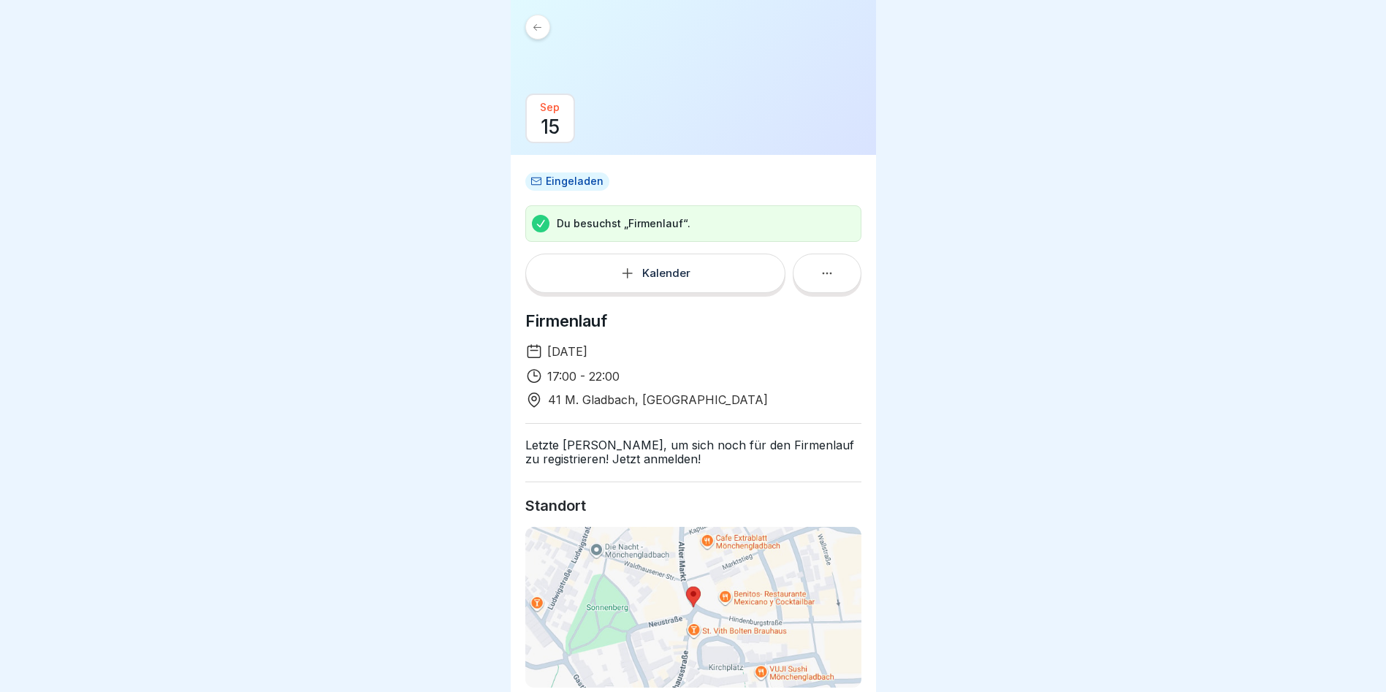
click at [635, 276] on div "Kalender" at bounding box center [655, 273] width 71 height 15
click at [692, 390] on div "[DATE] 17:00 - 22:00 41 M. [GEOGRAPHIC_DATA], [GEOGRAPHIC_DATA]" at bounding box center [693, 376] width 336 height 66
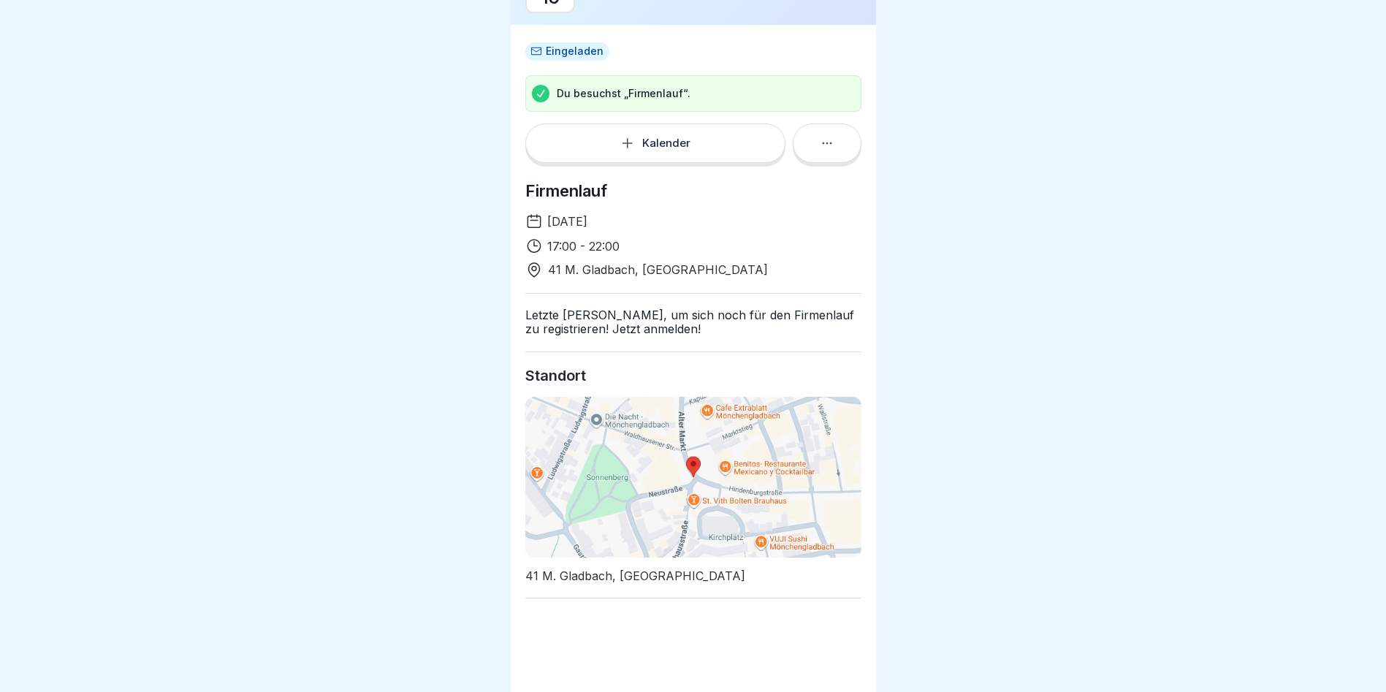
scroll to position [172, 0]
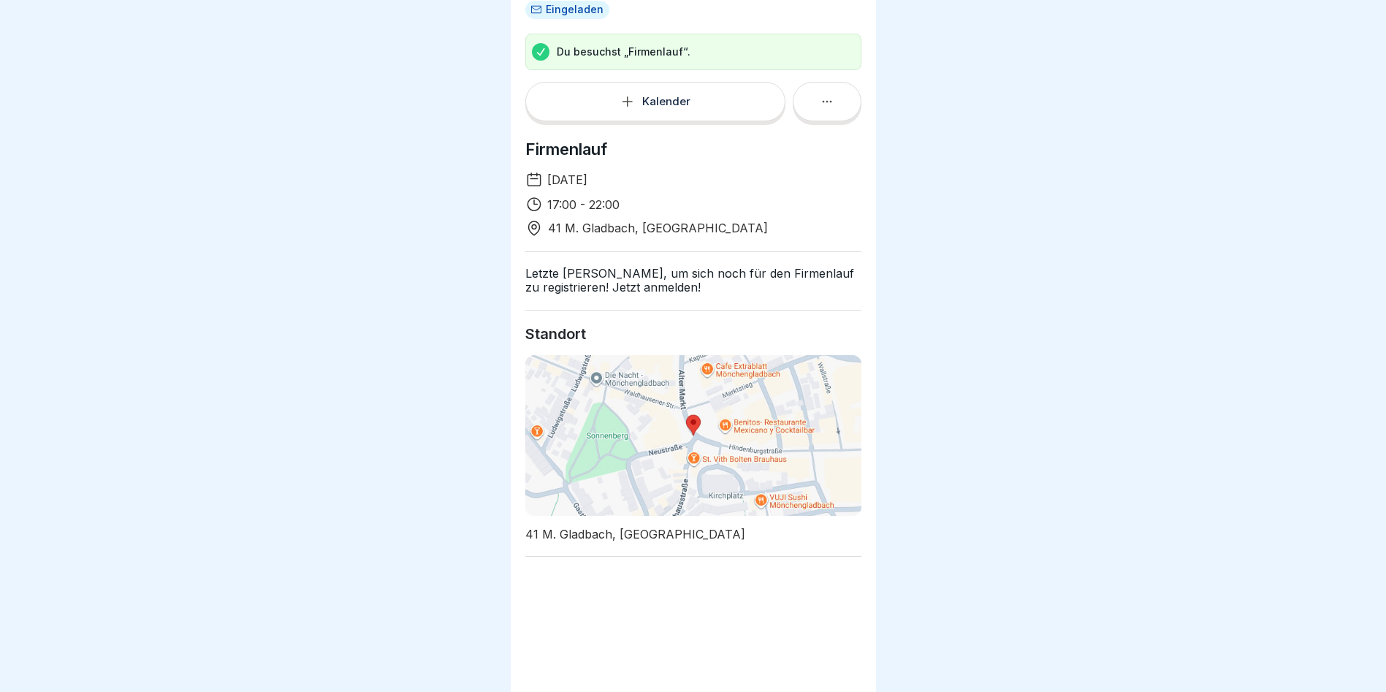
click at [633, 376] on img at bounding box center [693, 435] width 336 height 161
